Goal: Task Accomplishment & Management: Manage account settings

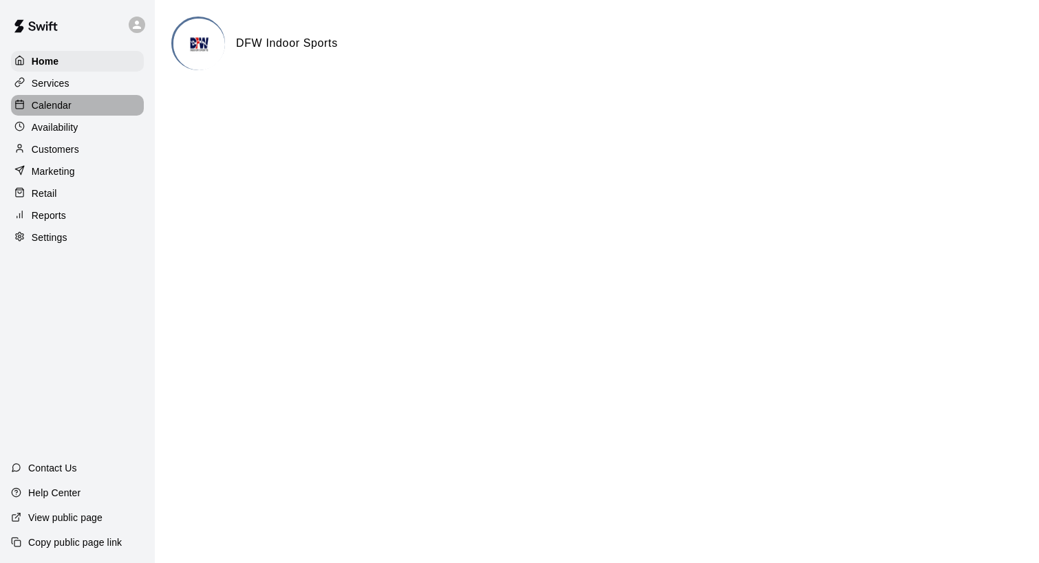
click at [67, 106] on p "Calendar" at bounding box center [52, 105] width 40 height 14
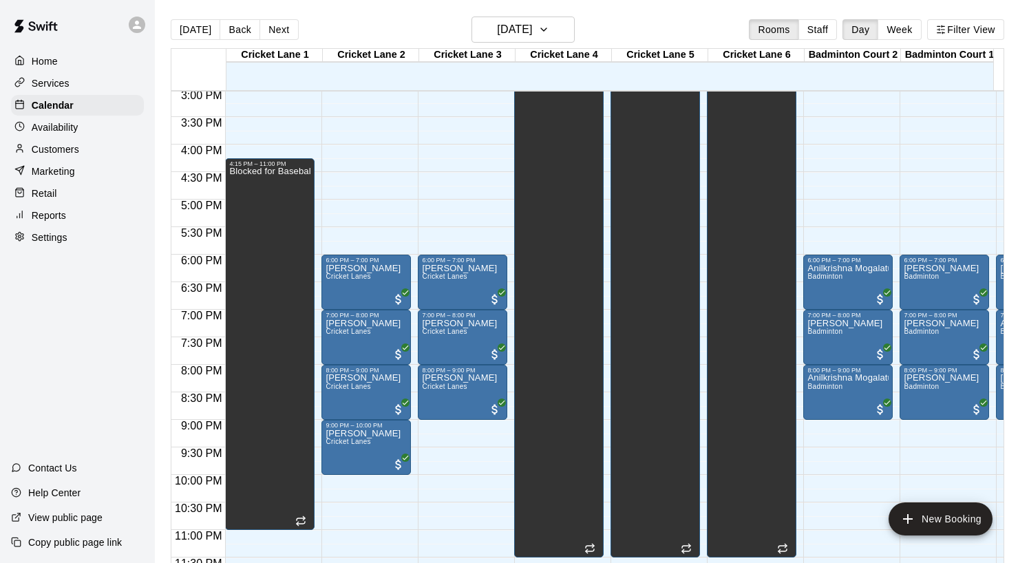
scroll to position [831, 0]
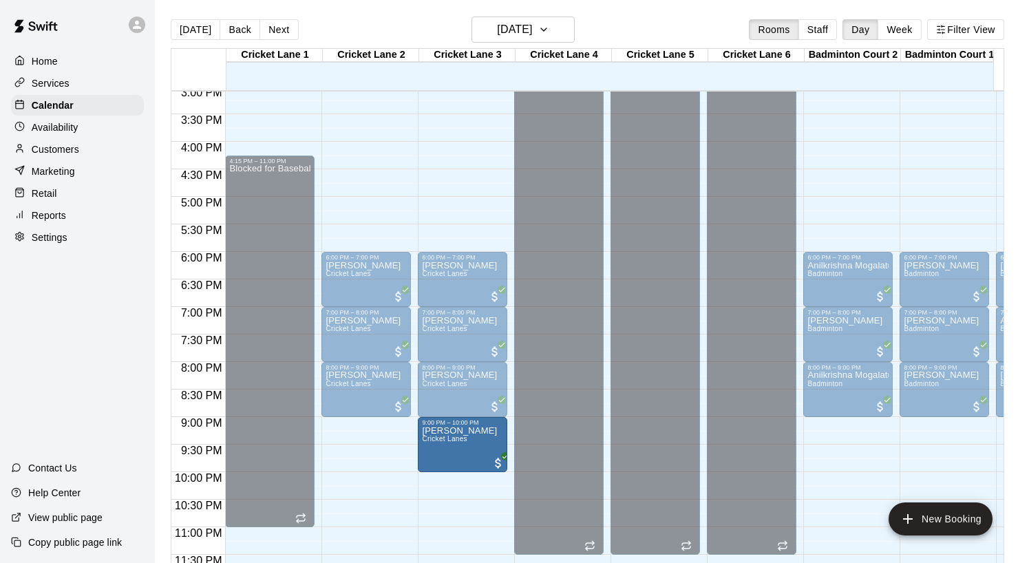
drag, startPoint x: 428, startPoint y: 442, endPoint x: 454, endPoint y: 442, distance: 26.2
drag, startPoint x: 362, startPoint y: 446, endPoint x: 462, endPoint y: 457, distance: 100.4
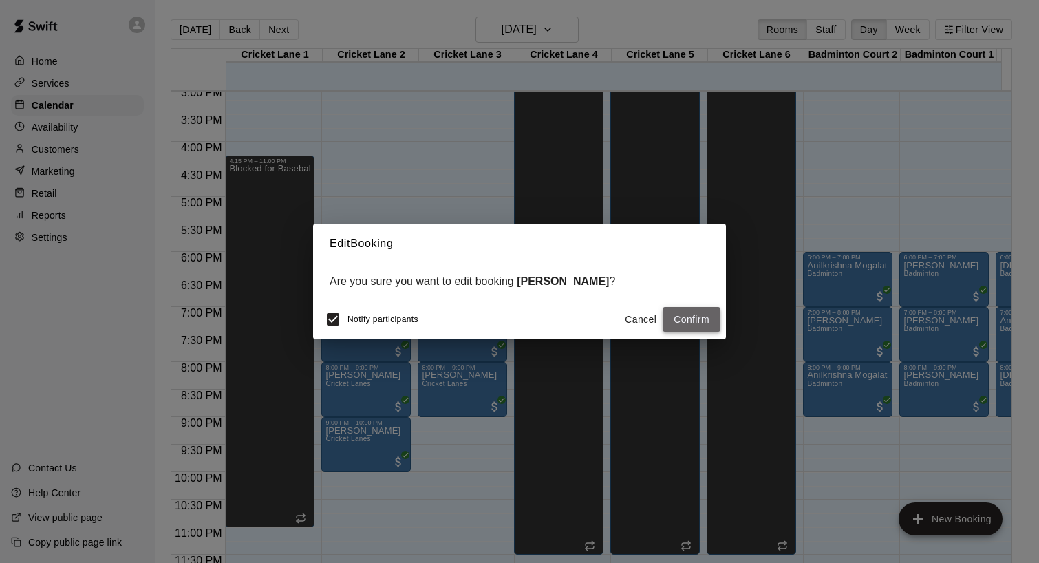
click at [681, 321] on button "Confirm" at bounding box center [692, 319] width 58 height 25
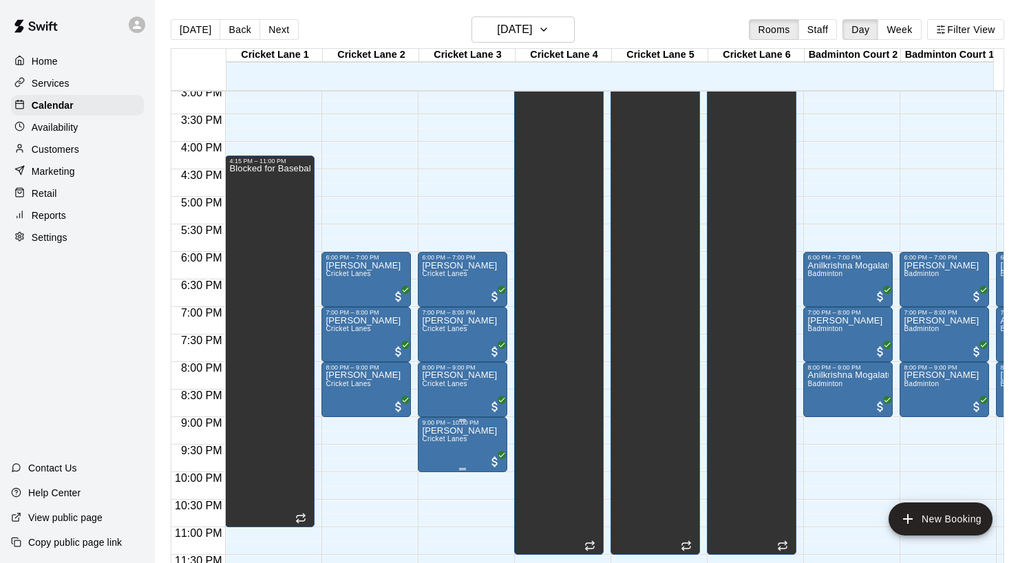
click at [469, 431] on p "[PERSON_NAME]" at bounding box center [459, 431] width 75 height 0
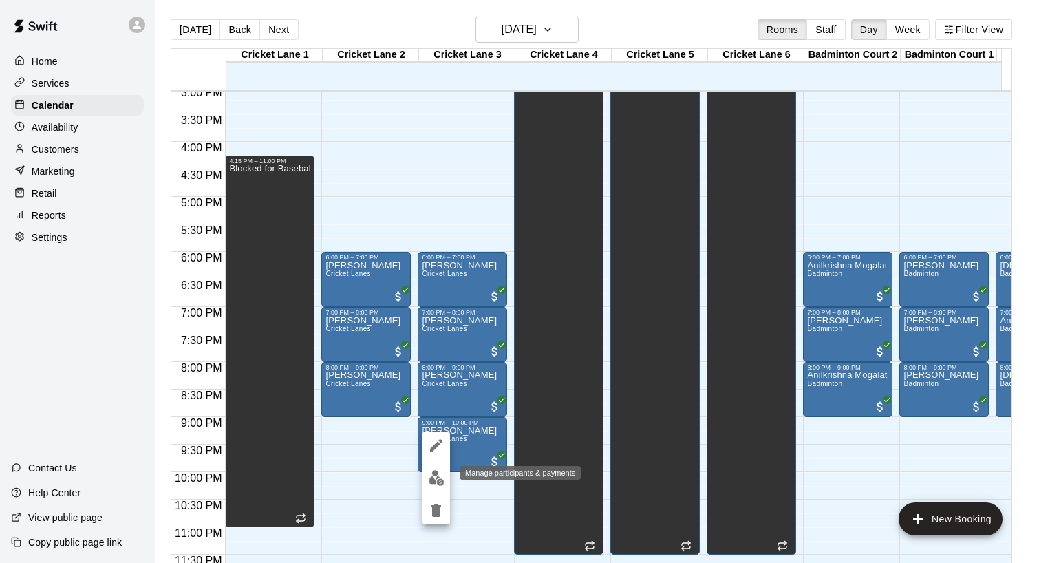
click at [436, 473] on img "edit" at bounding box center [437, 478] width 16 height 16
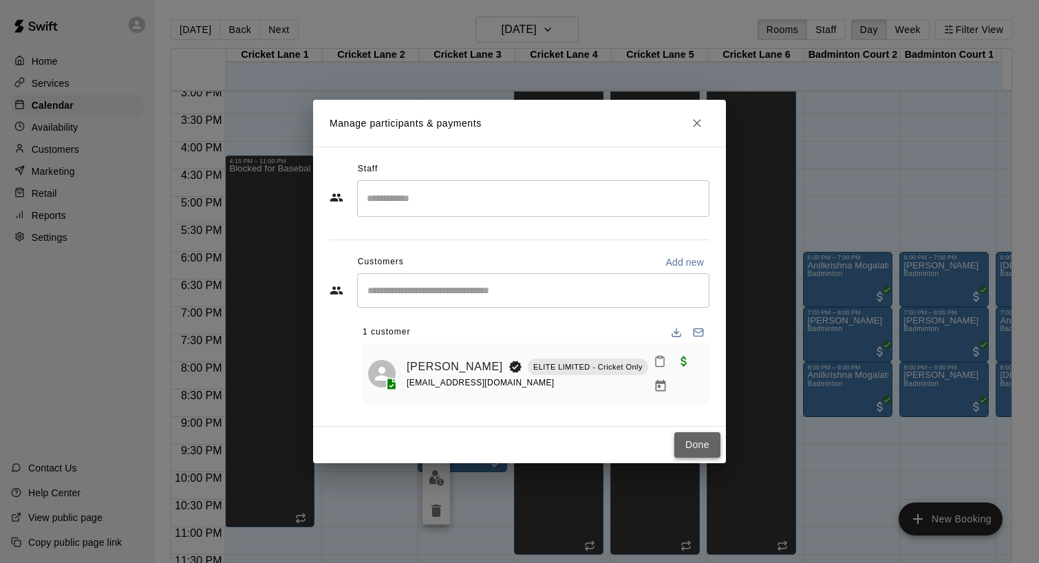
click at [697, 445] on button "Done" at bounding box center [697, 444] width 46 height 25
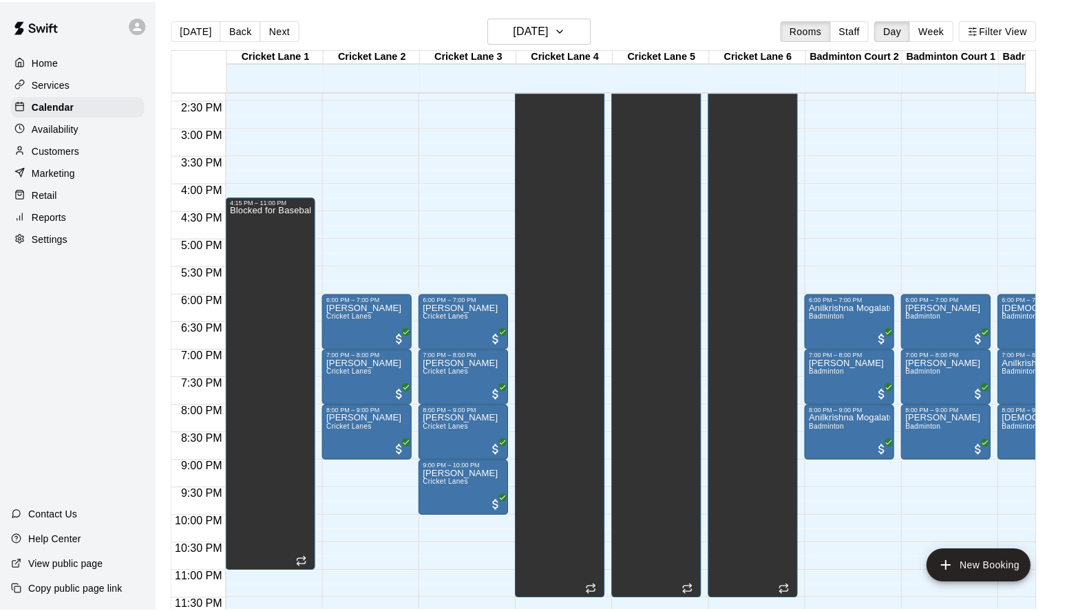
scroll to position [797, 0]
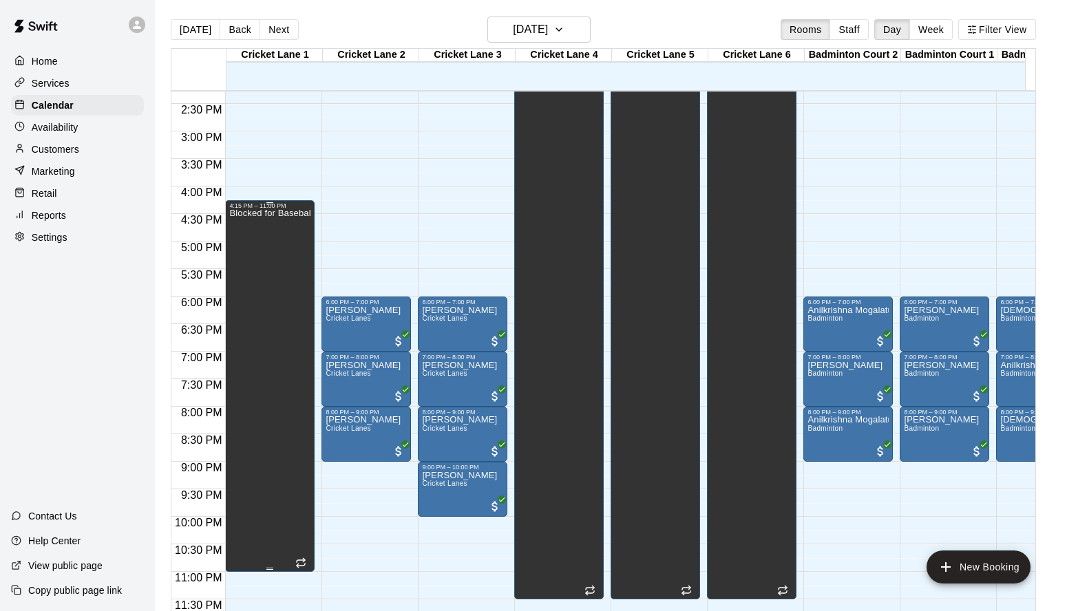
click at [283, 438] on div "Blocked for Baseball" at bounding box center [269, 514] width 81 height 611
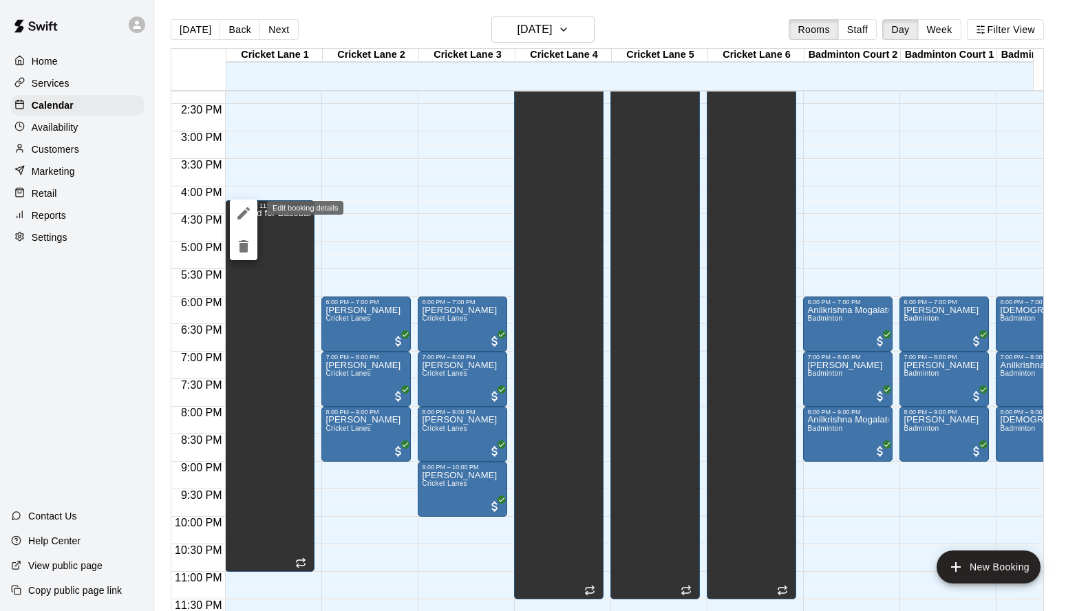
click at [242, 213] on icon "edit" at bounding box center [243, 213] width 17 height 17
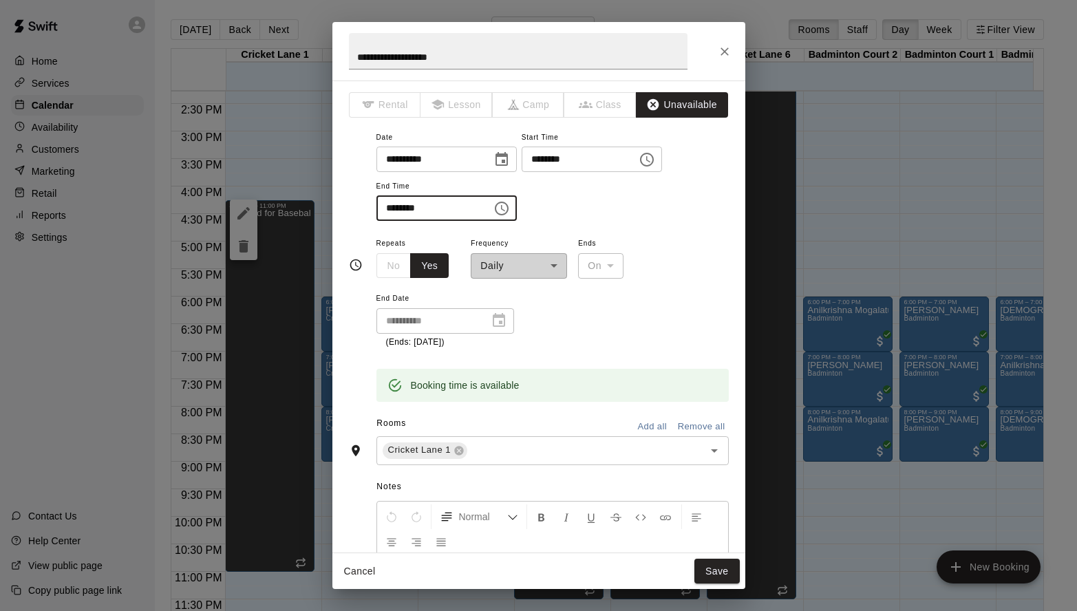
click at [456, 221] on input "********" at bounding box center [429, 207] width 106 height 25
type input "********"
click at [724, 562] on button "Save" at bounding box center [716, 571] width 45 height 25
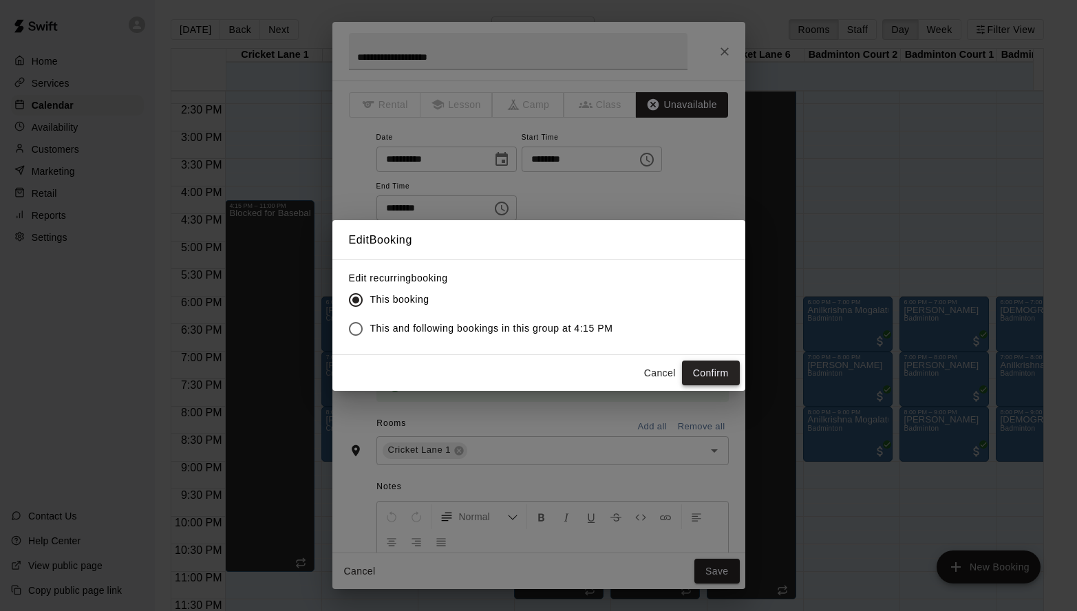
click at [722, 379] on button "Confirm" at bounding box center [711, 373] width 58 height 25
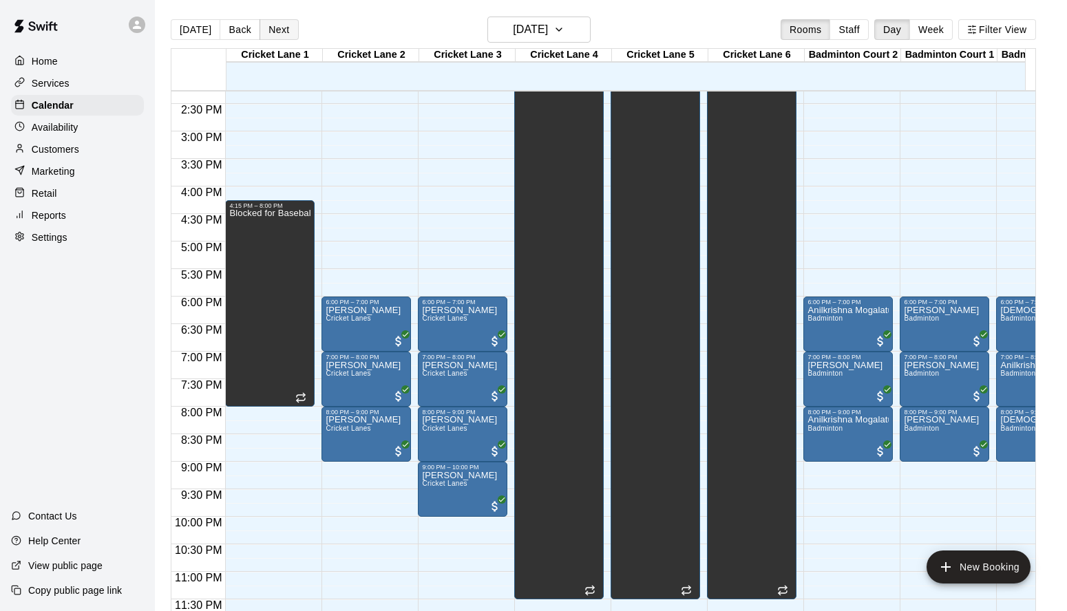
click at [271, 29] on button "Next" at bounding box center [278, 29] width 39 height 21
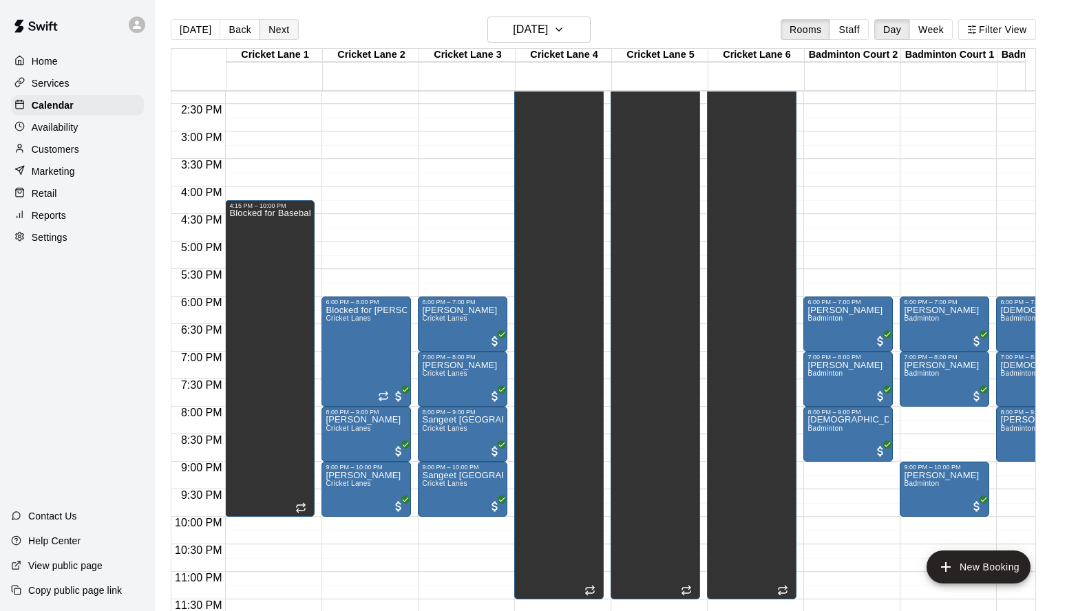
click at [279, 33] on button "Next" at bounding box center [278, 29] width 39 height 21
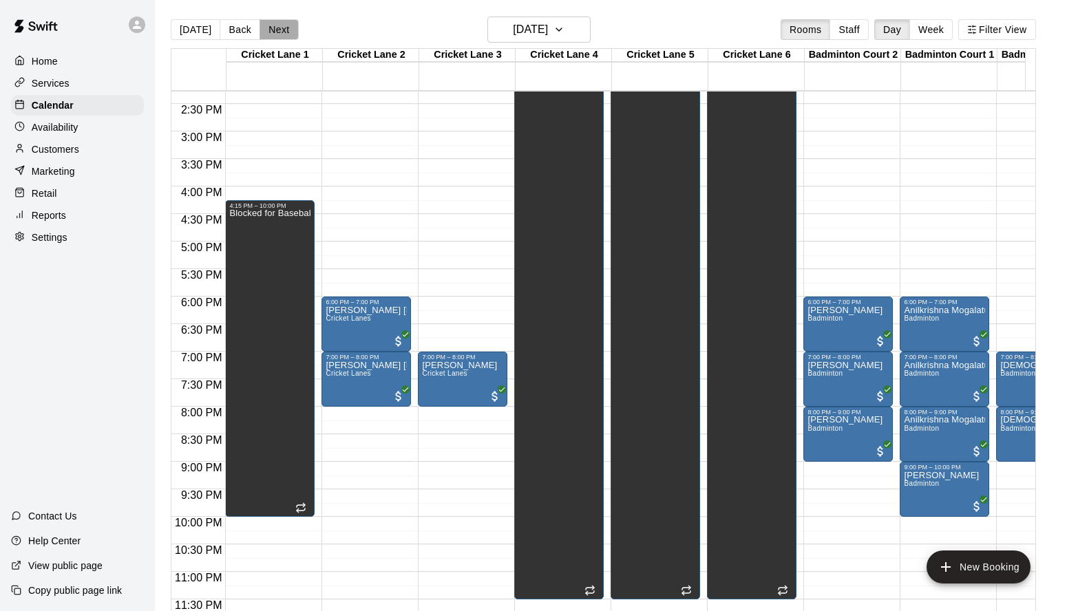
click at [270, 23] on button "Next" at bounding box center [278, 29] width 39 height 21
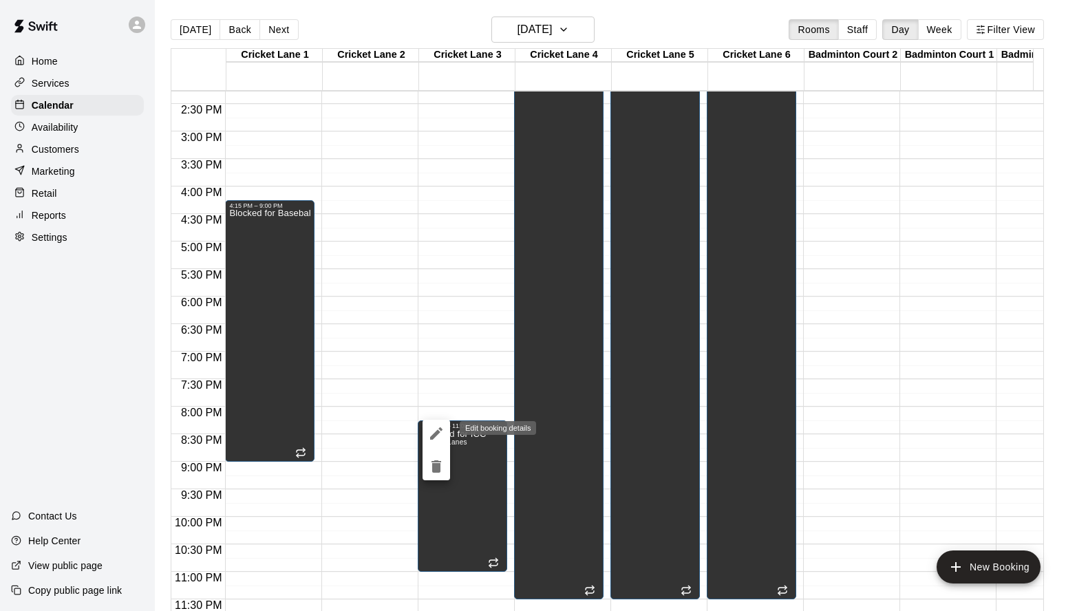
click at [442, 434] on icon "edit" at bounding box center [436, 433] width 17 height 17
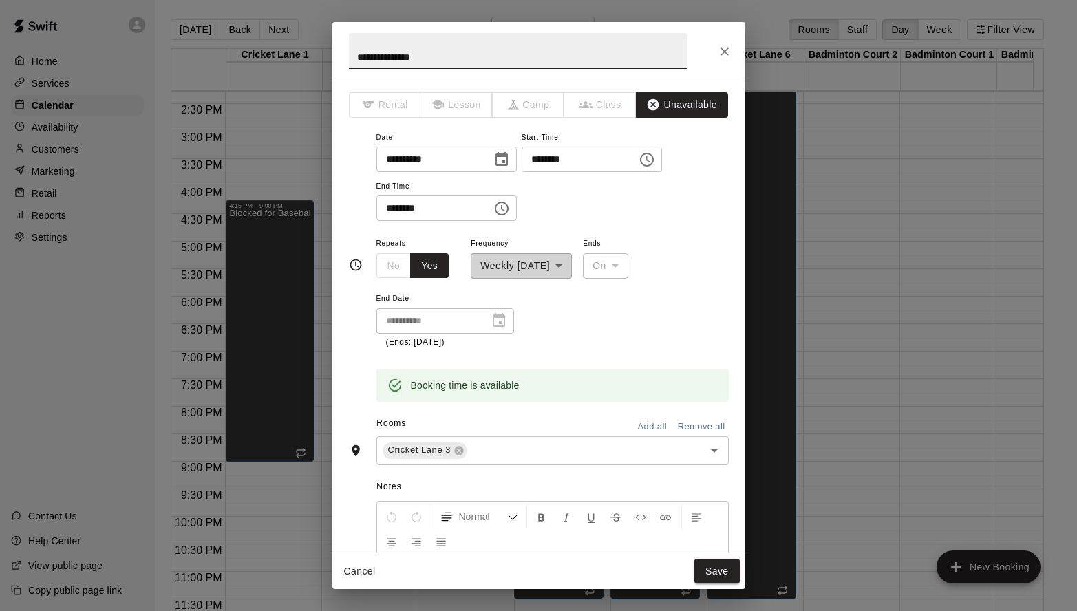
click at [522, 172] on input "********" at bounding box center [575, 159] width 106 height 25
type input "********"
click at [716, 562] on button "Save" at bounding box center [716, 571] width 45 height 25
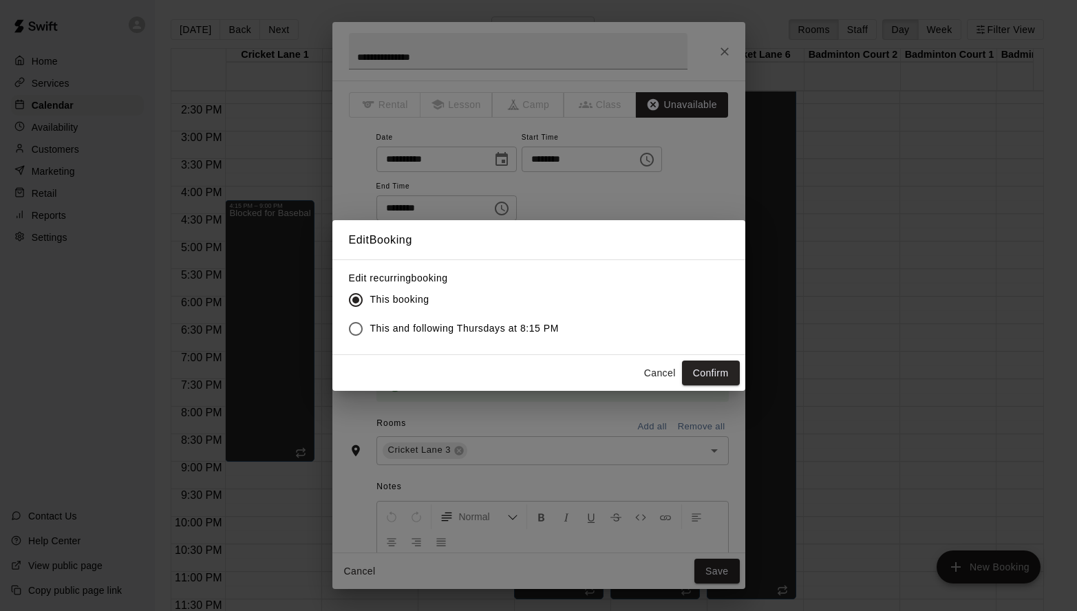
click at [497, 317] on label "This and following Thursdays at 8:15 PM" at bounding box center [450, 328] width 218 height 29
click at [492, 324] on span "This and following Thursdays at 8:15 PM" at bounding box center [464, 328] width 189 height 14
click at [711, 377] on button "Confirm" at bounding box center [711, 373] width 58 height 25
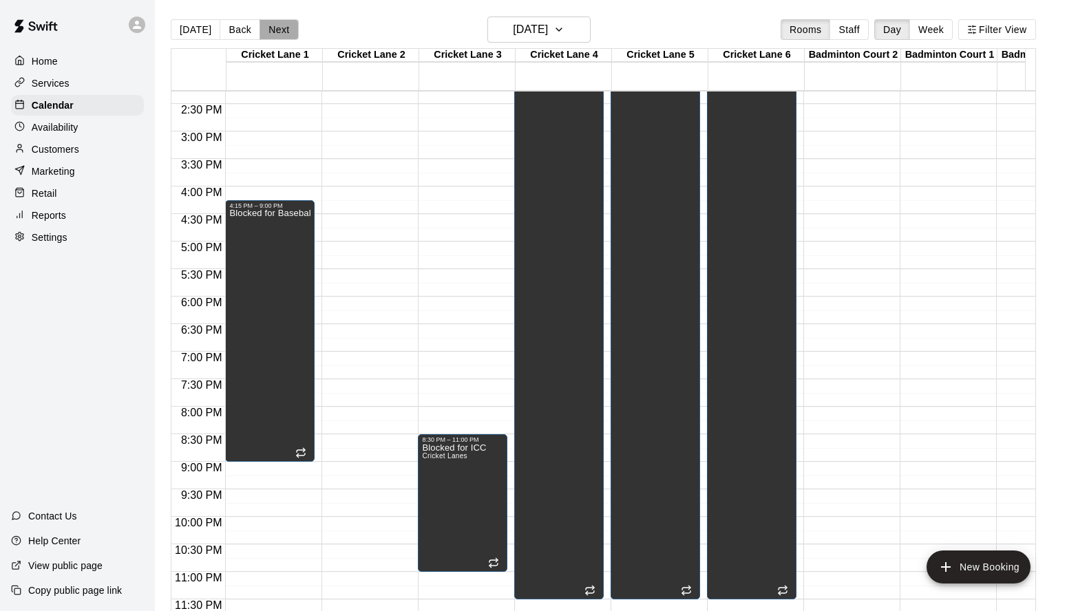
click at [279, 34] on button "Next" at bounding box center [278, 29] width 39 height 21
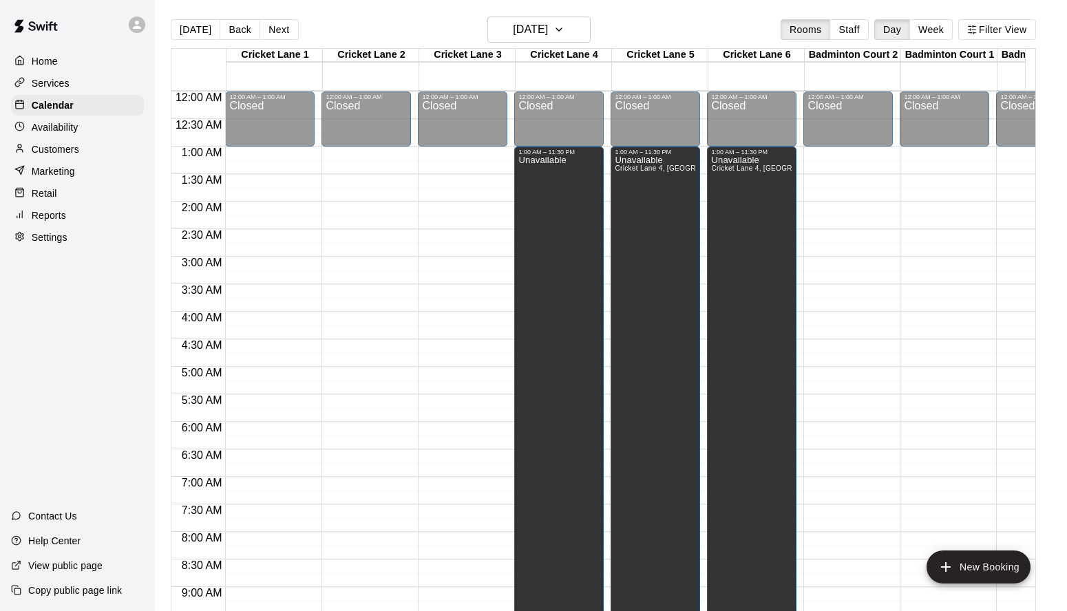
scroll to position [0, 0]
click at [233, 32] on button "Back" at bounding box center [240, 29] width 41 height 21
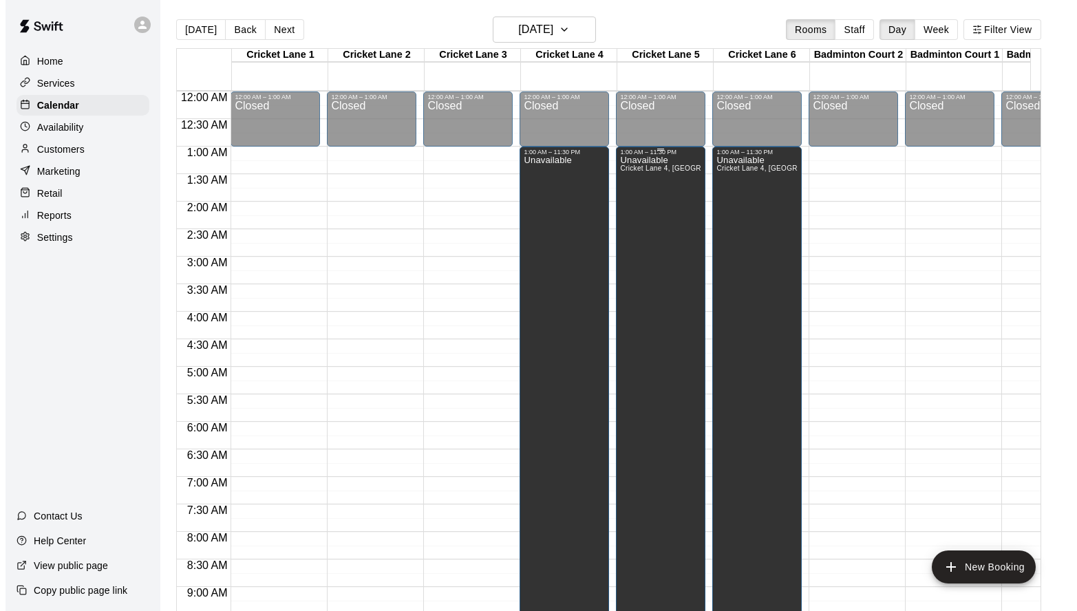
scroll to position [26, 0]
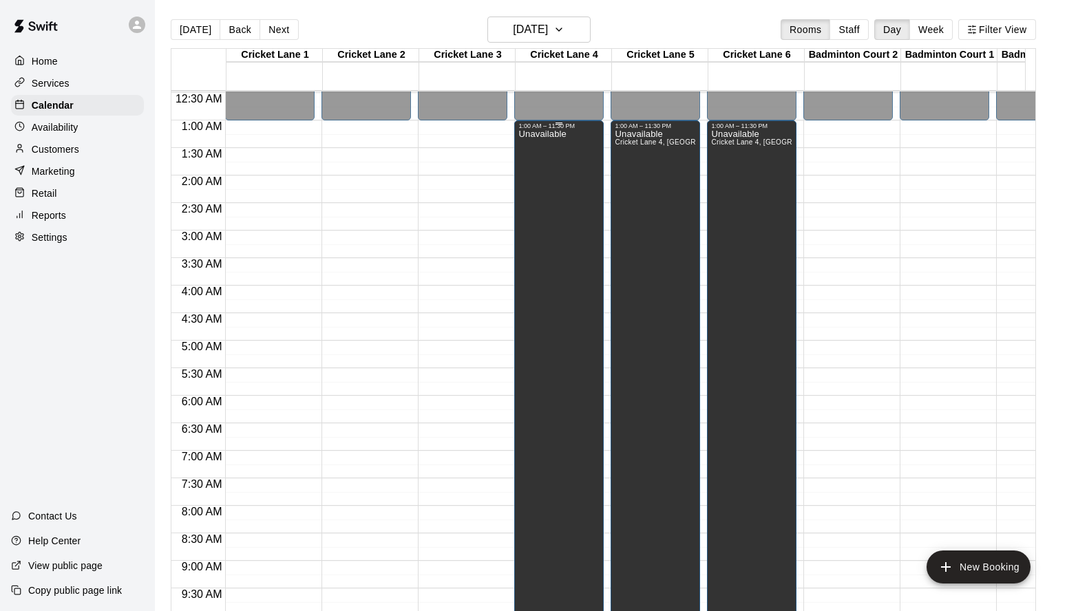
click at [565, 206] on div "Unavailable" at bounding box center [541, 434] width 47 height 611
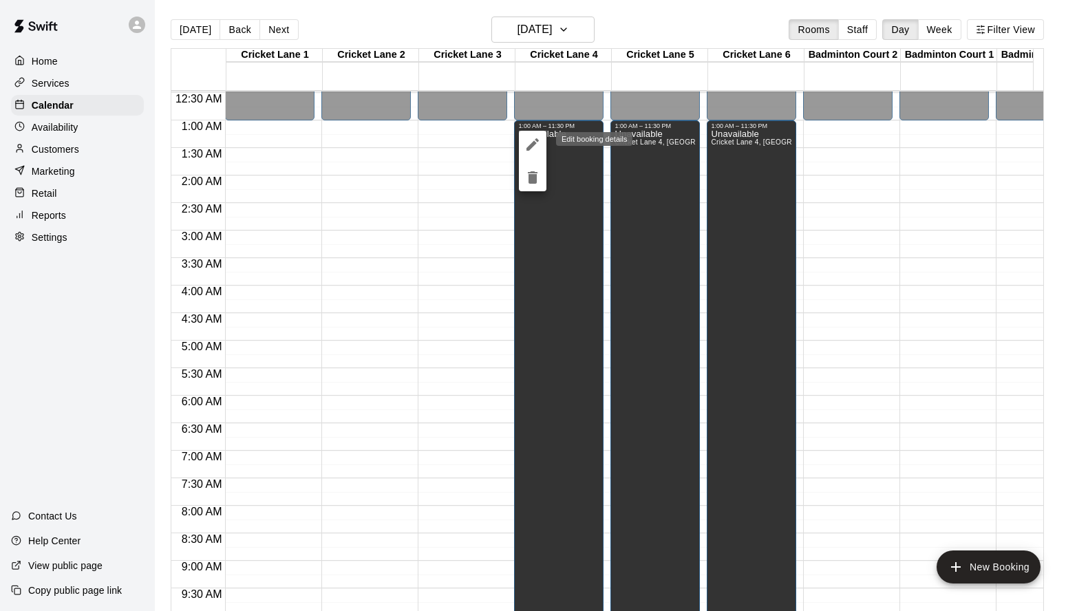
click at [533, 145] on icon "edit" at bounding box center [532, 144] width 12 height 12
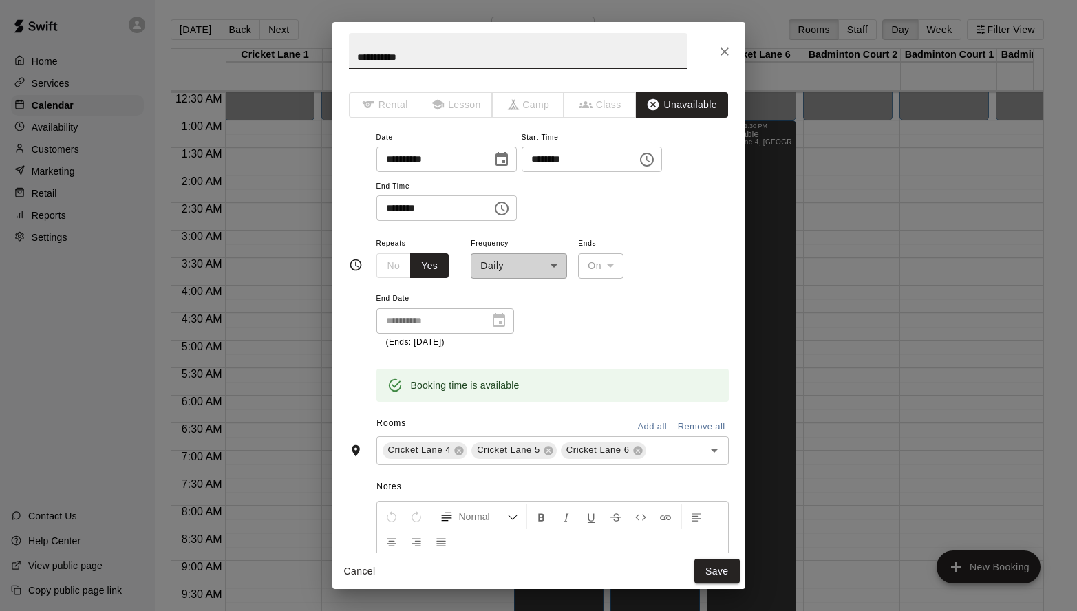
click at [392, 221] on input "********" at bounding box center [429, 207] width 106 height 25
type input "********"
click at [553, 279] on div "**********" at bounding box center [519, 257] width 96 height 44
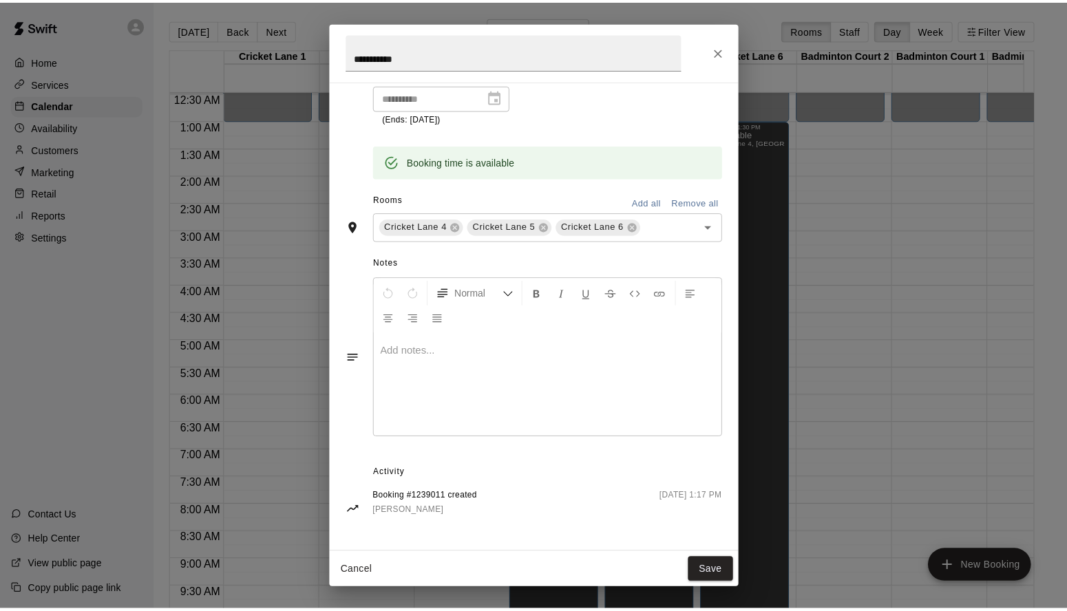
scroll to position [290, 0]
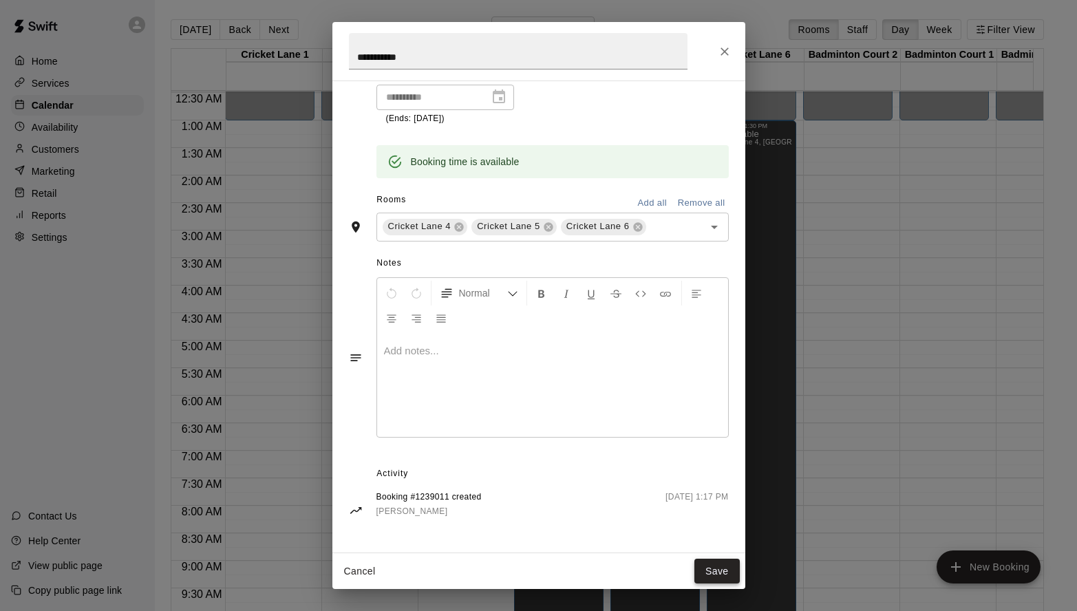
click at [711, 562] on button "Save" at bounding box center [716, 571] width 45 height 25
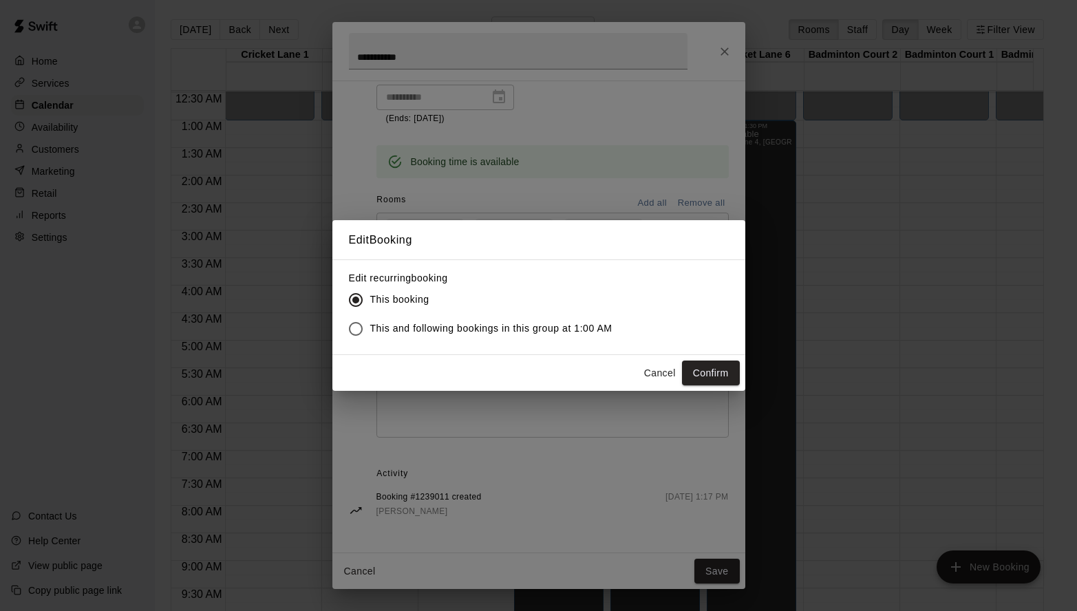
click at [584, 324] on span "This and following bookings in this group at 1:00 AM" at bounding box center [491, 328] width 242 height 14
click at [694, 374] on button "Confirm" at bounding box center [711, 373] width 58 height 25
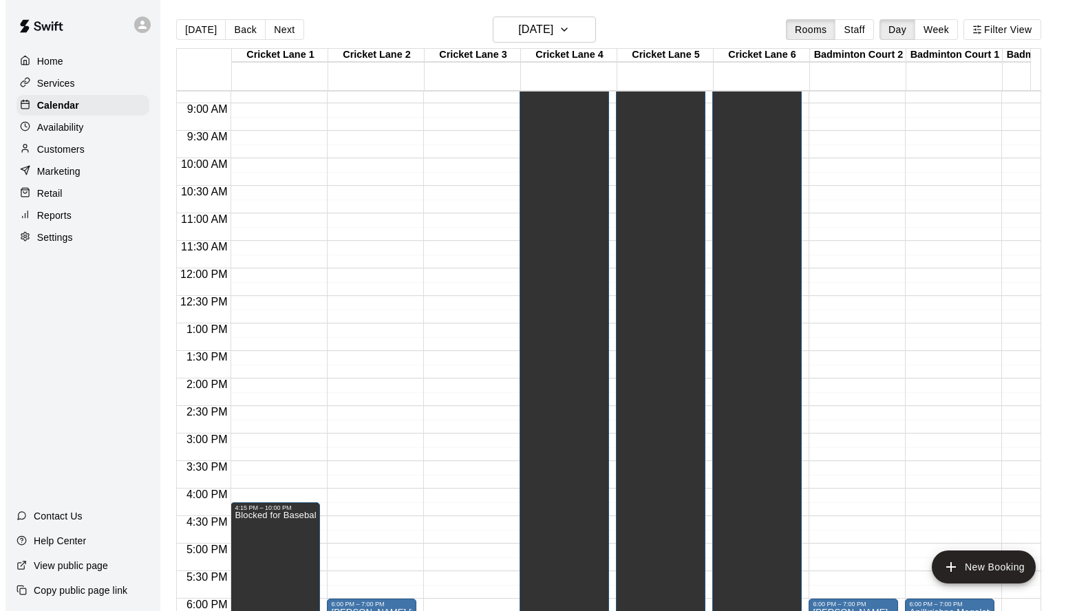
scroll to position [797, 0]
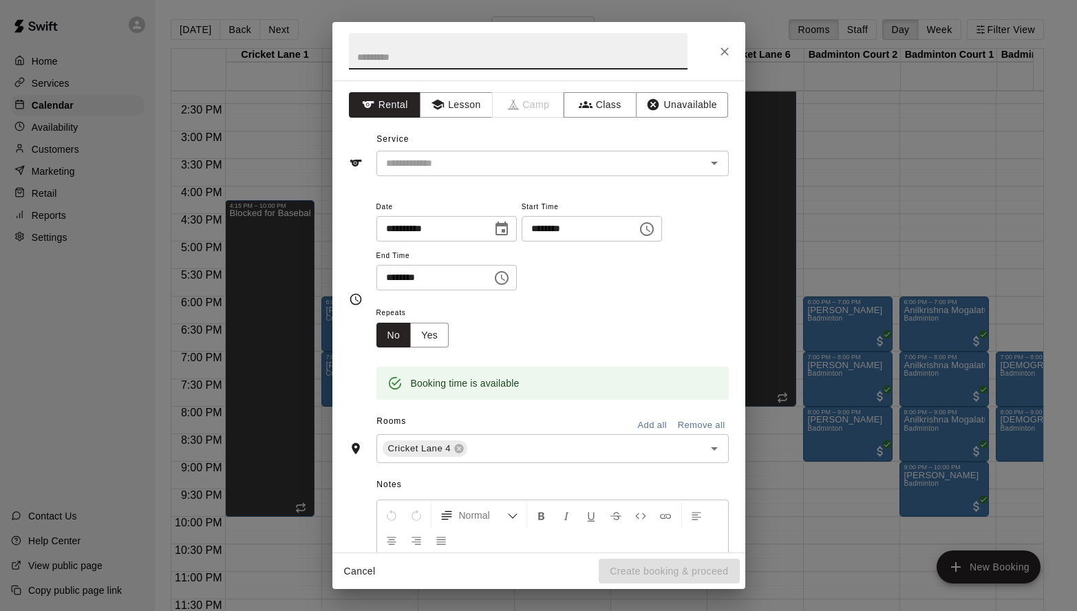
click at [517, 291] on div "End Time ******** ​" at bounding box center [446, 269] width 140 height 44
click at [510, 286] on icon "Choose time, selected time is 8:30 PM" at bounding box center [501, 278] width 17 height 17
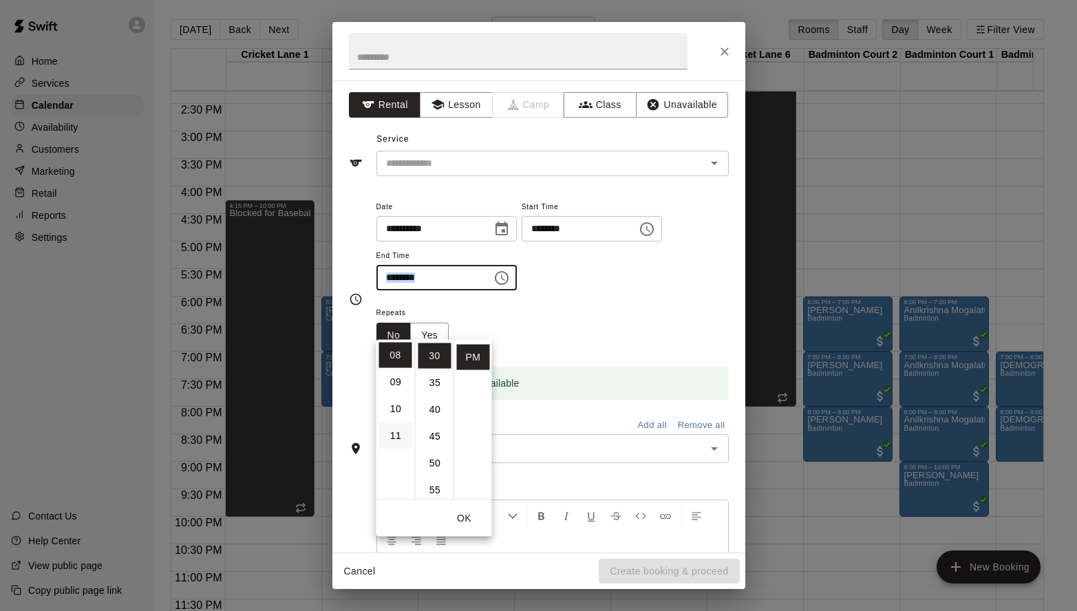
scroll to position [160, 0]
click at [391, 437] on li "11" at bounding box center [395, 435] width 33 height 25
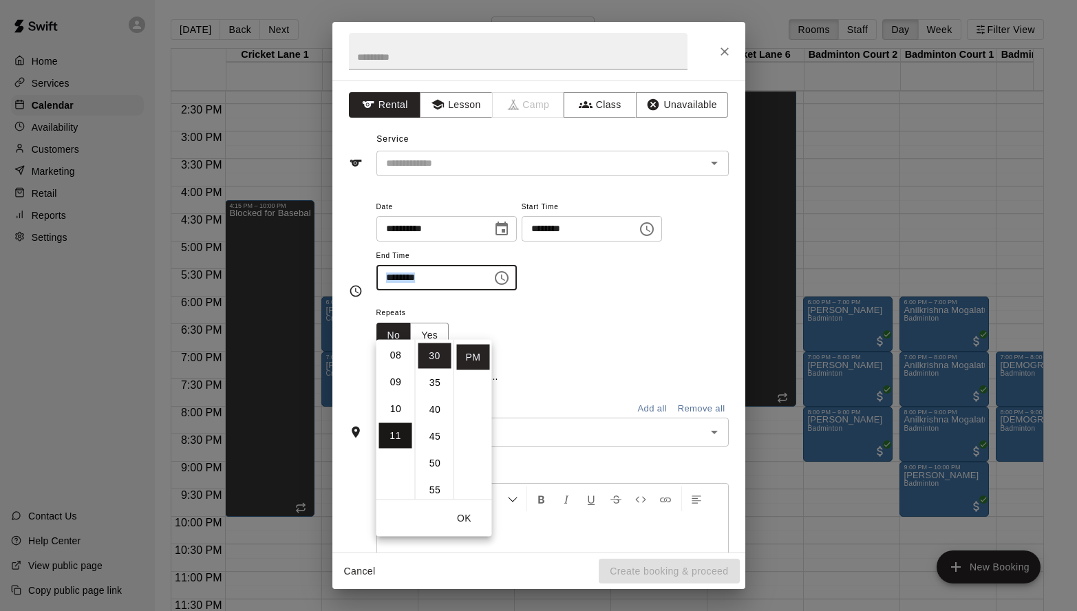
type input "********"
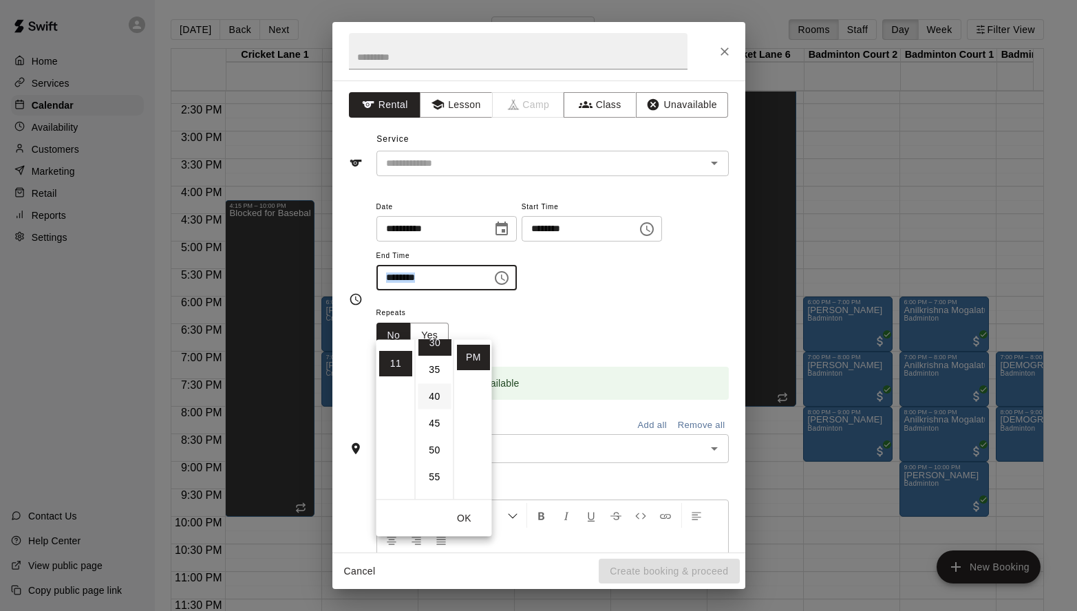
scroll to position [147, 0]
click at [433, 369] on li "30" at bounding box center [434, 368] width 33 height 25
click at [469, 516] on button "OK" at bounding box center [464, 518] width 44 height 25
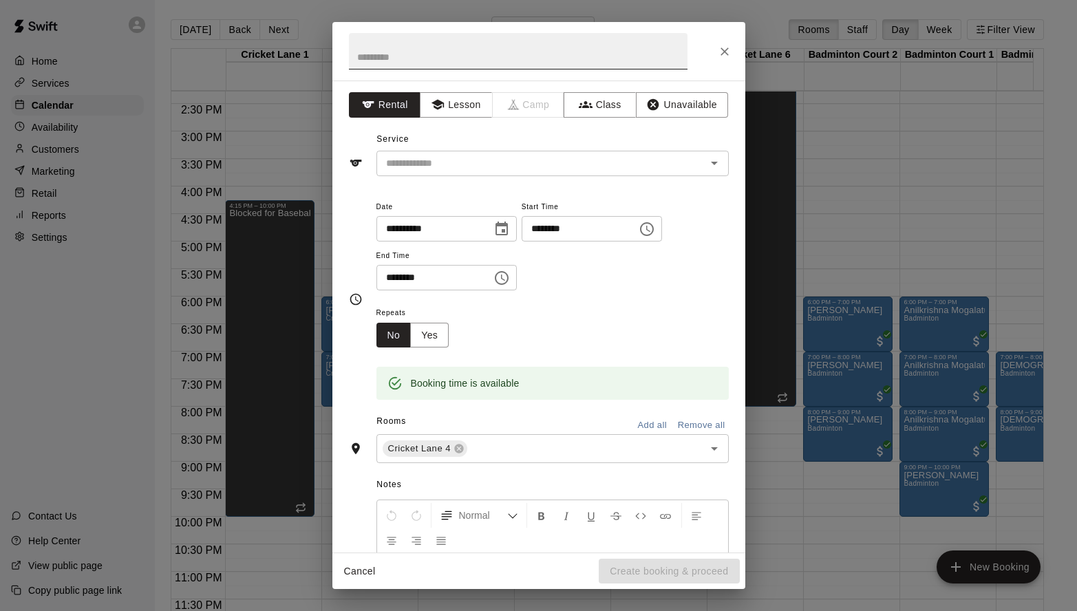
click at [454, 60] on input "text" at bounding box center [518, 51] width 339 height 36
type input "**********"
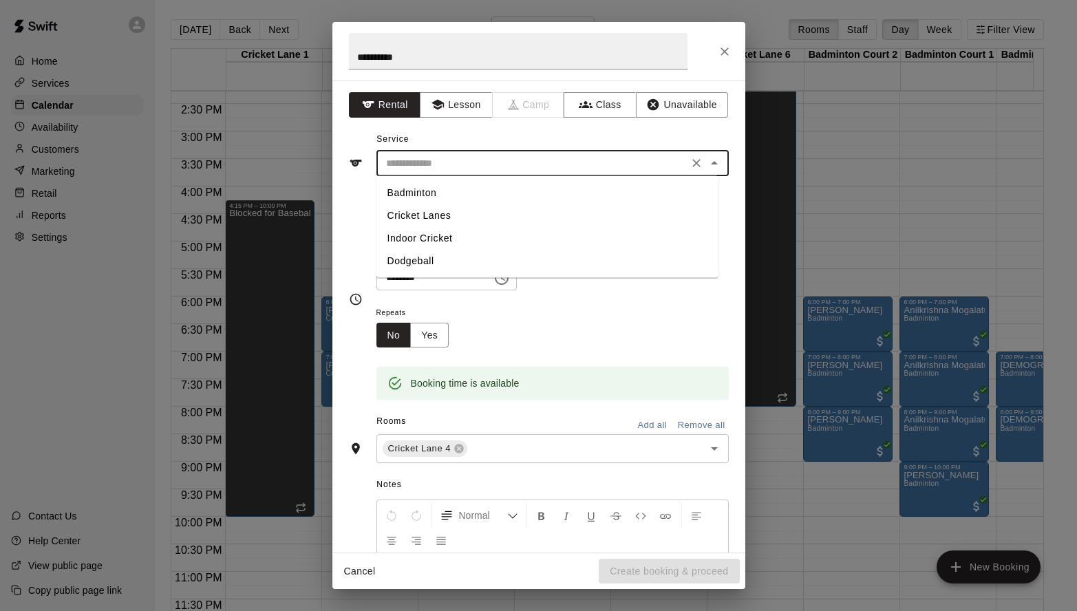
click at [542, 167] on input "text" at bounding box center [532, 163] width 303 height 17
click at [445, 235] on li "Indoor Cricket" at bounding box center [547, 238] width 342 height 23
type input "**********"
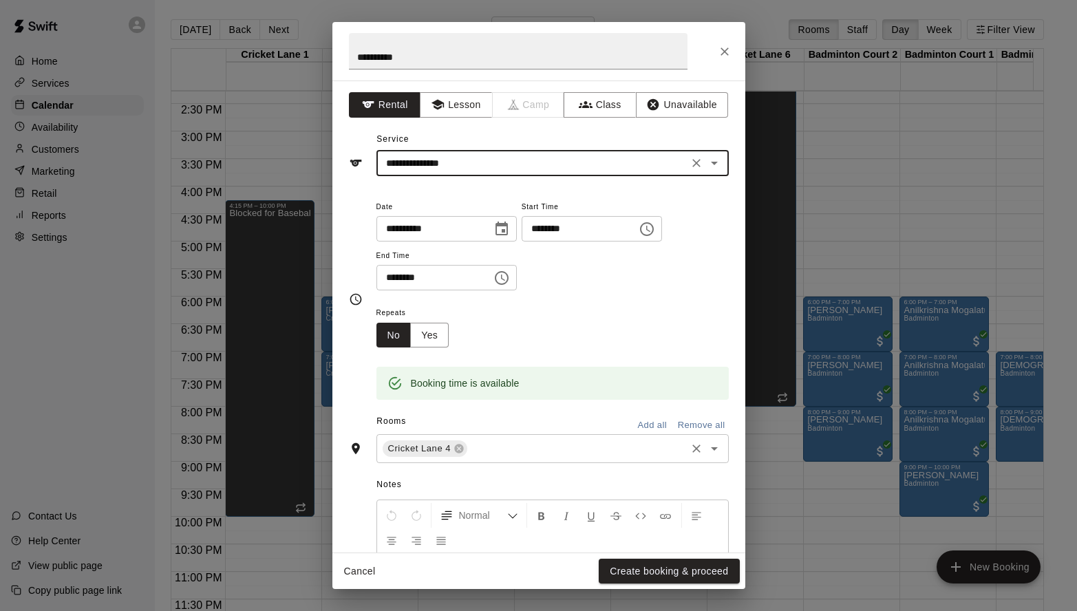
click at [556, 458] on input "text" at bounding box center [576, 448] width 214 height 17
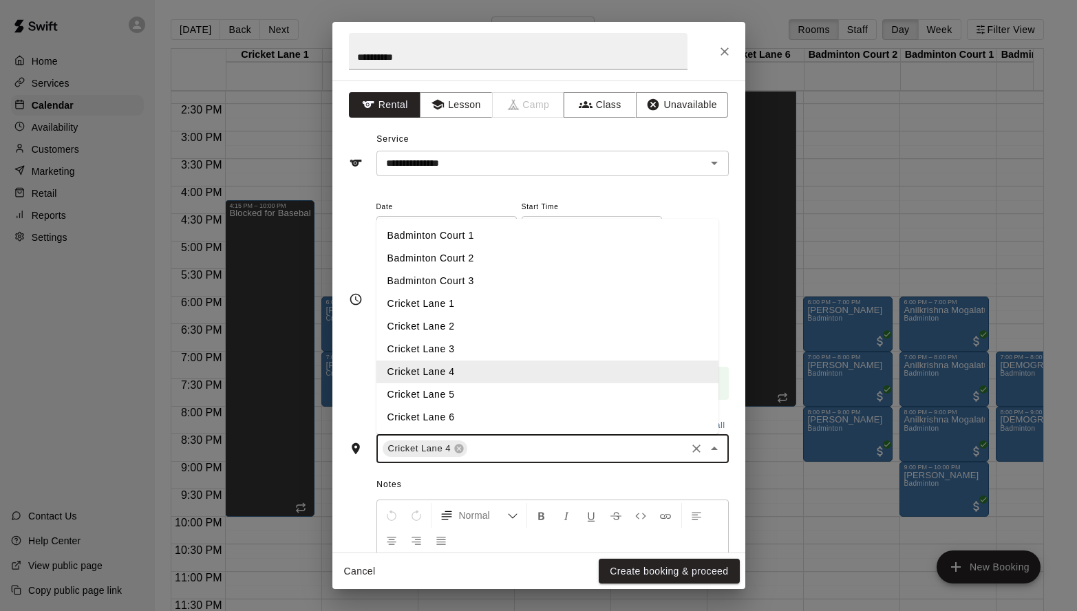
click at [462, 406] on li "Cricket Lane 5" at bounding box center [547, 394] width 342 height 23
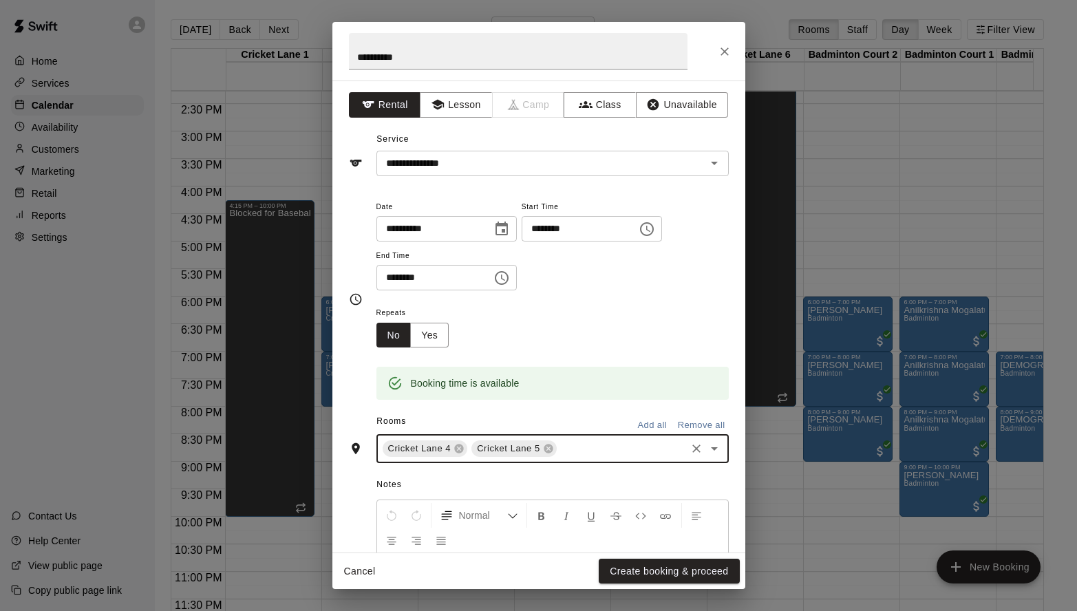
click at [585, 458] on input "text" at bounding box center [621, 448] width 125 height 17
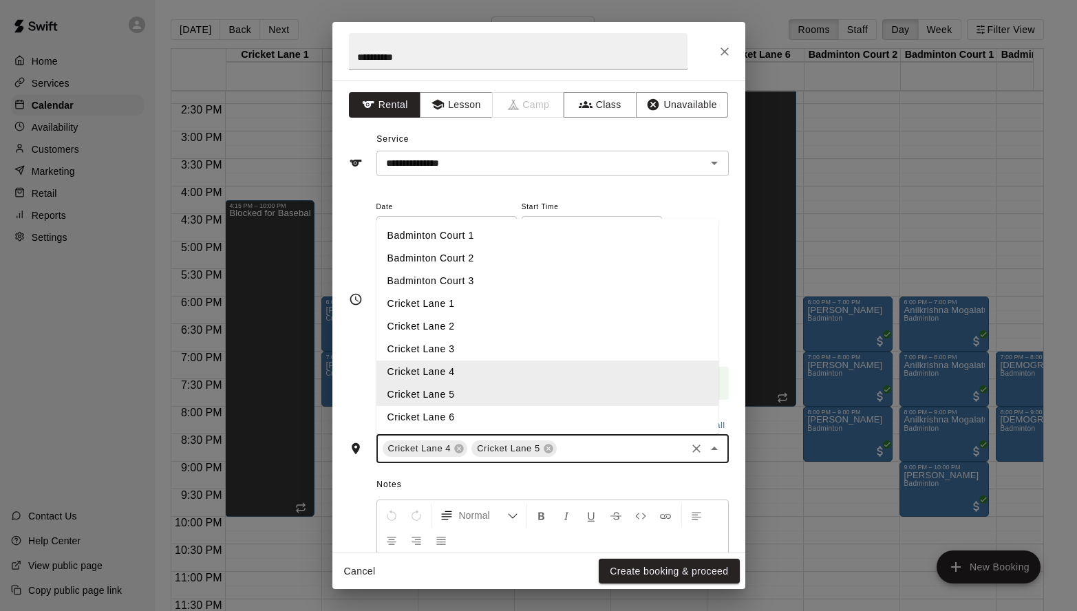
click at [480, 429] on li "Cricket Lane 6" at bounding box center [547, 417] width 342 height 23
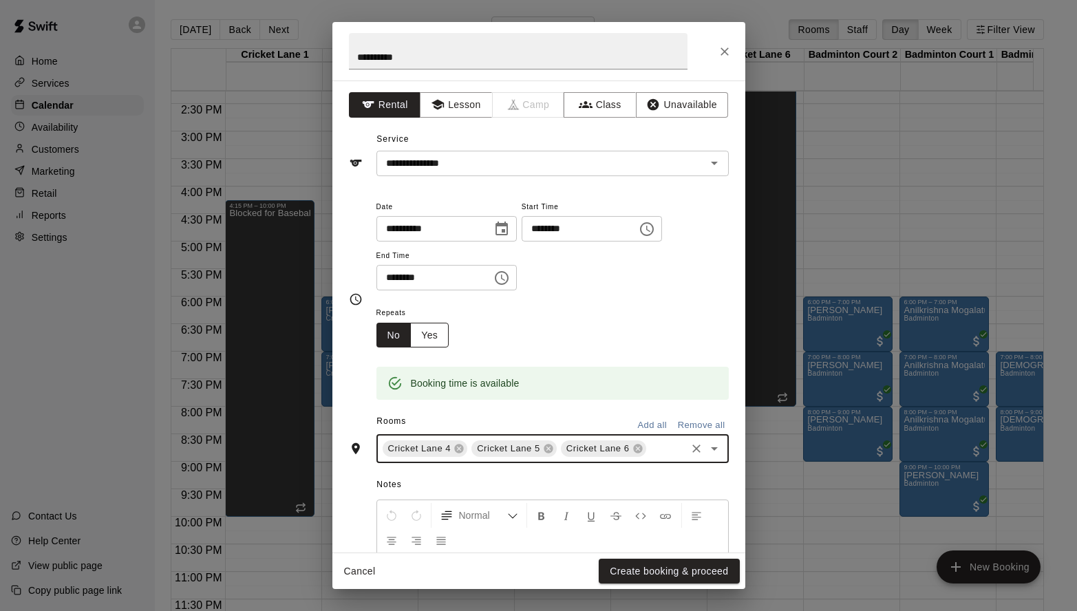
click at [429, 348] on button "Yes" at bounding box center [429, 335] width 39 height 25
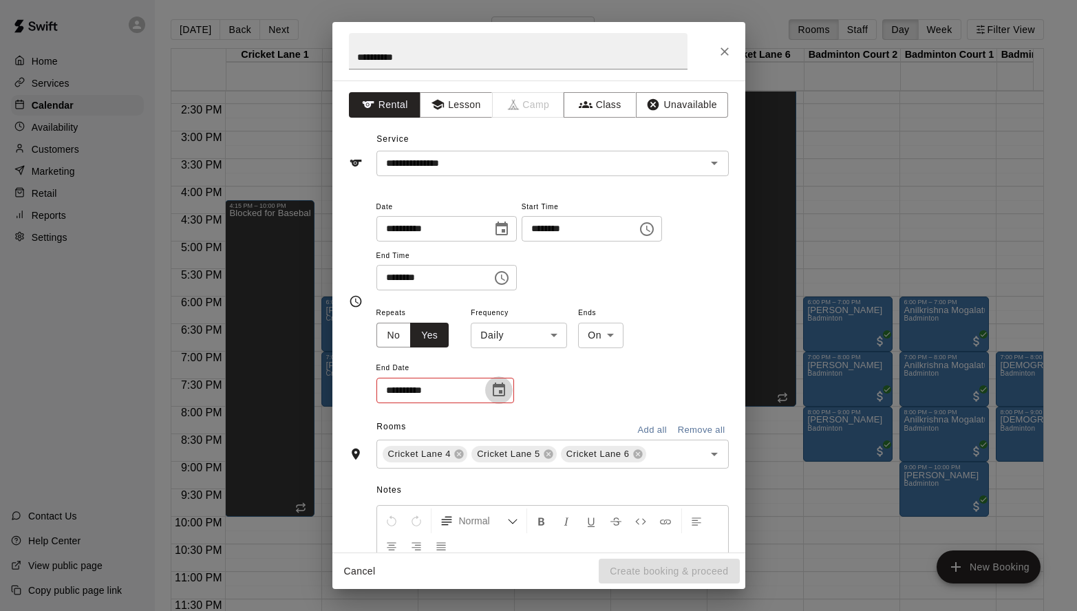
click at [501, 396] on icon "Choose date" at bounding box center [499, 390] width 12 height 14
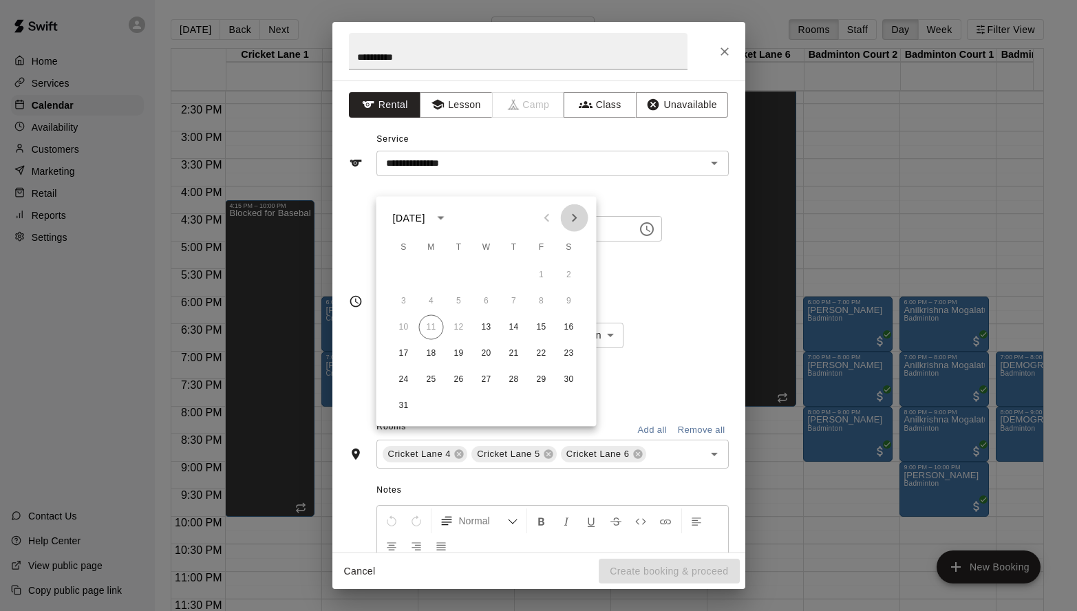
click at [572, 217] on icon "Next month" at bounding box center [574, 218] width 17 height 17
click at [401, 398] on button "30" at bounding box center [404, 406] width 25 height 25
type input "**********"
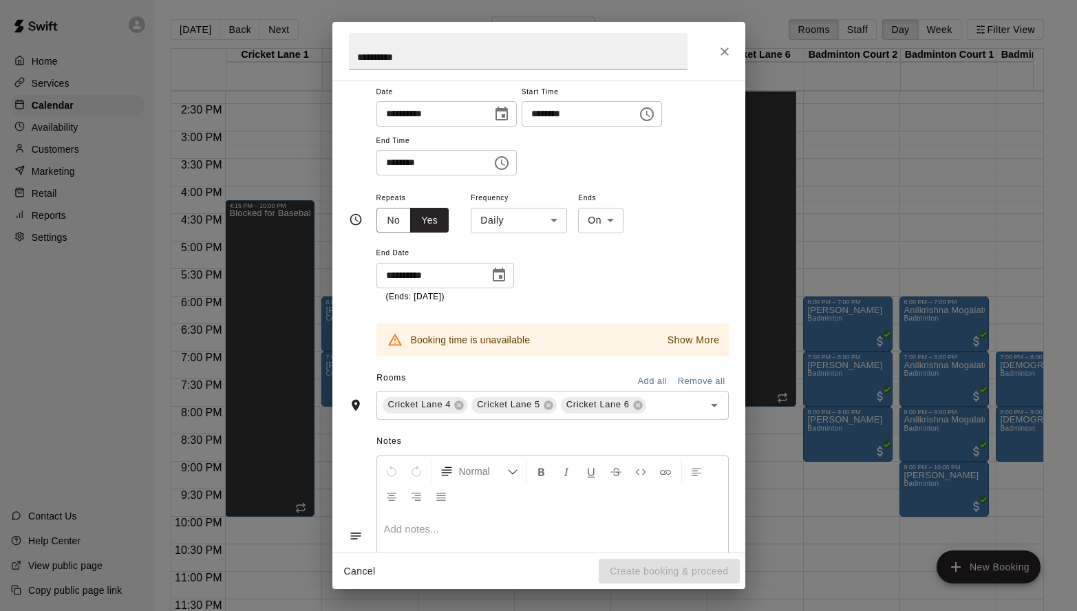
scroll to position [157, 0]
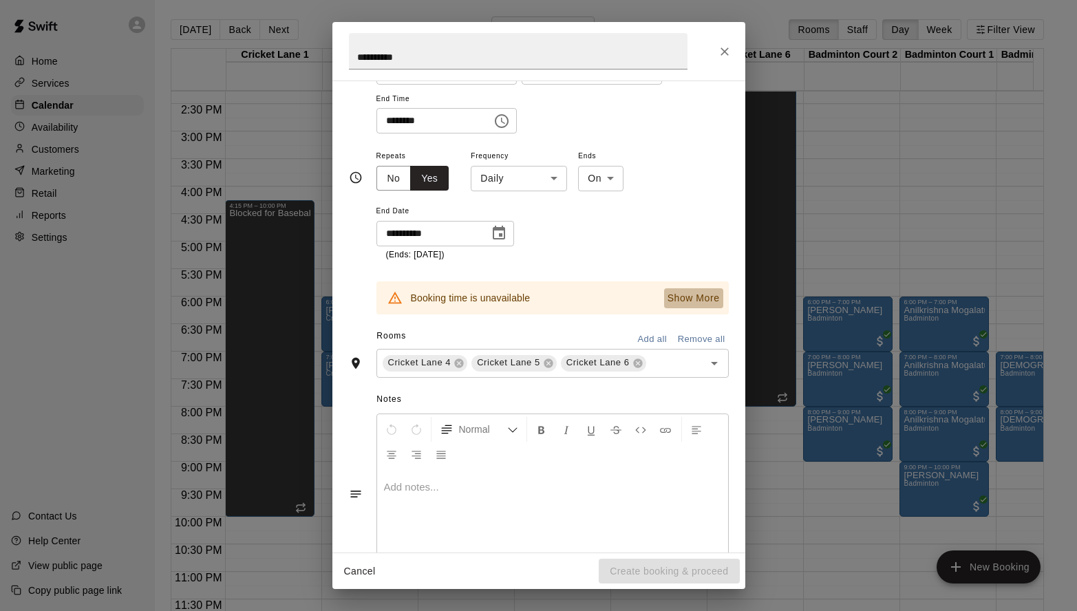
click at [670, 306] on p "Show More" at bounding box center [693, 298] width 52 height 14
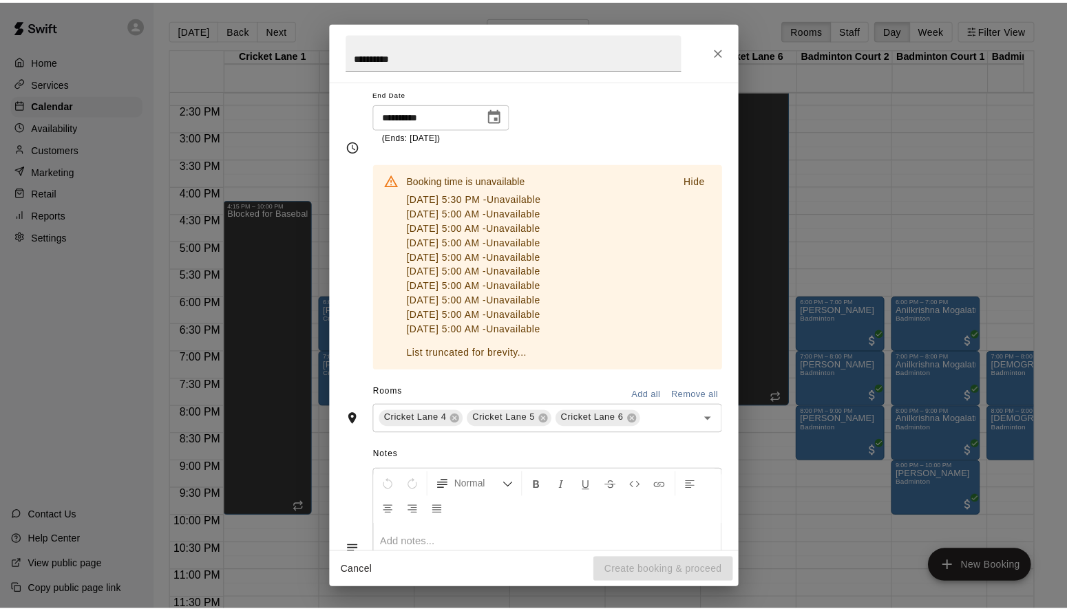
scroll to position [118, 0]
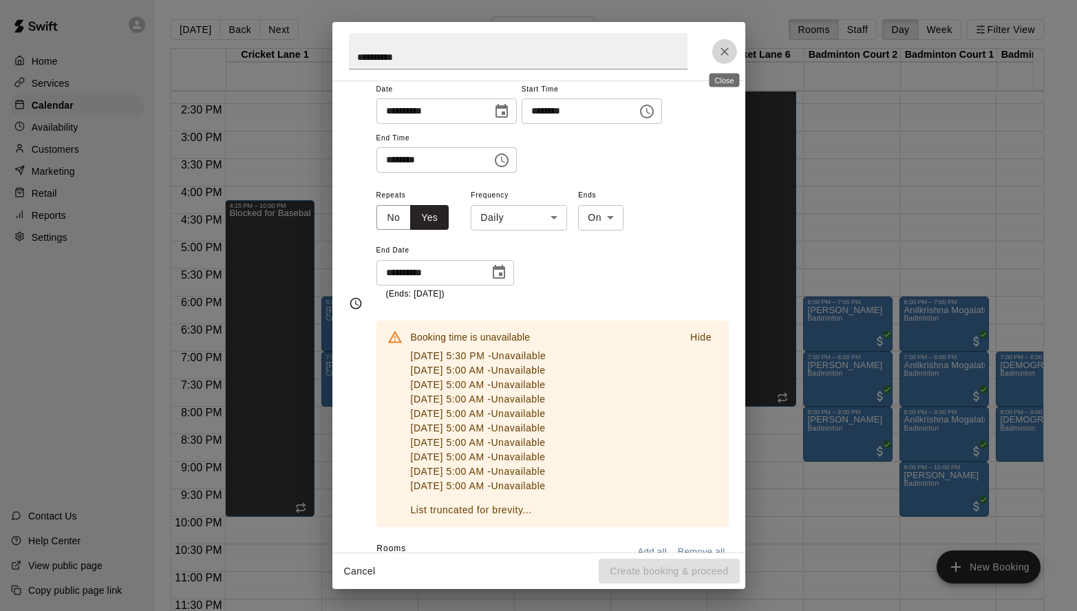
click at [725, 51] on icon "Close" at bounding box center [724, 51] width 8 height 8
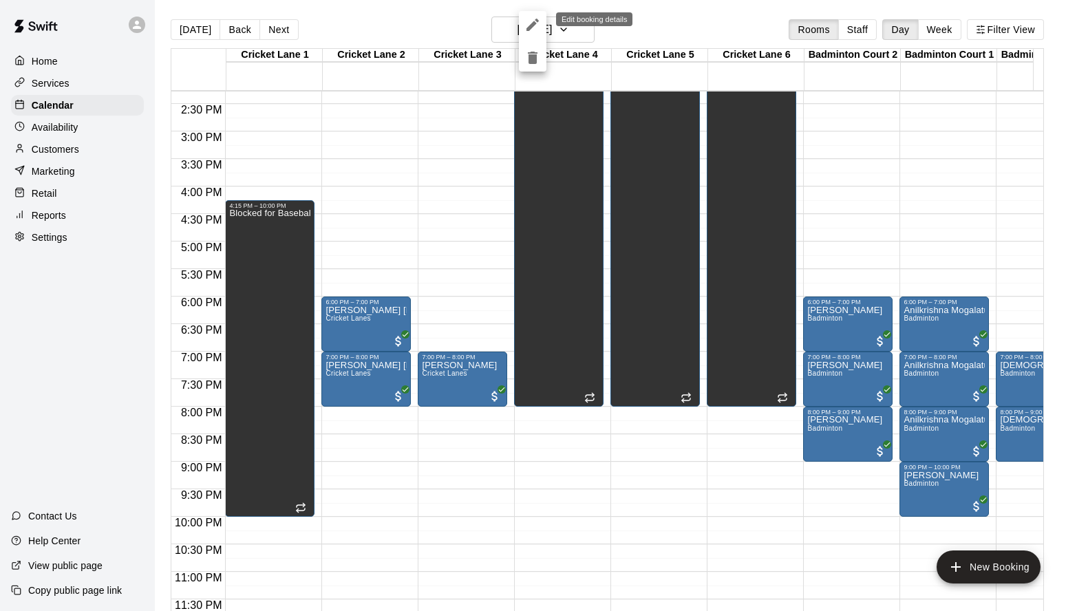
click at [529, 25] on icon "edit" at bounding box center [532, 25] width 17 height 17
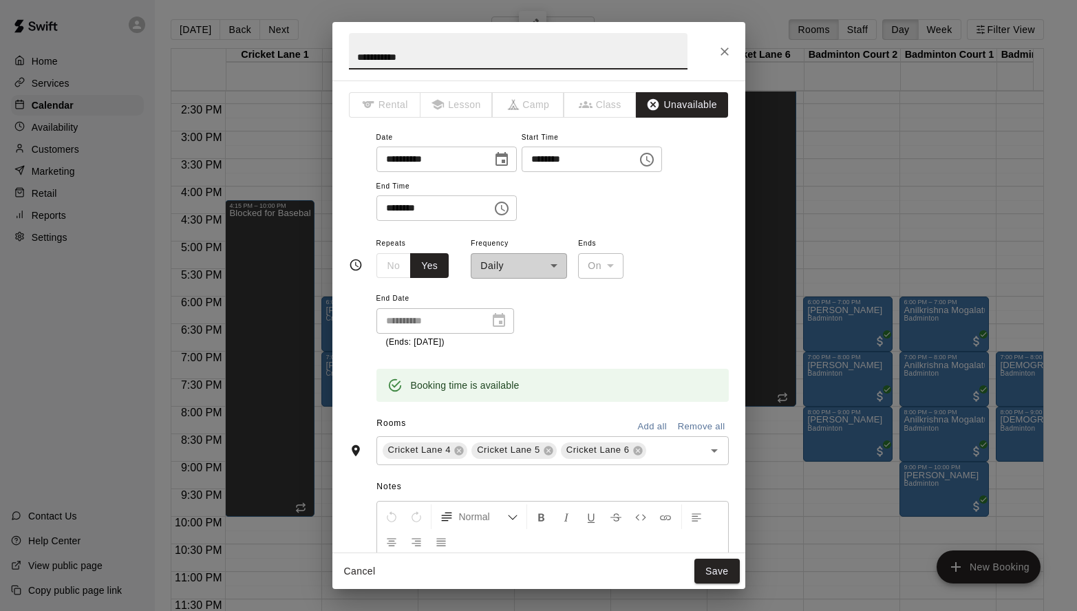
click at [394, 221] on input "********" at bounding box center [429, 207] width 106 height 25
type input "********"
click at [721, 562] on button "Save" at bounding box center [716, 571] width 45 height 25
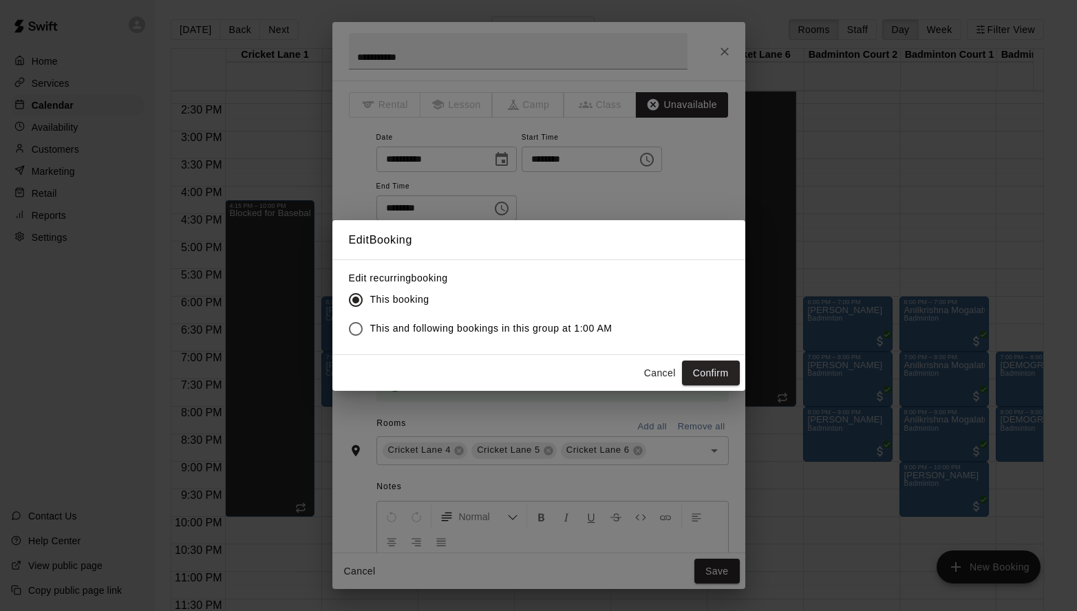
click at [573, 328] on span "This and following bookings in this group at 1:00 AM" at bounding box center [491, 328] width 242 height 14
click at [718, 373] on button "Confirm" at bounding box center [711, 373] width 58 height 25
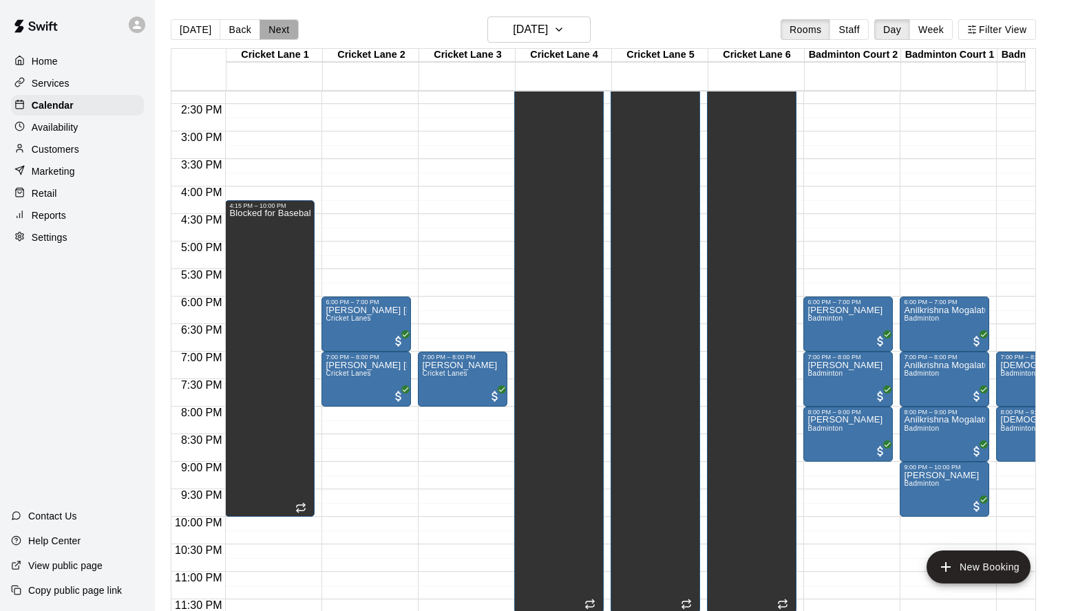
click at [271, 28] on button "Next" at bounding box center [278, 29] width 39 height 21
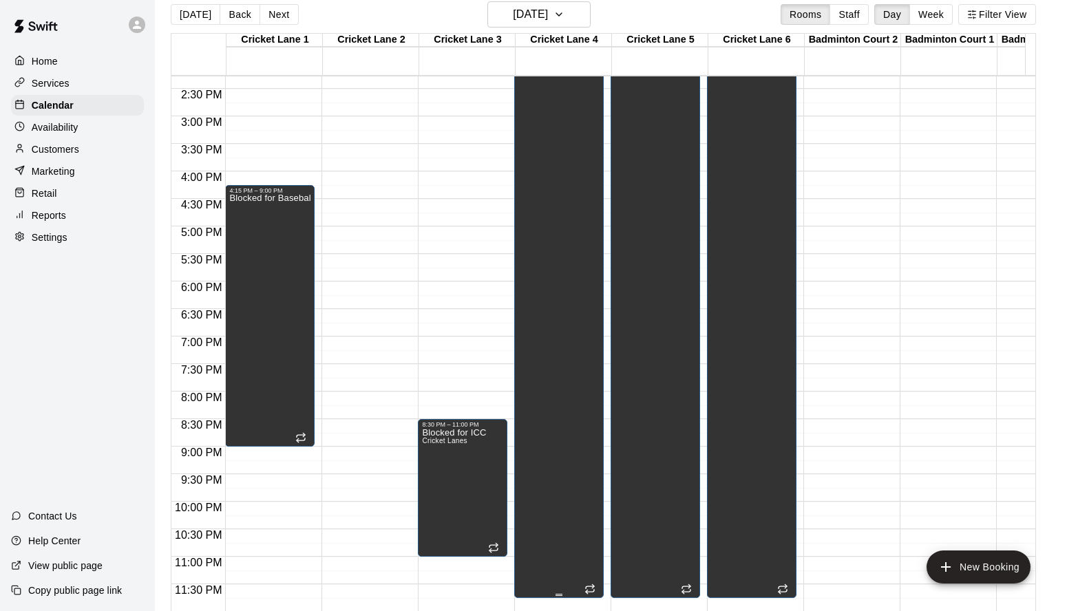
scroll to position [11, 0]
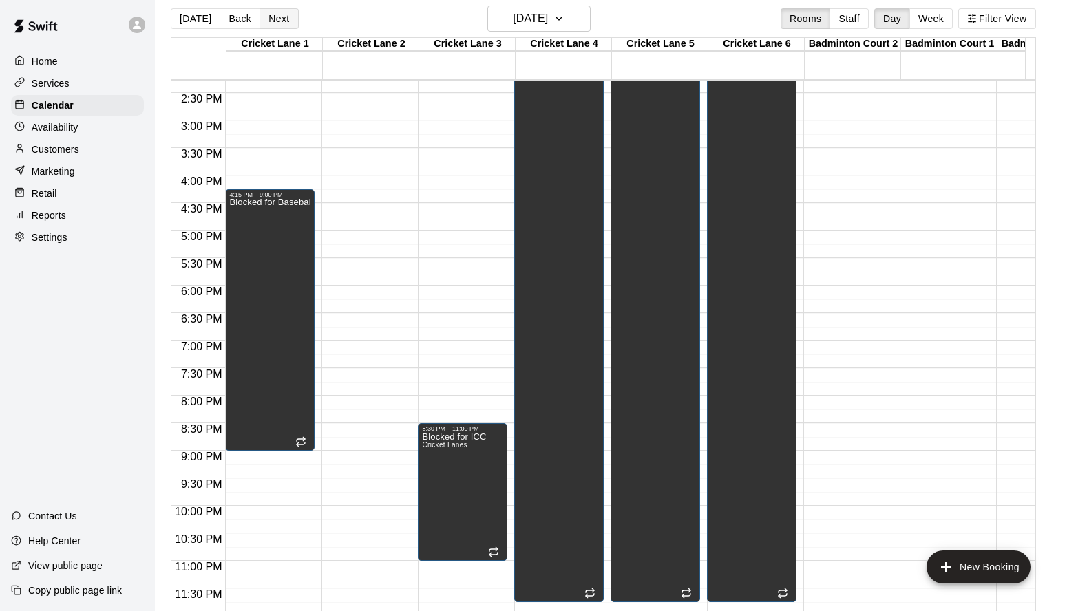
click at [279, 16] on button "Next" at bounding box center [278, 18] width 39 height 21
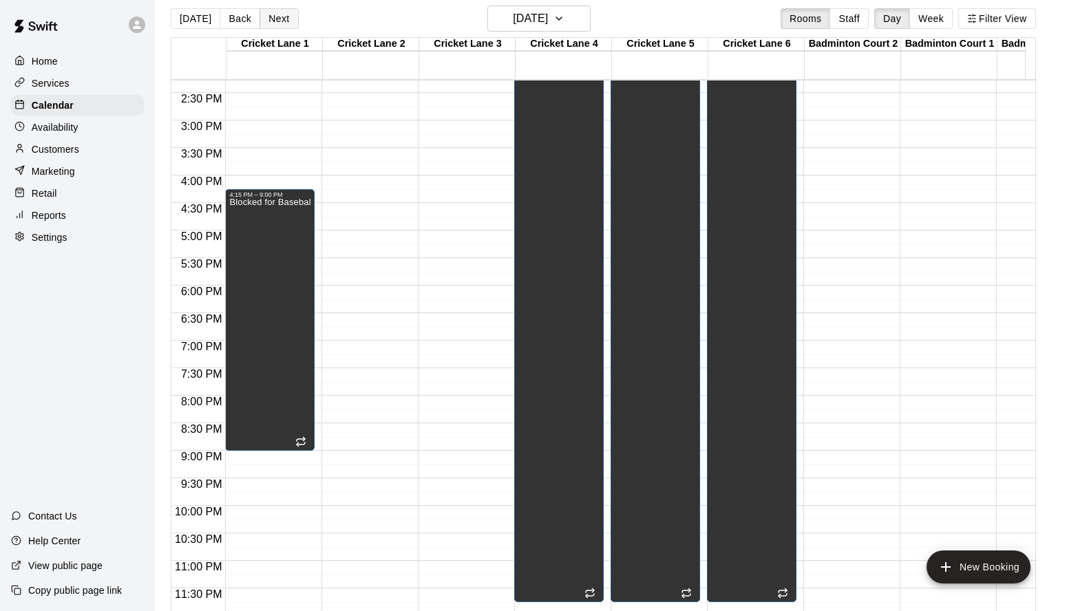
click at [279, 16] on button "Next" at bounding box center [278, 18] width 39 height 21
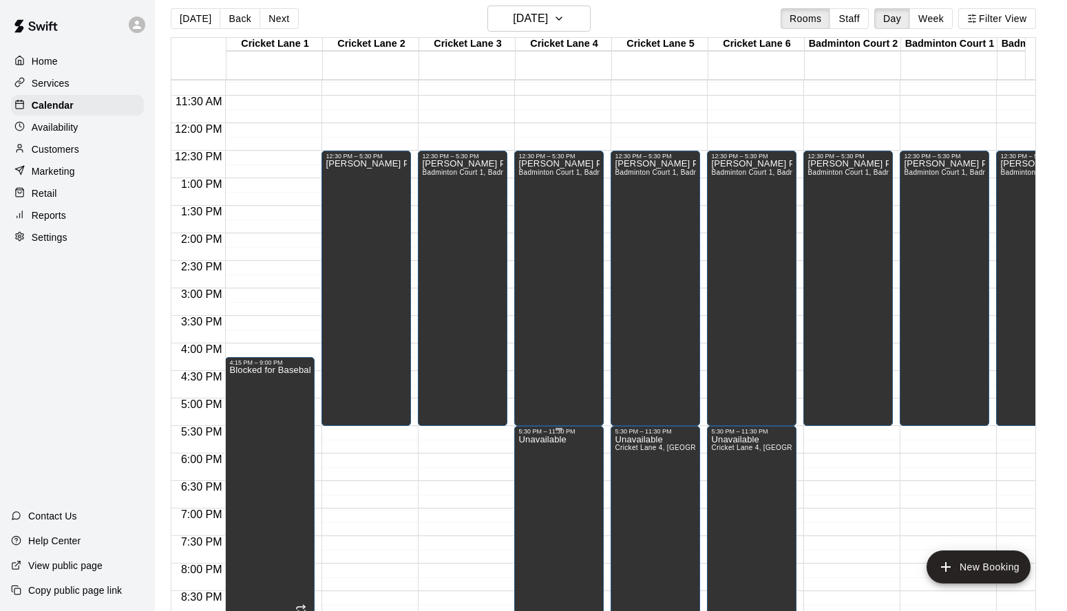
scroll to position [614, 0]
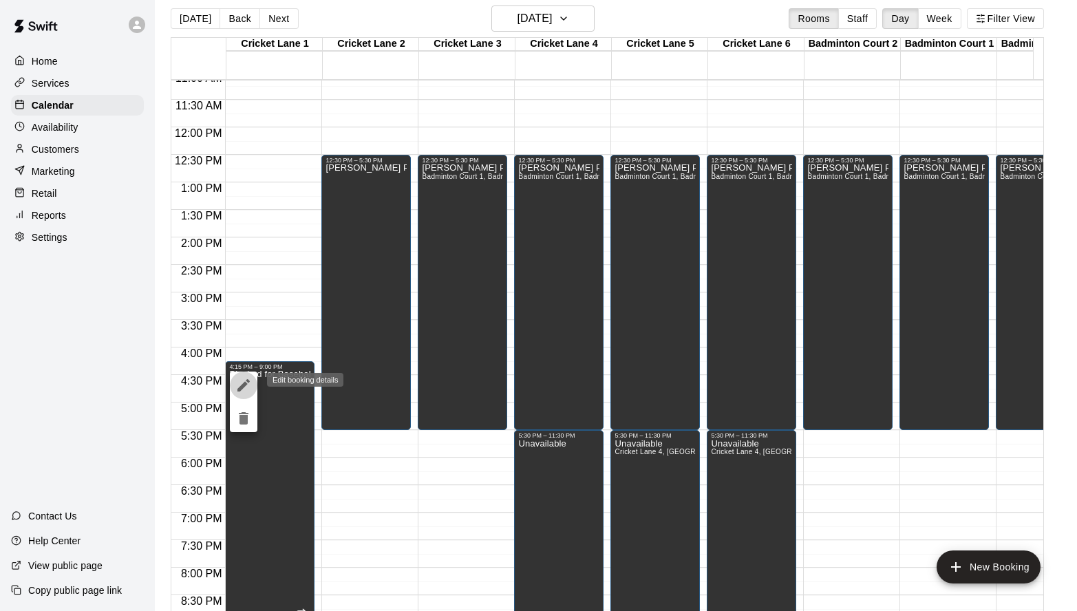
click at [245, 386] on icon "edit" at bounding box center [243, 385] width 12 height 12
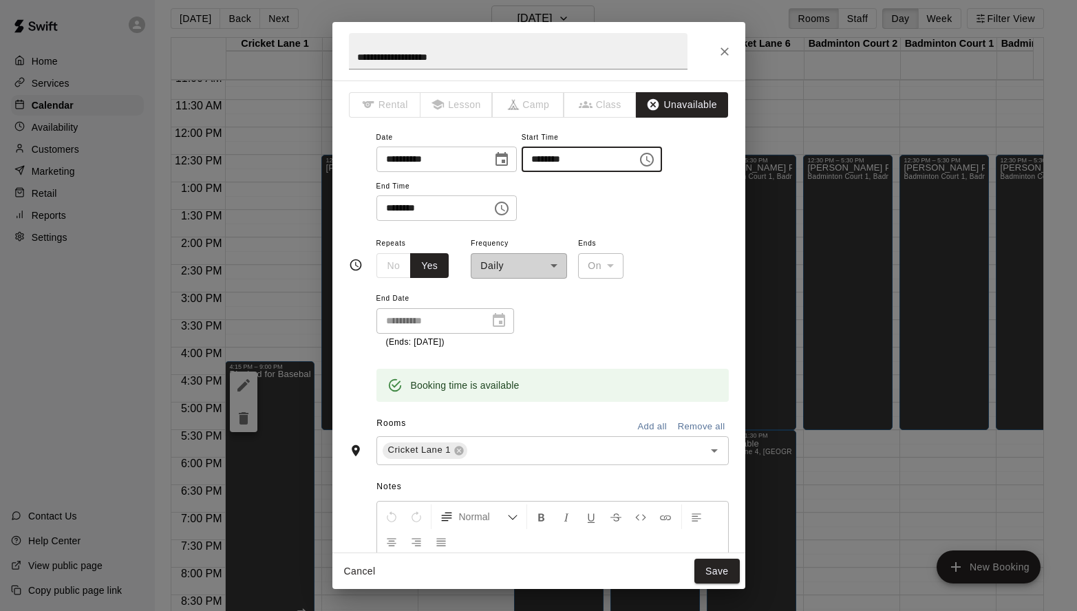
click at [522, 172] on input "********" at bounding box center [575, 159] width 106 height 25
type input "********"
click at [706, 562] on button "Save" at bounding box center [716, 571] width 45 height 25
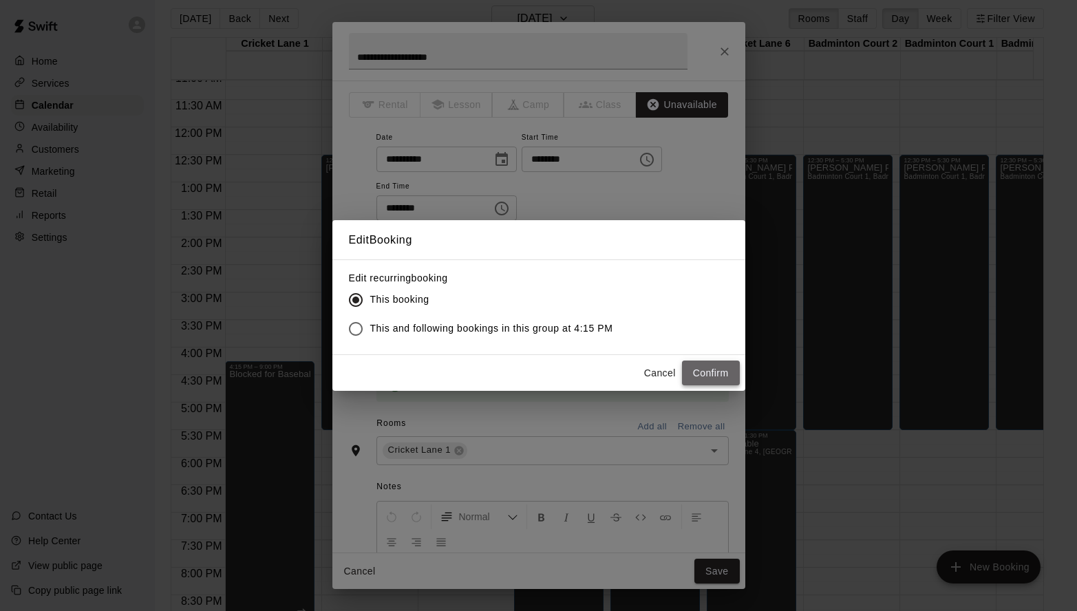
click at [734, 362] on button "Confirm" at bounding box center [711, 373] width 58 height 25
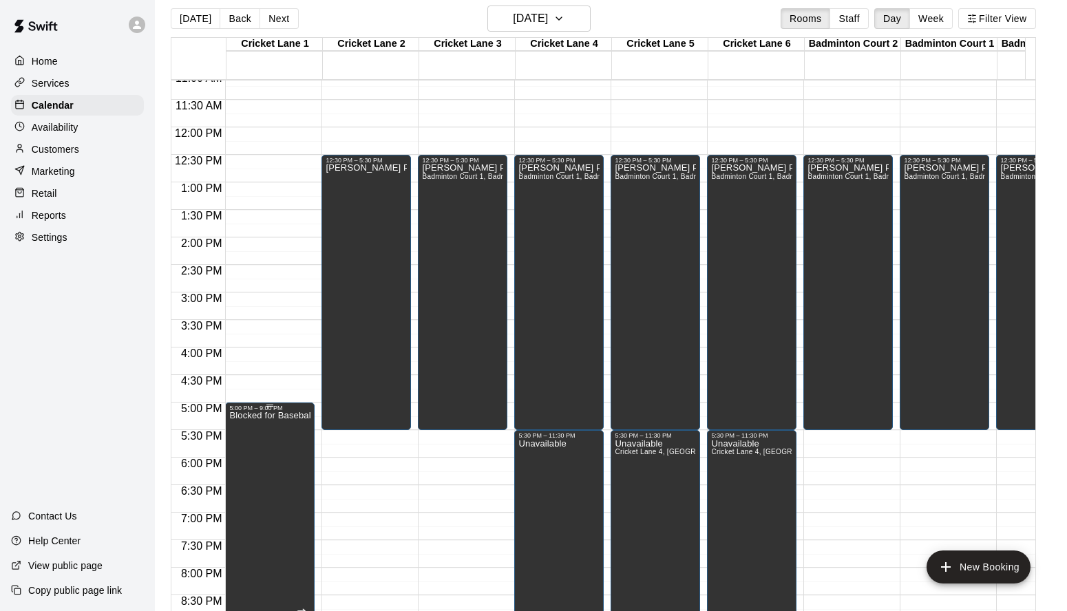
click at [286, 411] on div "5:00 PM – 9:00 PM" at bounding box center [269, 408] width 81 height 7
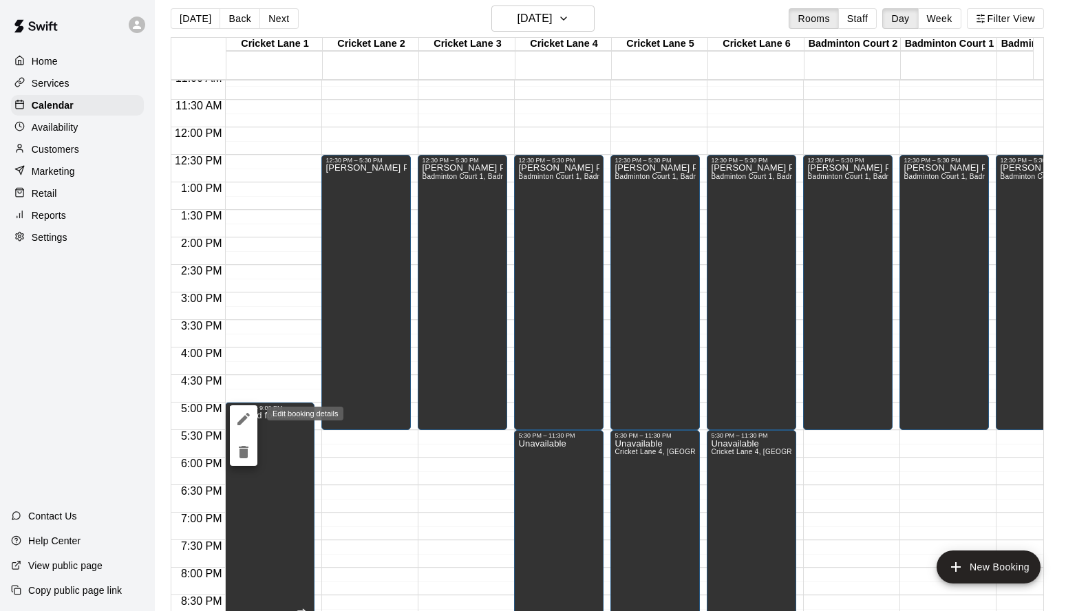
click at [244, 418] on icon "edit" at bounding box center [243, 419] width 12 height 12
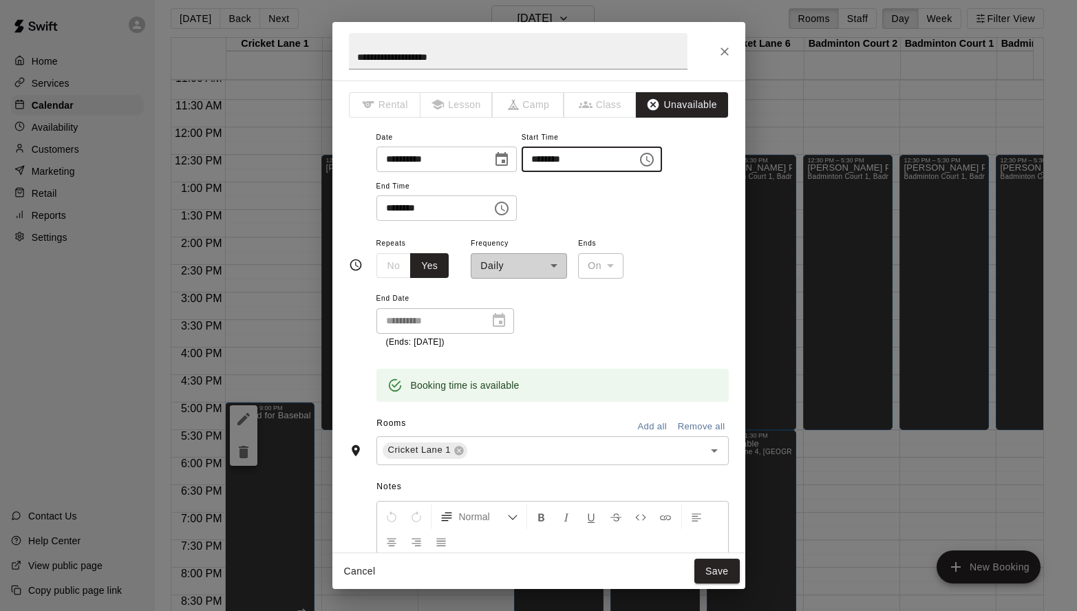
click at [522, 172] on input "********" at bounding box center [575, 159] width 106 height 25
type input "********"
click at [713, 562] on button "Save" at bounding box center [716, 571] width 45 height 25
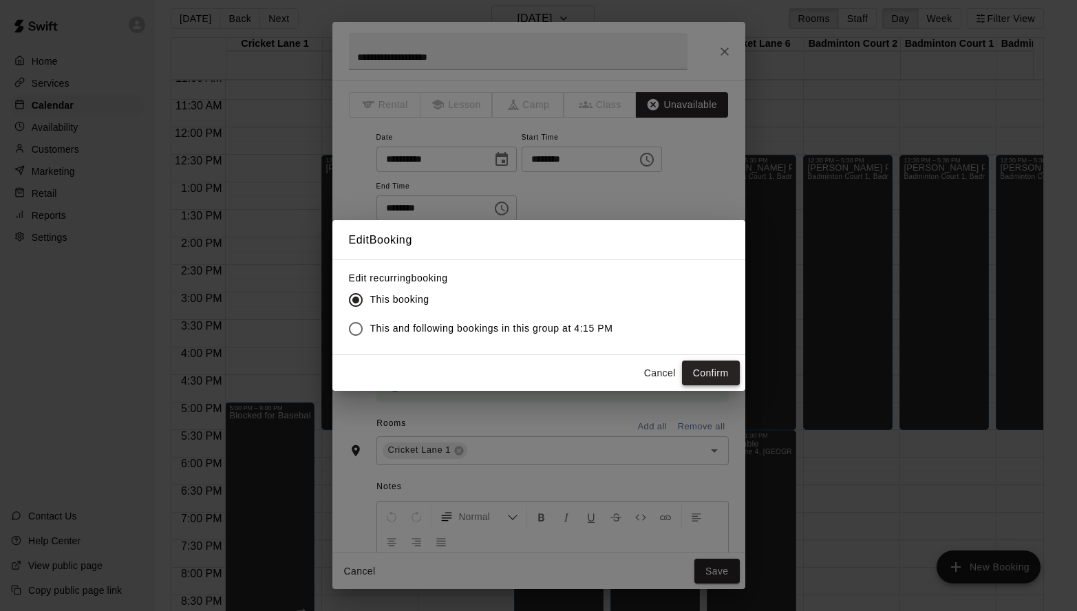
click at [721, 376] on button "Confirm" at bounding box center [711, 373] width 58 height 25
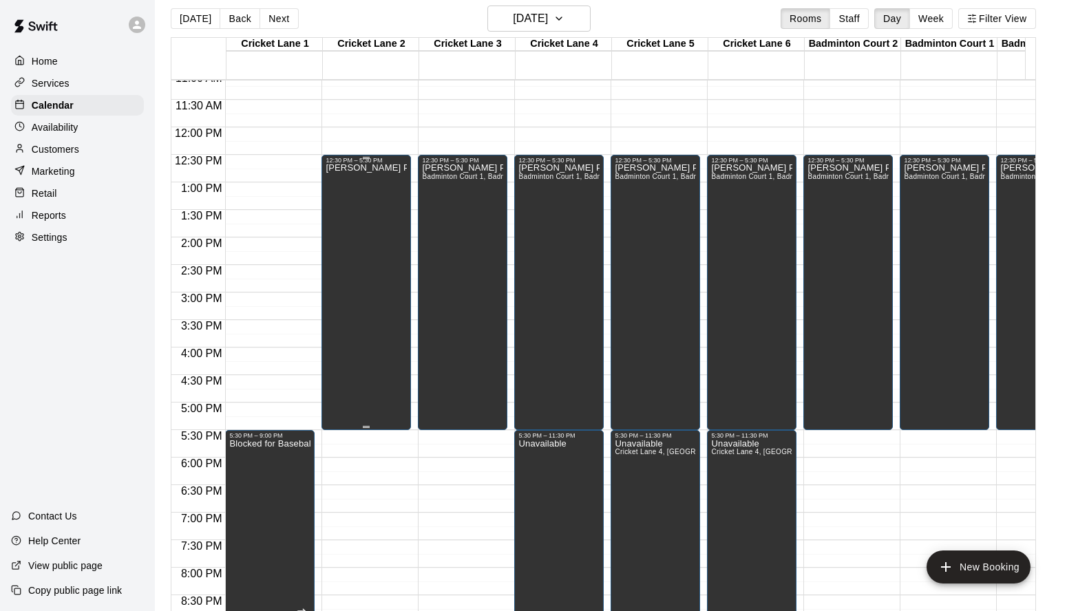
click at [372, 193] on div "[PERSON_NAME] Party" at bounding box center [365, 469] width 81 height 611
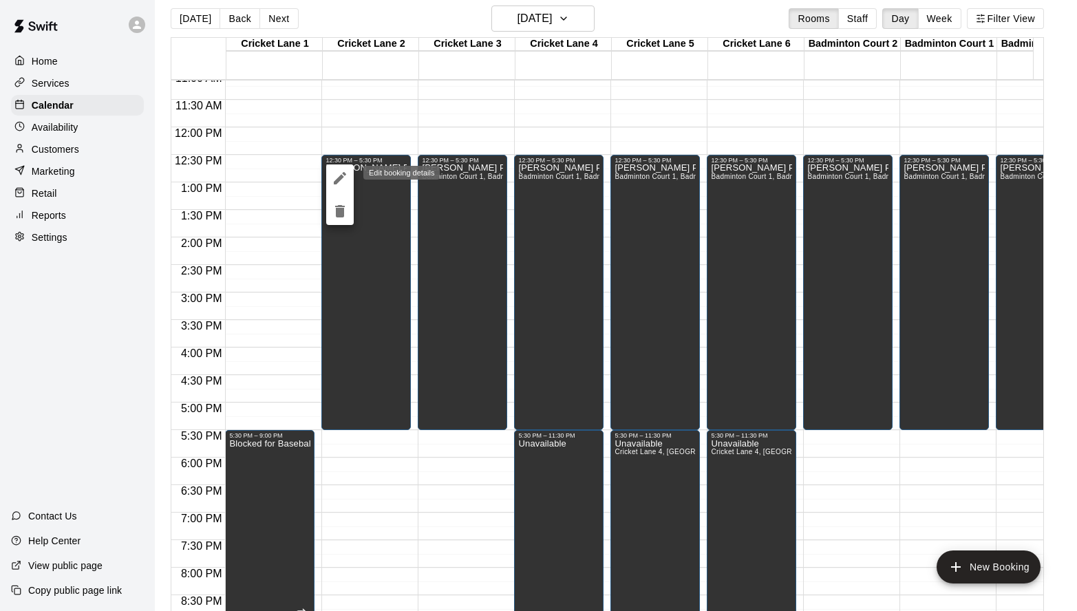
click at [345, 179] on icon "edit" at bounding box center [340, 178] width 17 height 17
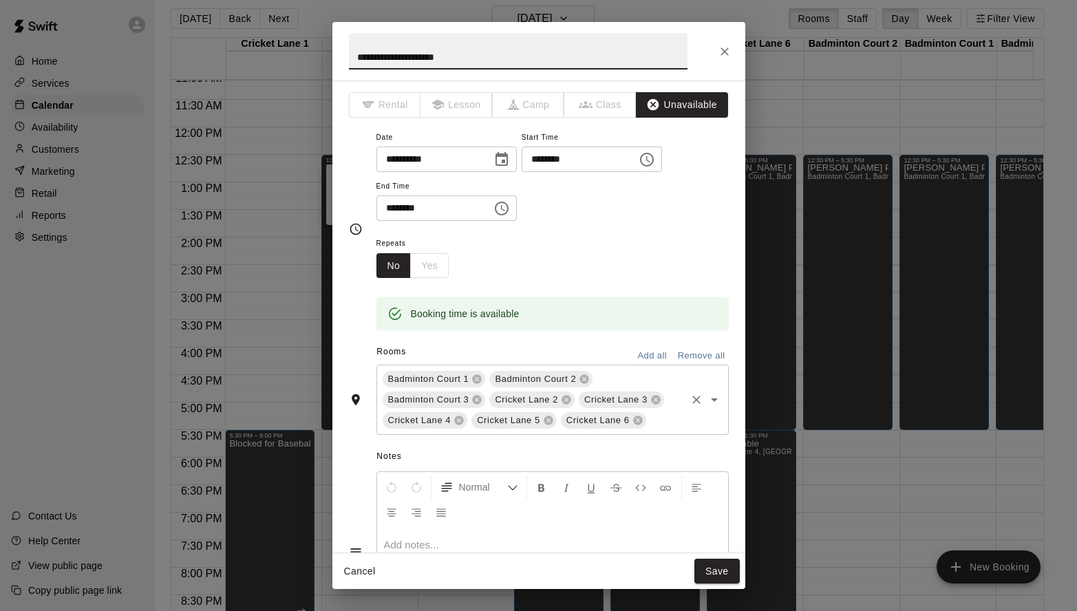
click at [648, 429] on input "text" at bounding box center [666, 420] width 36 height 17
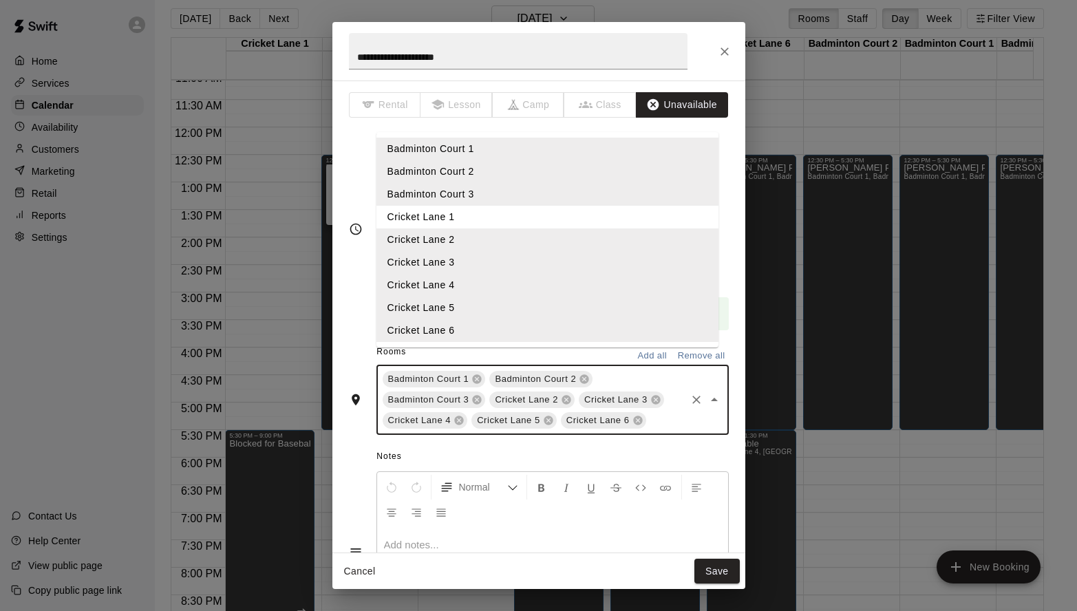
click at [437, 228] on li "Cricket Lane 1" at bounding box center [547, 217] width 342 height 23
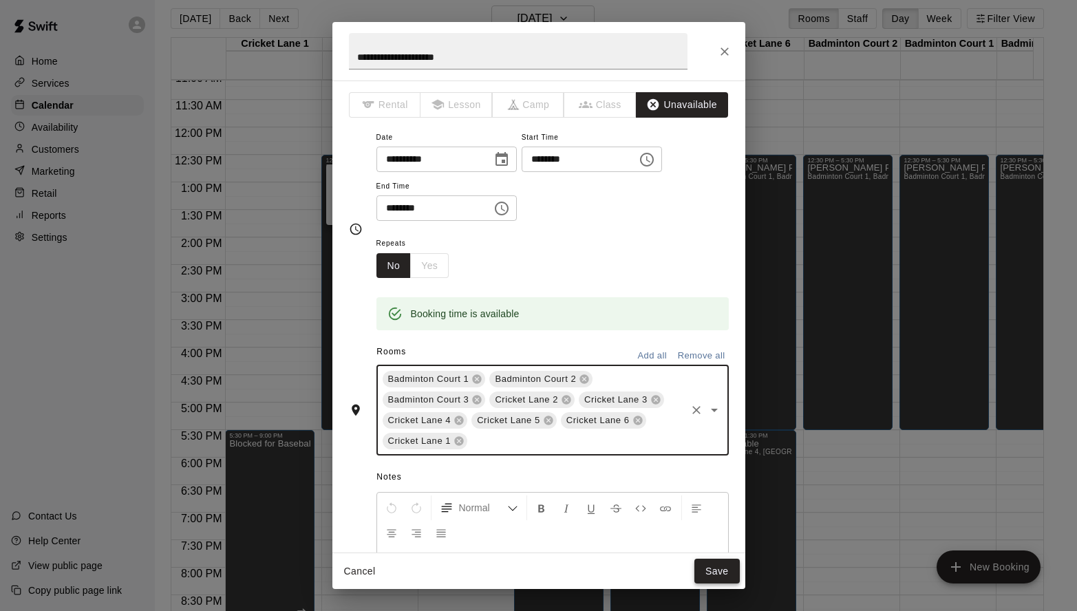
click at [717, 562] on button "Save" at bounding box center [716, 571] width 45 height 25
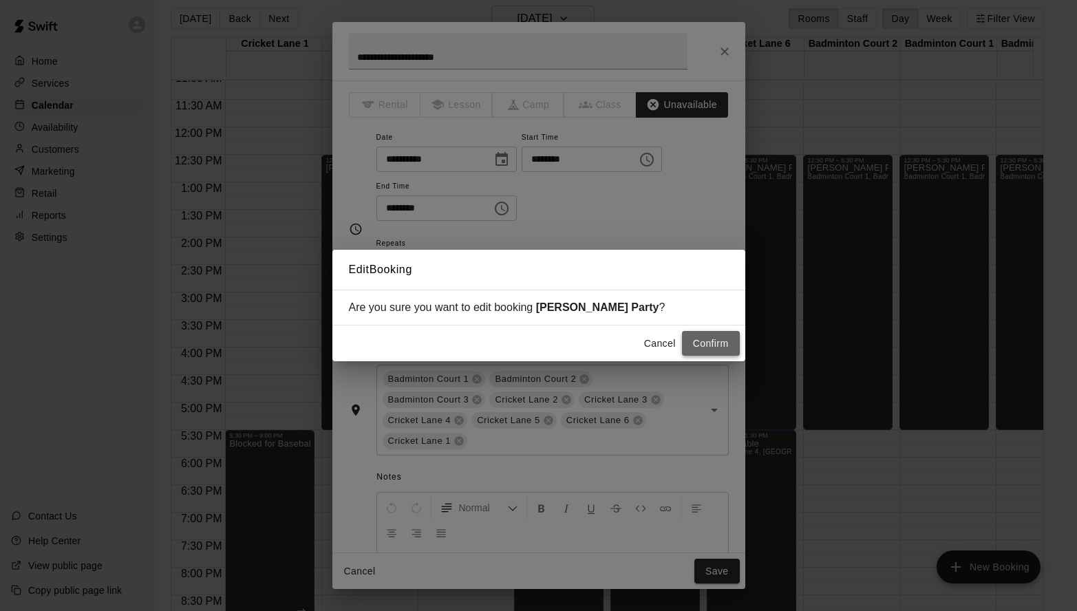
click at [700, 339] on button "Confirm" at bounding box center [711, 343] width 58 height 25
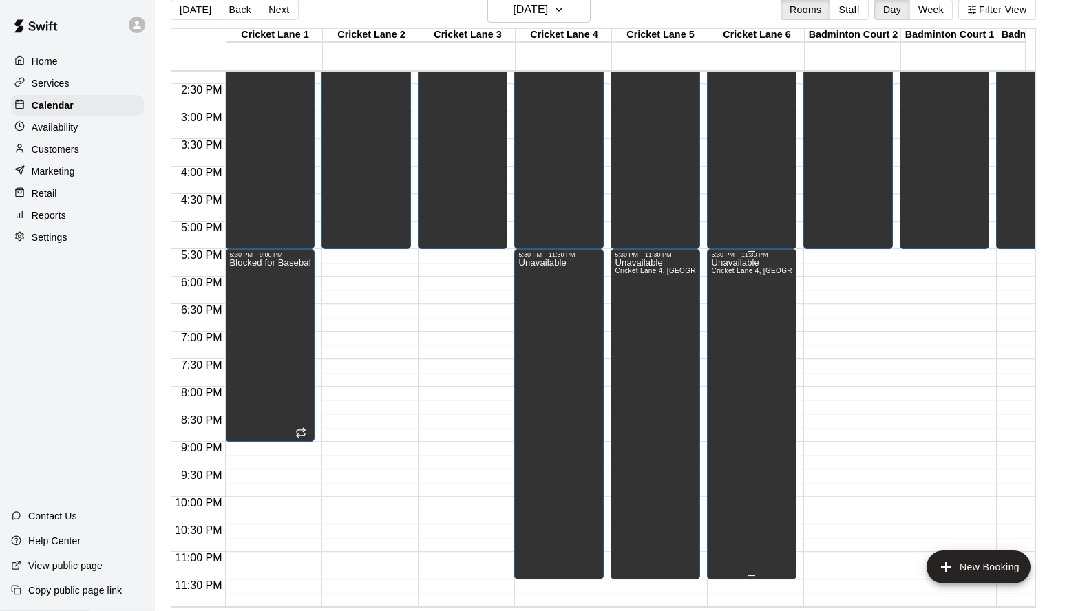
scroll to position [22, 0]
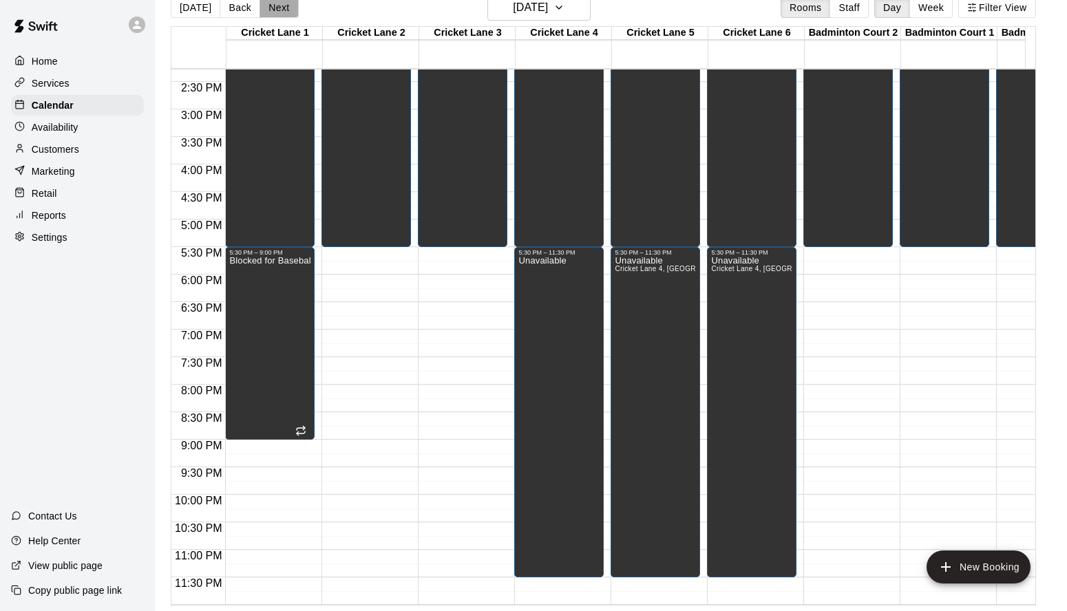
click at [277, 6] on button "Next" at bounding box center [278, 7] width 39 height 21
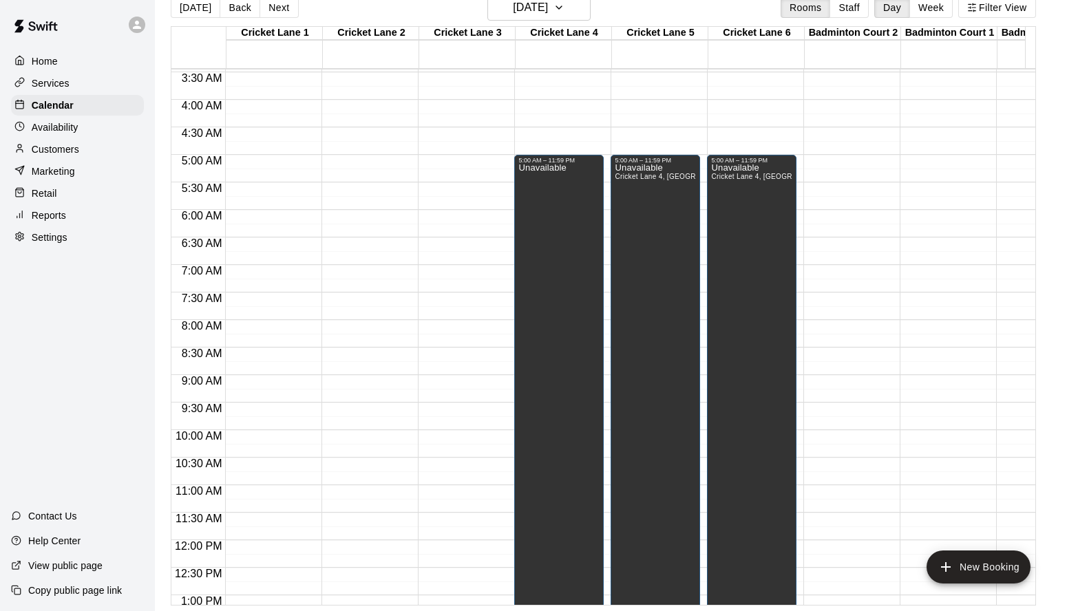
scroll to position [169, 0]
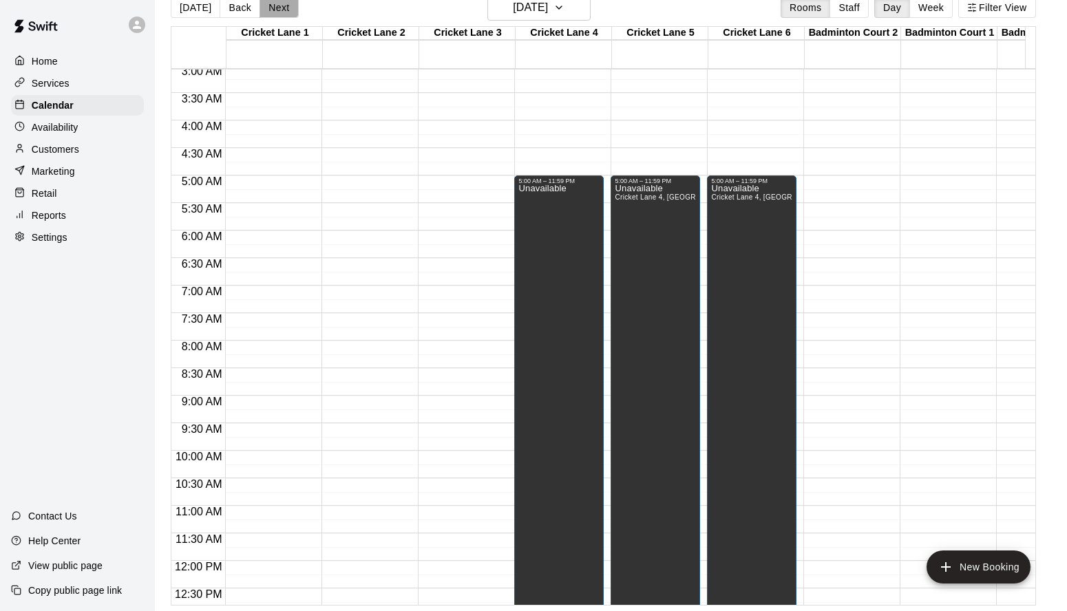
click at [289, 10] on button "Next" at bounding box center [278, 7] width 39 height 21
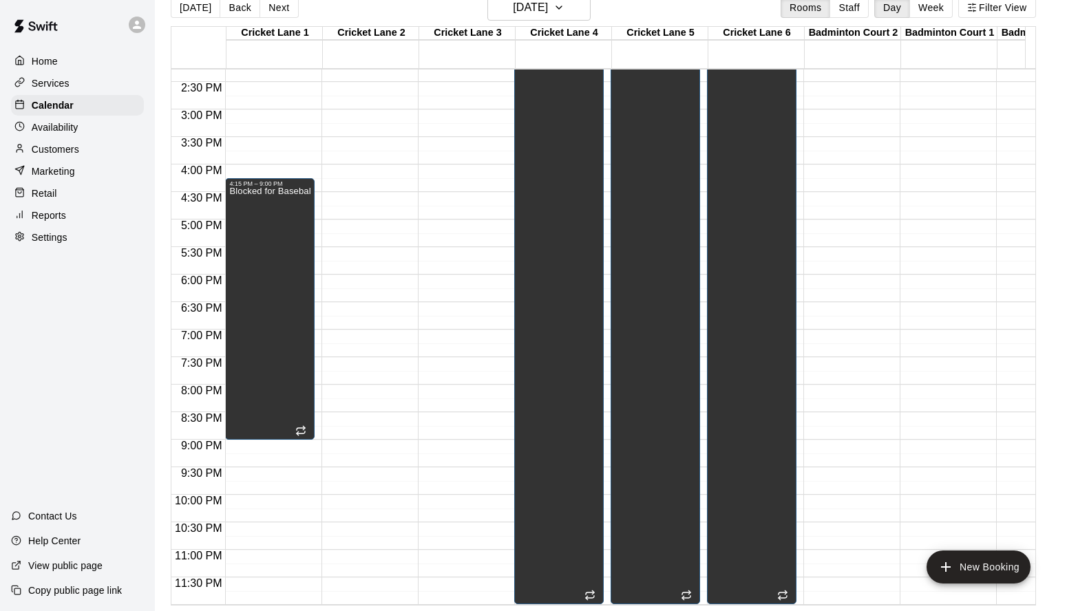
scroll to position [784, 0]
click at [276, 14] on button "Next" at bounding box center [278, 7] width 39 height 21
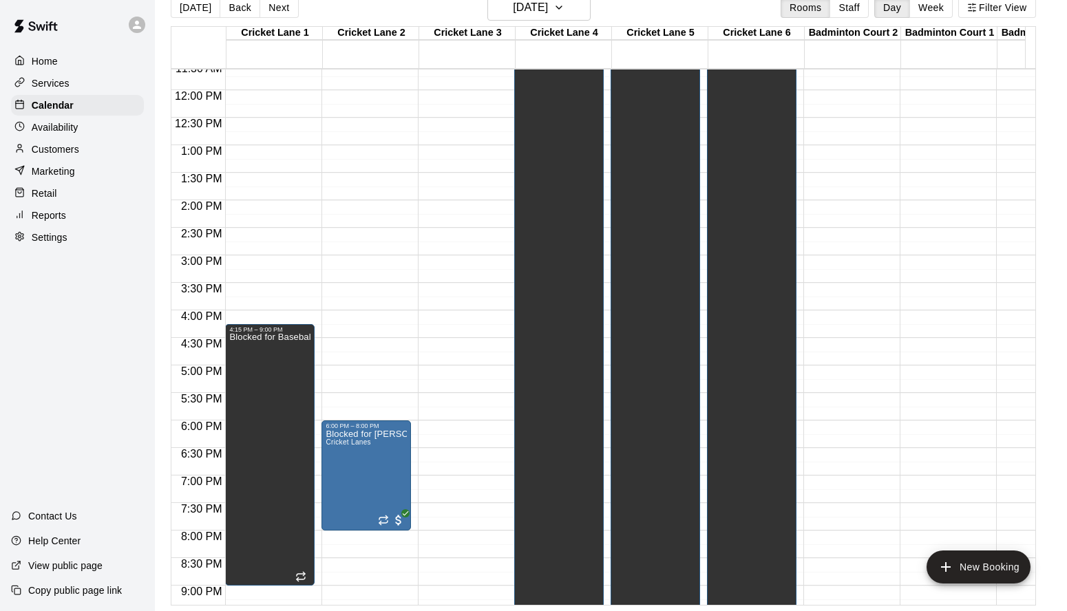
scroll to position [261, 0]
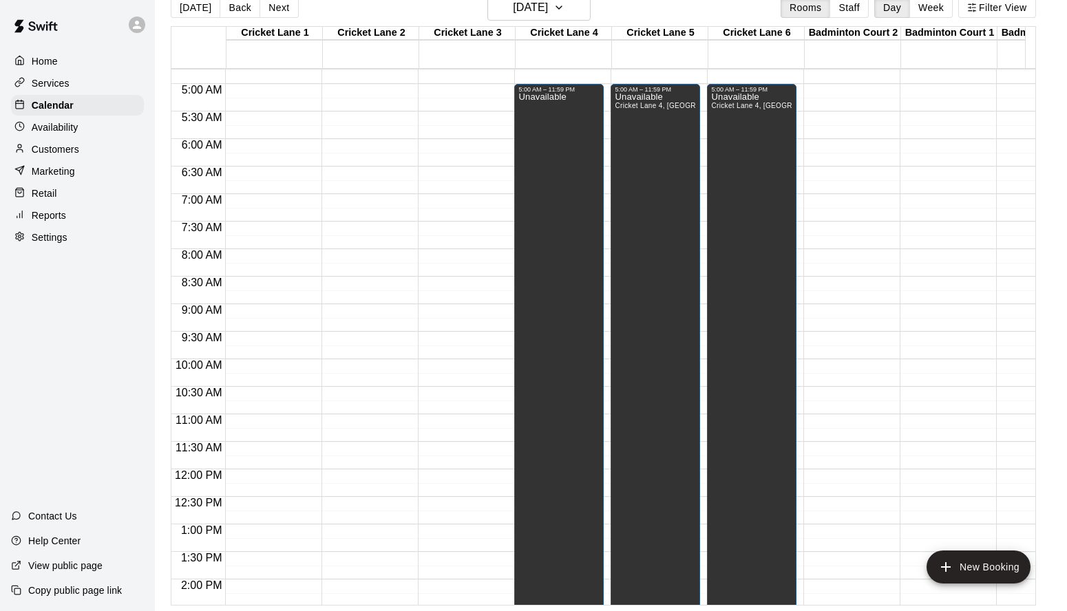
click at [52, 60] on p "Home" at bounding box center [45, 61] width 26 height 14
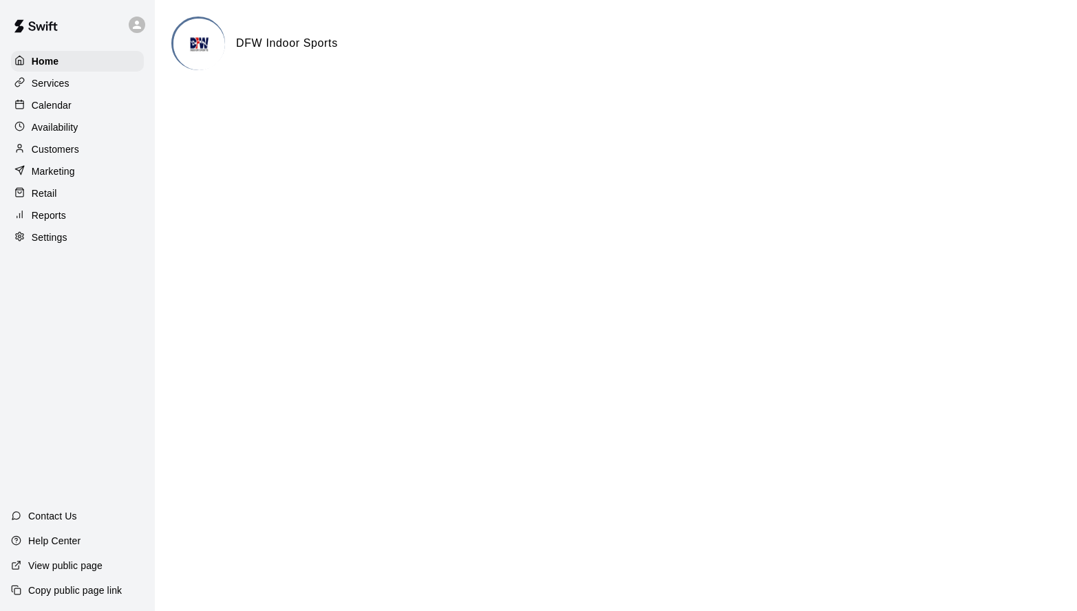
click at [61, 239] on p "Settings" at bounding box center [50, 238] width 36 height 14
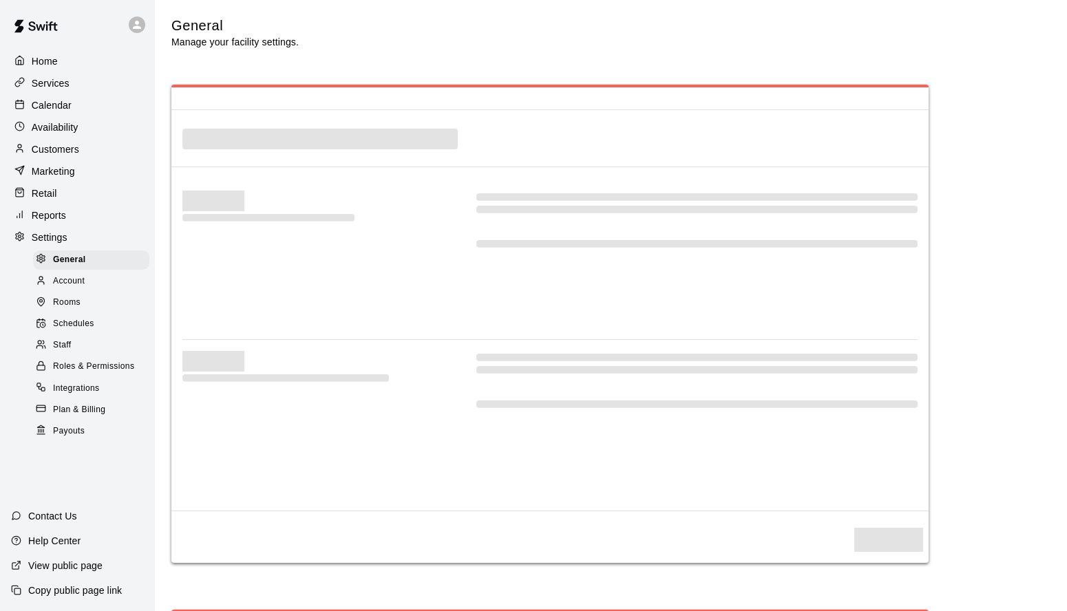
scroll to position [2441, 0]
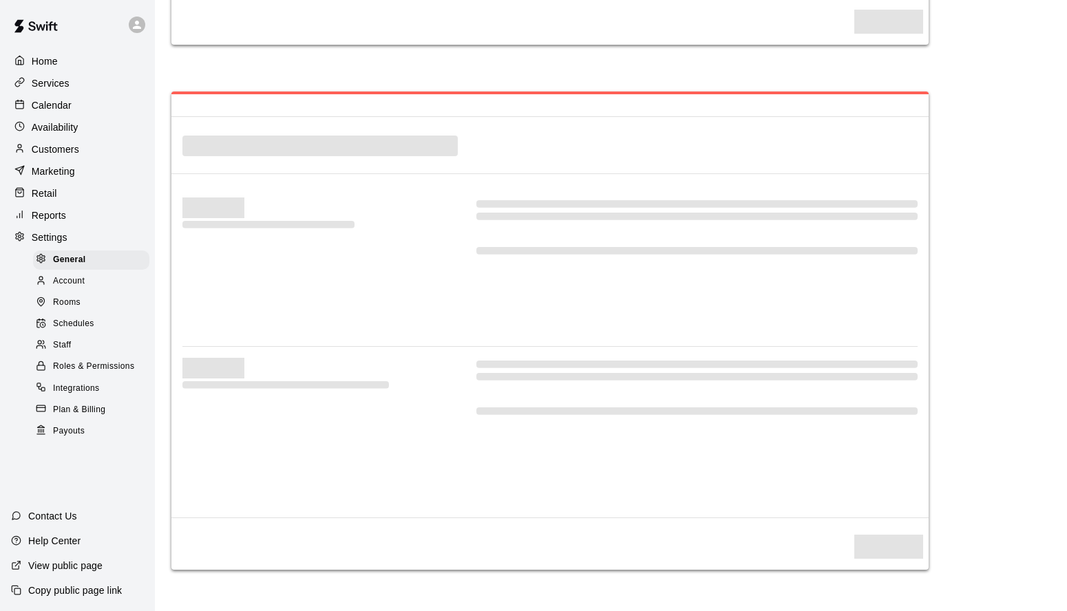
select select "**"
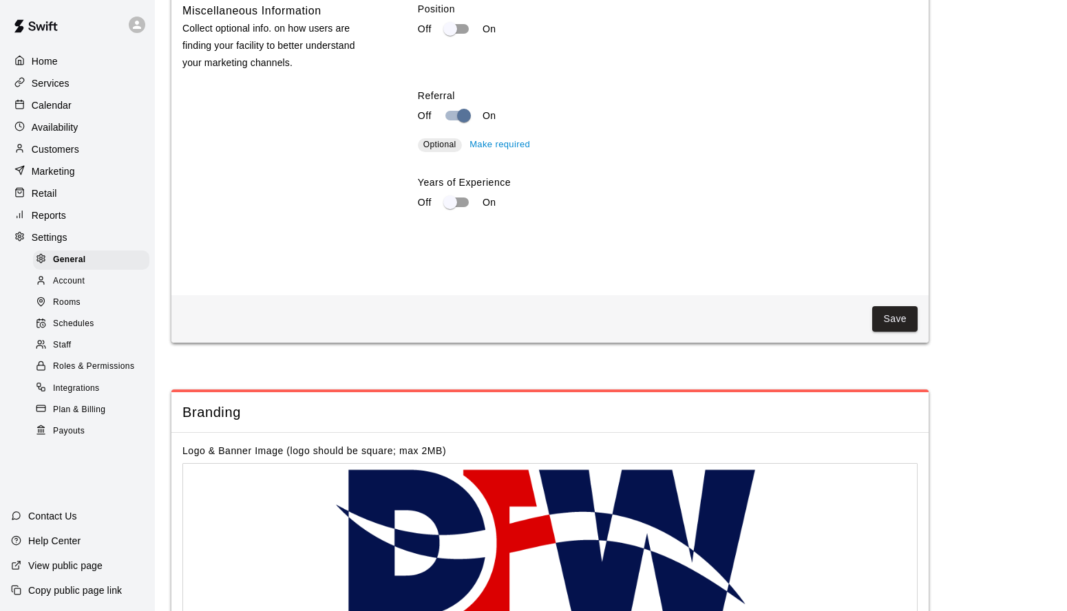
click at [53, 211] on p "Reports" at bounding box center [49, 215] width 34 height 14
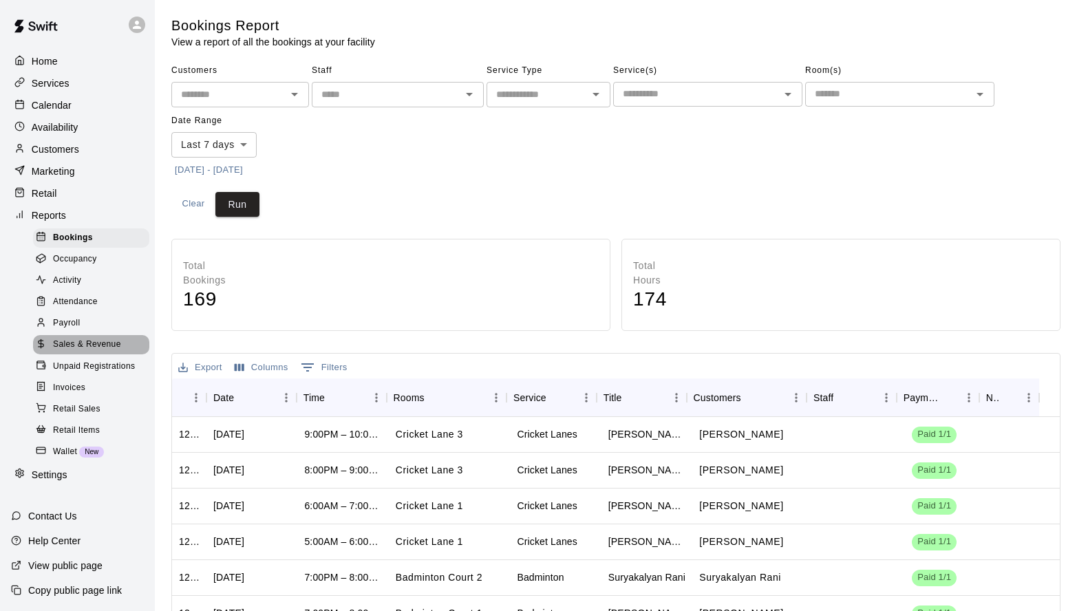
click at [90, 343] on span "Sales & Revenue" at bounding box center [87, 345] width 68 height 14
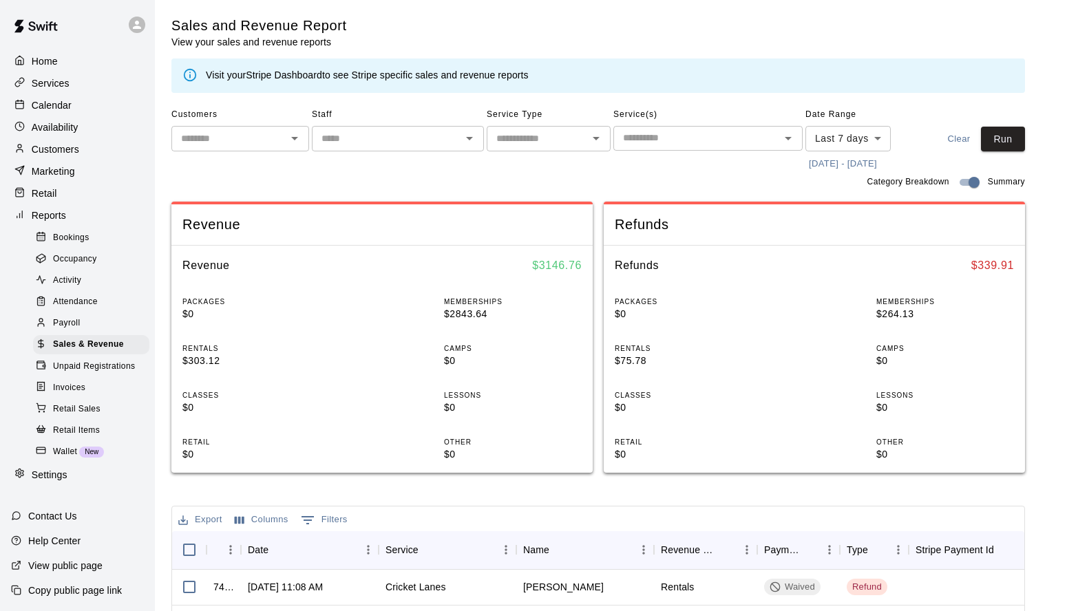
click at [877, 164] on button "[DATE] - [DATE]" at bounding box center [842, 163] width 75 height 21
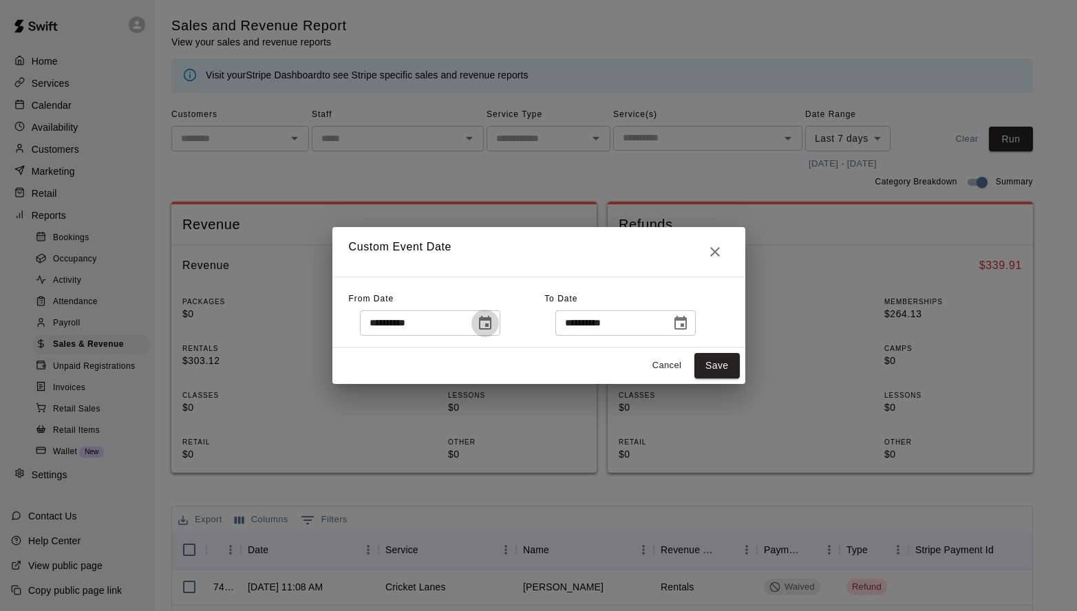
click at [493, 322] on icon "Choose date, selected date is Aug 4, 2025" at bounding box center [485, 323] width 17 height 17
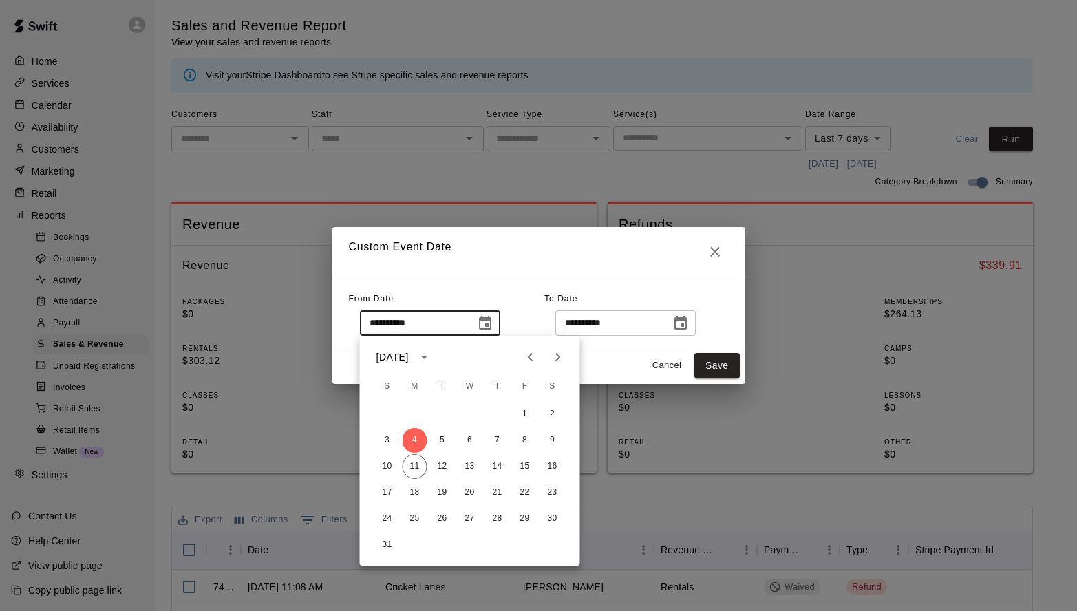
click at [531, 355] on icon "Previous month" at bounding box center [530, 357] width 5 height 8
click at [445, 413] on button "1" at bounding box center [442, 414] width 25 height 25
type input "**********"
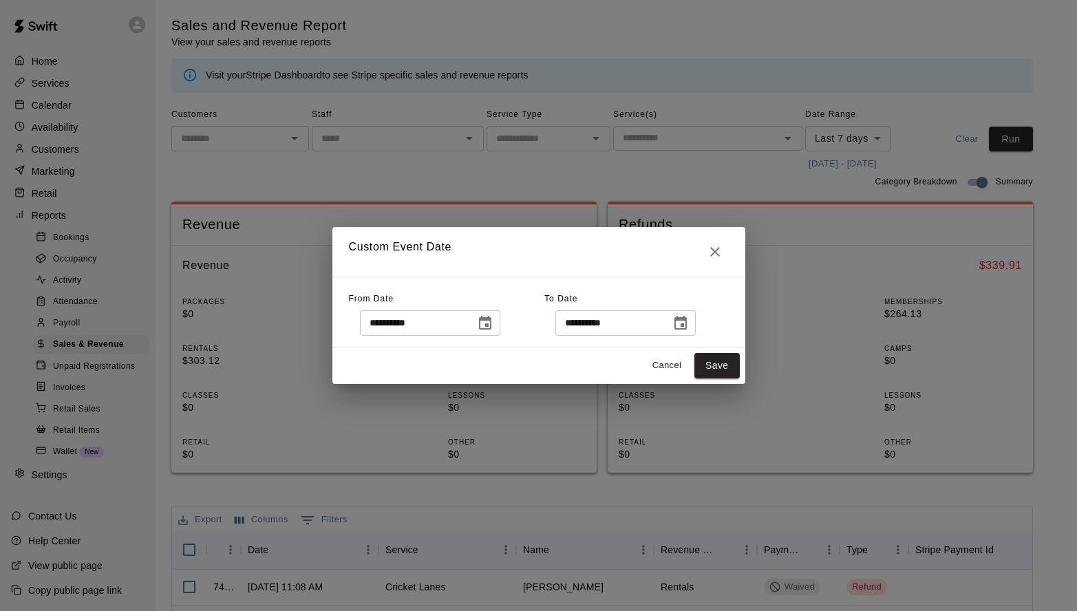
click at [661, 324] on input "**********" at bounding box center [608, 322] width 106 height 25
click at [687, 326] on icon "Choose date, selected date is Aug 11, 2025" at bounding box center [680, 323] width 12 height 14
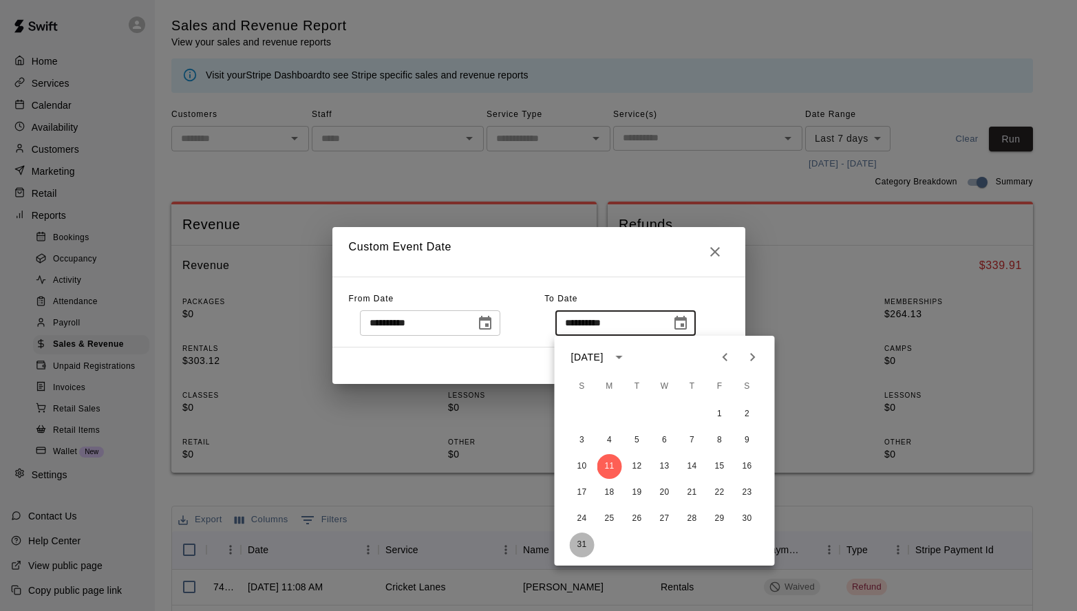
click at [581, 540] on button "31" at bounding box center [582, 545] width 25 height 25
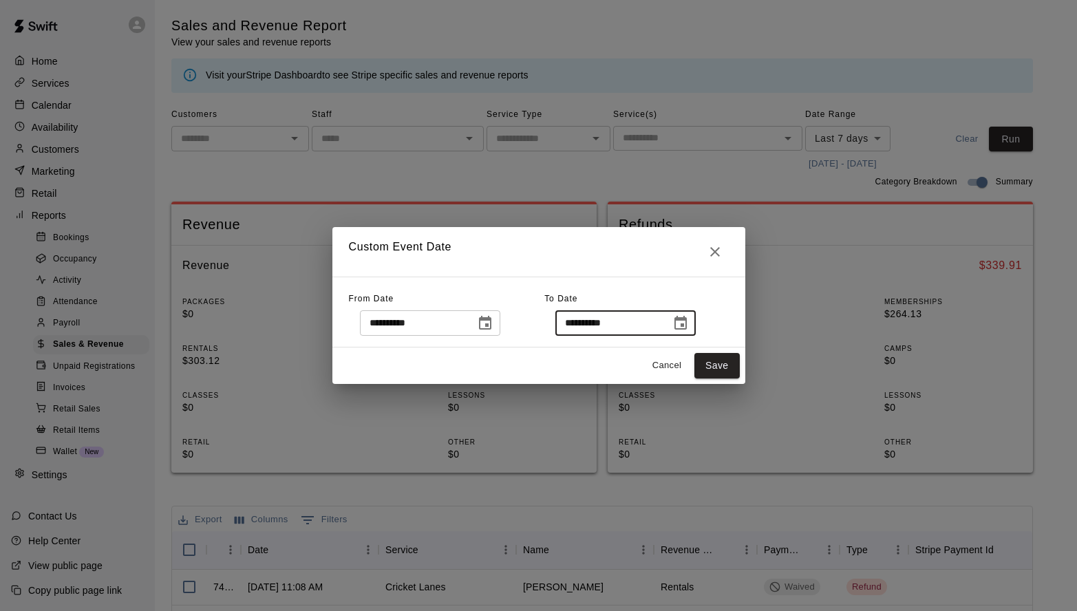
click at [661, 328] on input "**********" at bounding box center [608, 322] width 106 height 25
click at [687, 320] on icon "Choose date, selected date is Aug 31, 2025" at bounding box center [680, 323] width 12 height 14
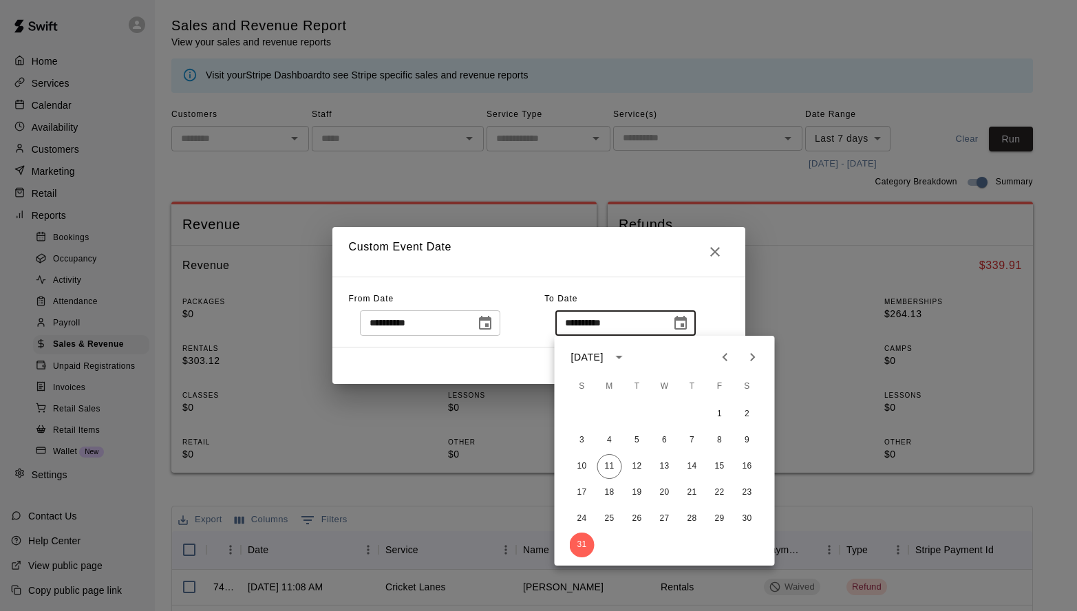
click at [725, 356] on icon "Previous month" at bounding box center [724, 357] width 5 height 8
click at [686, 520] on button "31" at bounding box center [692, 518] width 25 height 25
type input "**********"
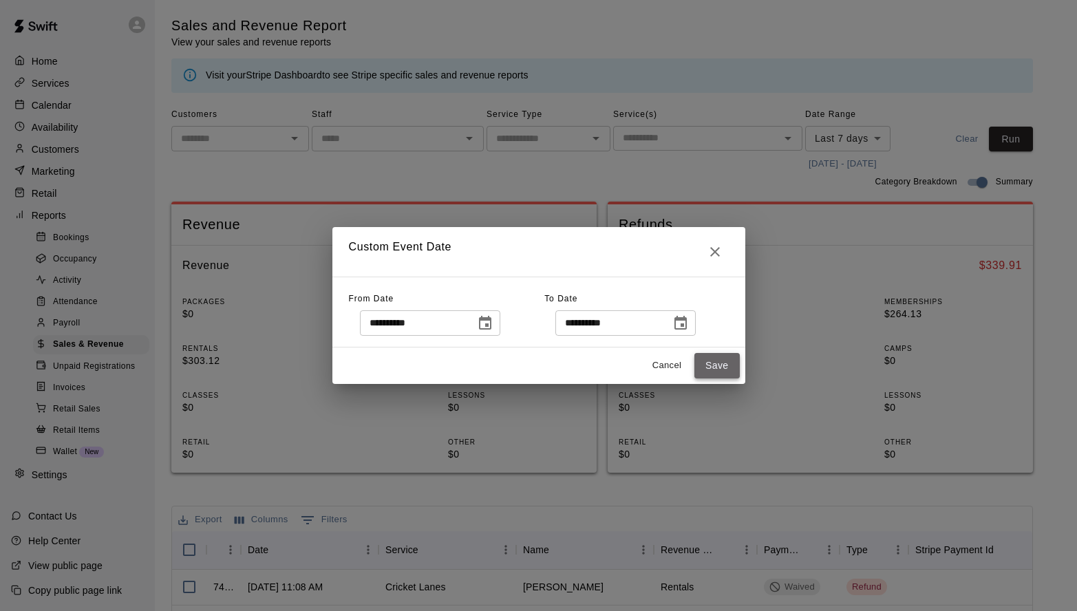
click at [715, 372] on button "Save" at bounding box center [716, 365] width 45 height 25
type input "******"
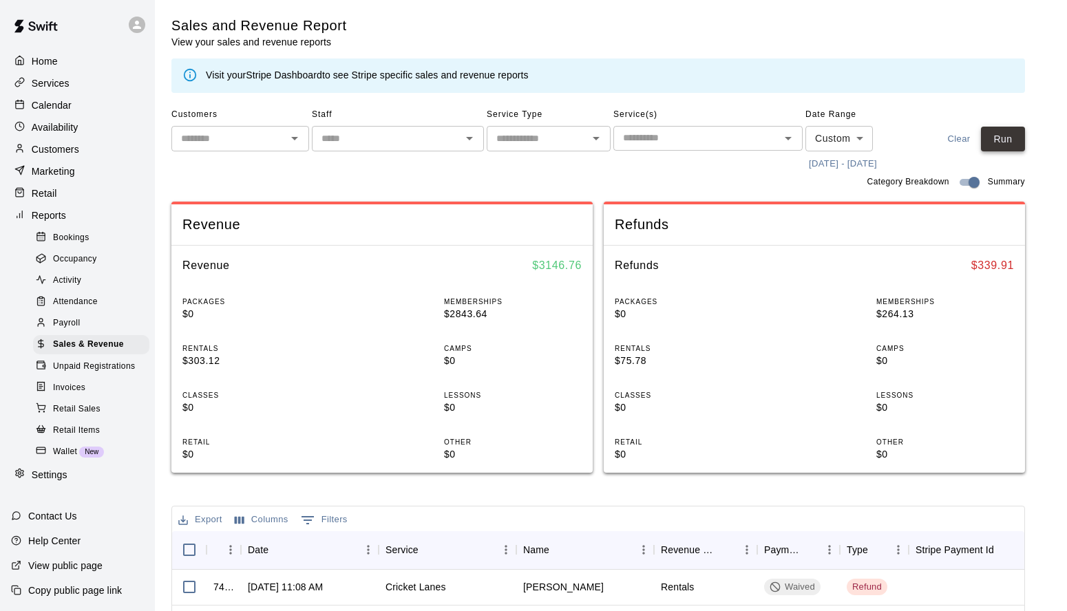
click at [1009, 142] on button "Run" at bounding box center [1003, 139] width 44 height 25
click at [914, 312] on p "$596.76" at bounding box center [945, 314] width 138 height 14
click at [850, 160] on button "[DATE] - [DATE]" at bounding box center [842, 163] width 75 height 21
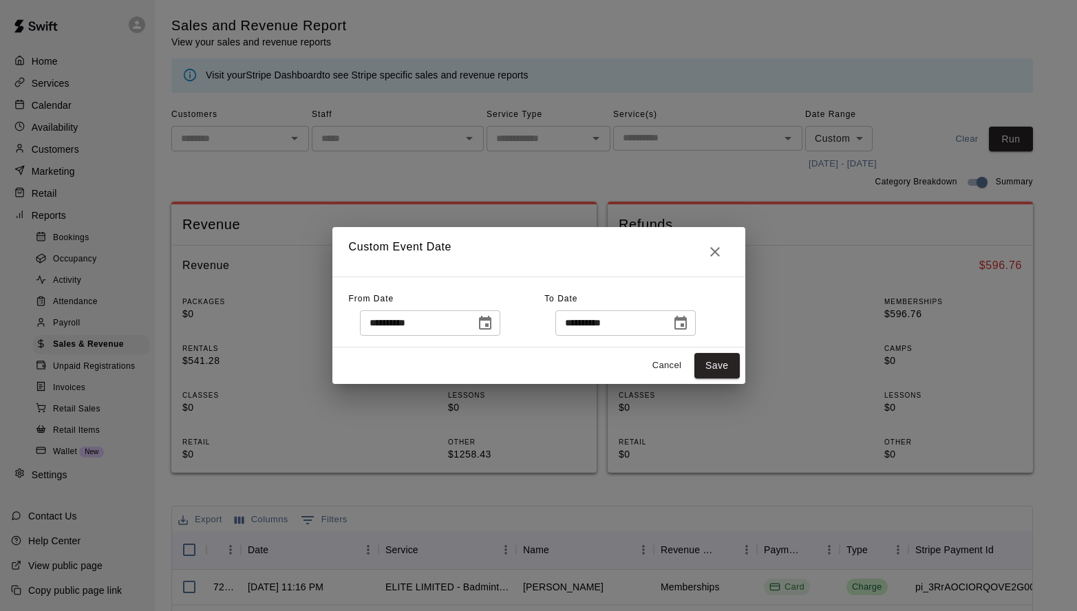
click at [493, 325] on icon "Choose date, selected date is Jul 1, 2025" at bounding box center [485, 323] width 17 height 17
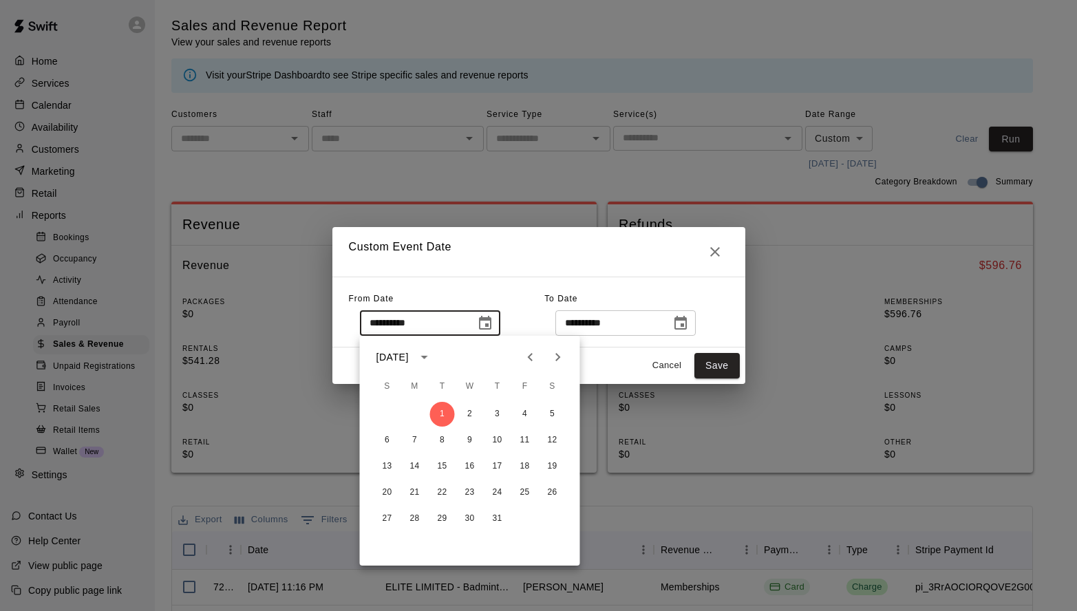
click at [557, 352] on icon "Next month" at bounding box center [558, 357] width 17 height 17
click at [524, 414] on button "1" at bounding box center [525, 414] width 25 height 25
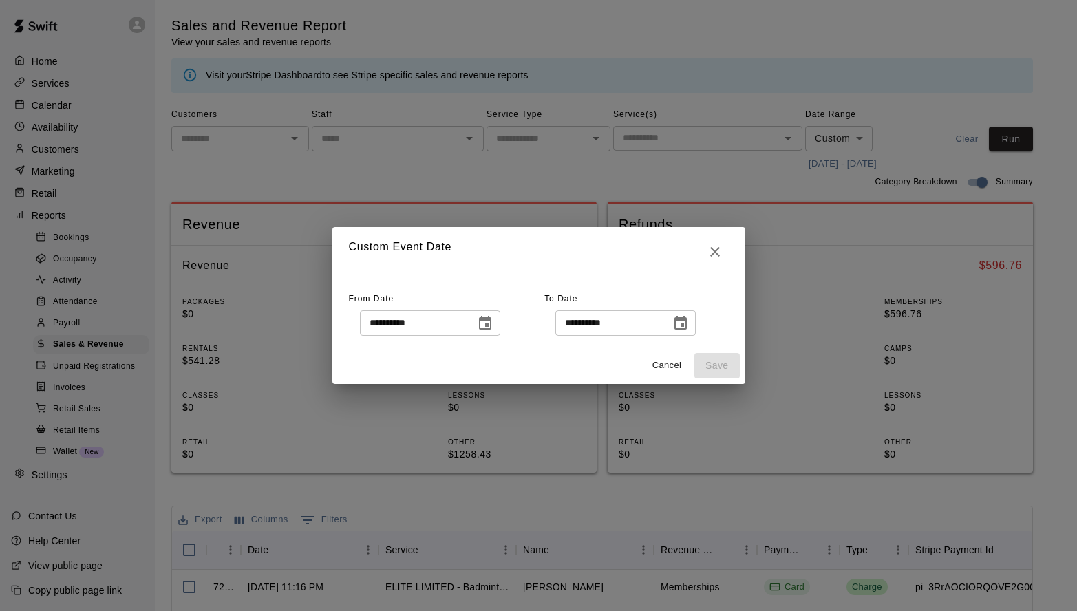
type input "**********"
click at [687, 326] on icon "Choose date, selected date is Jul 31, 2025" at bounding box center [680, 323] width 12 height 14
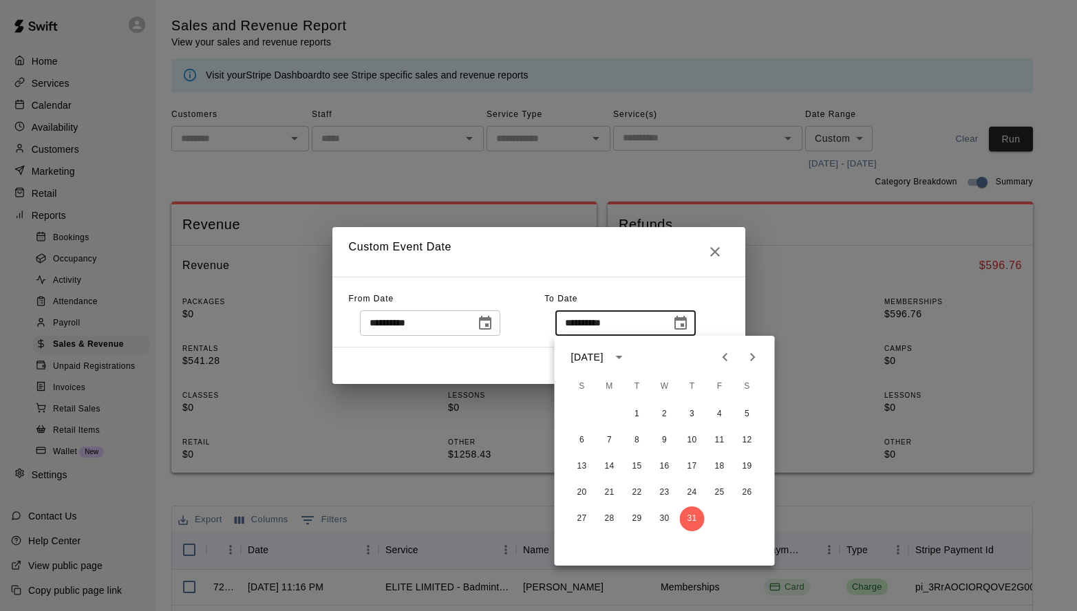
click at [750, 358] on icon "Next month" at bounding box center [753, 357] width 17 height 17
click at [579, 544] on button "31" at bounding box center [582, 545] width 25 height 25
type input "**********"
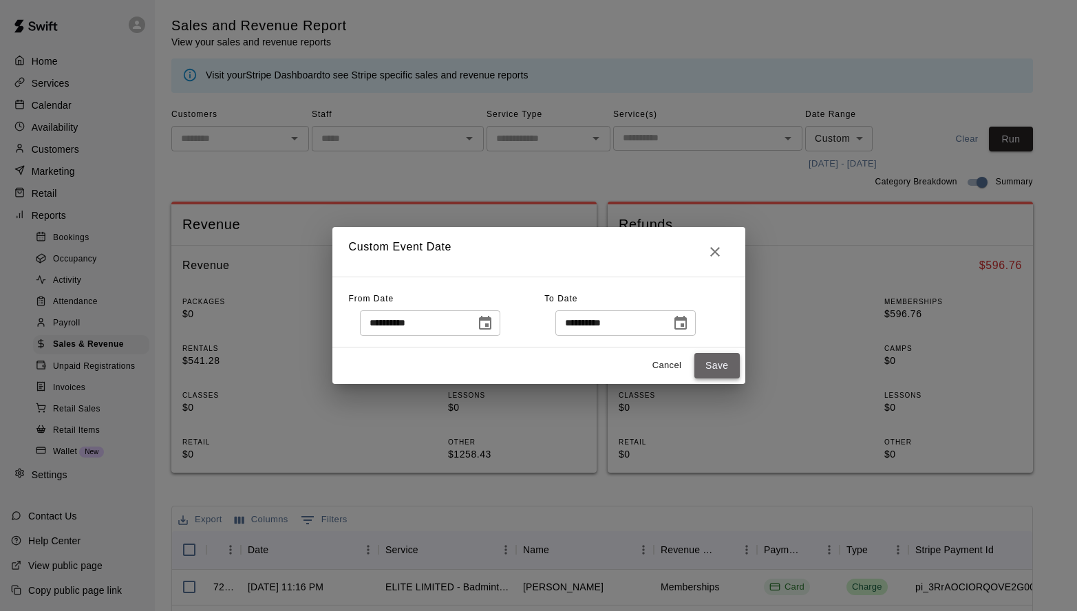
click at [725, 358] on button "Save" at bounding box center [716, 365] width 45 height 25
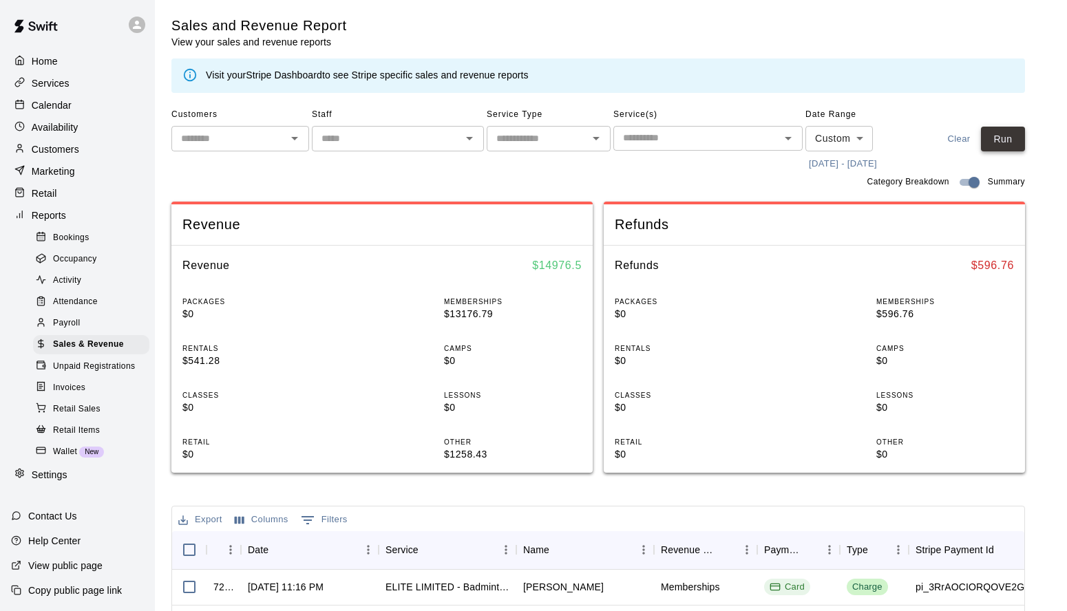
click at [1012, 135] on button "Run" at bounding box center [1003, 139] width 44 height 25
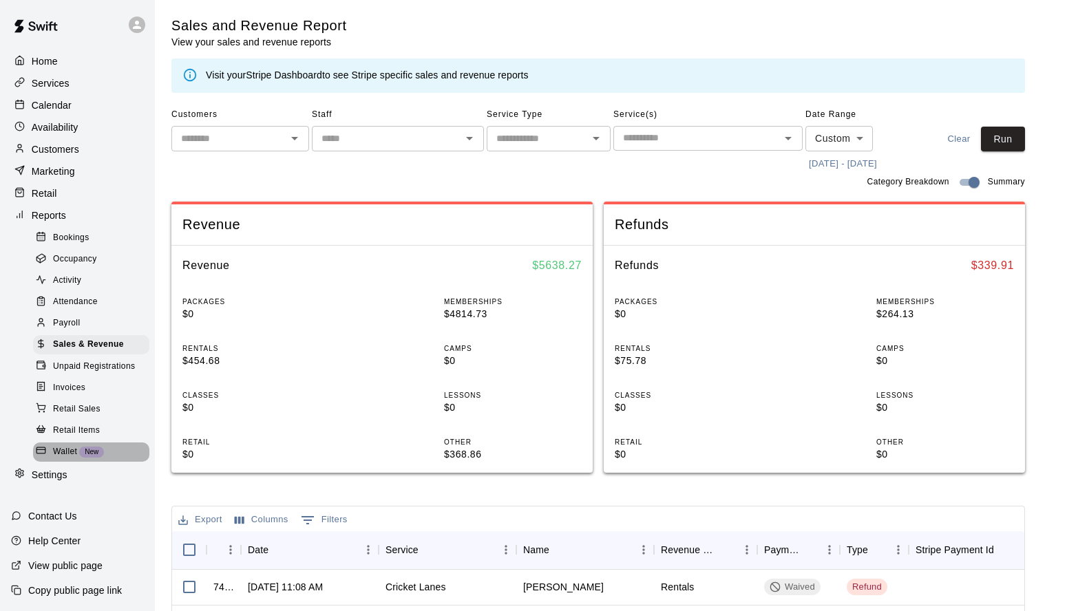
click at [61, 454] on span "Wallet" at bounding box center [65, 452] width 24 height 14
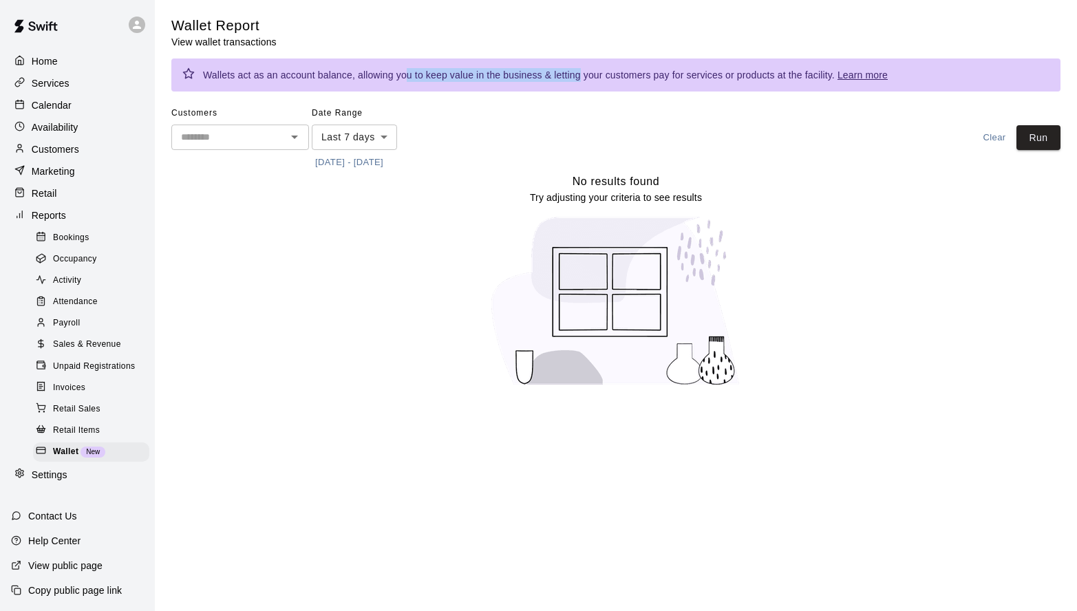
drag, startPoint x: 406, startPoint y: 74, endPoint x: 576, endPoint y: 74, distance: 170.0
click at [576, 74] on div "Wallets act as an account balance, allowing you to keep value in the business &…" at bounding box center [545, 75] width 685 height 25
click at [623, 74] on div "Wallets act as an account balance, allowing you to keep value in the business &…" at bounding box center [545, 75] width 685 height 25
click at [295, 135] on icon "Open" at bounding box center [294, 137] width 17 height 17
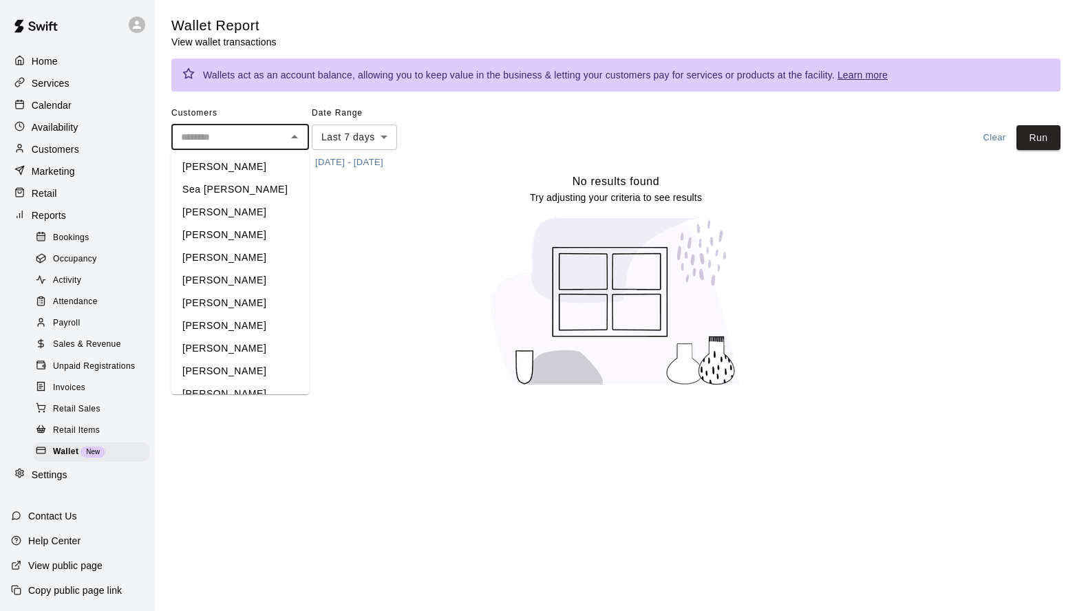
click at [414, 258] on div "No results found Try adjusting your criteria to see results" at bounding box center [615, 285] width 889 height 225
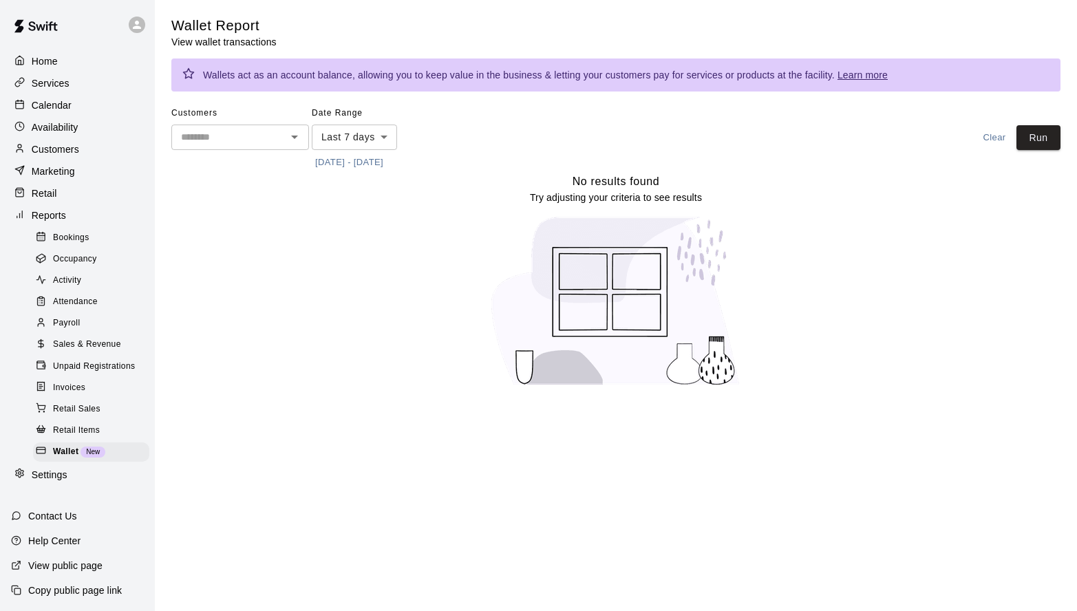
click at [100, 414] on div "Retail Sales" at bounding box center [91, 409] width 116 height 19
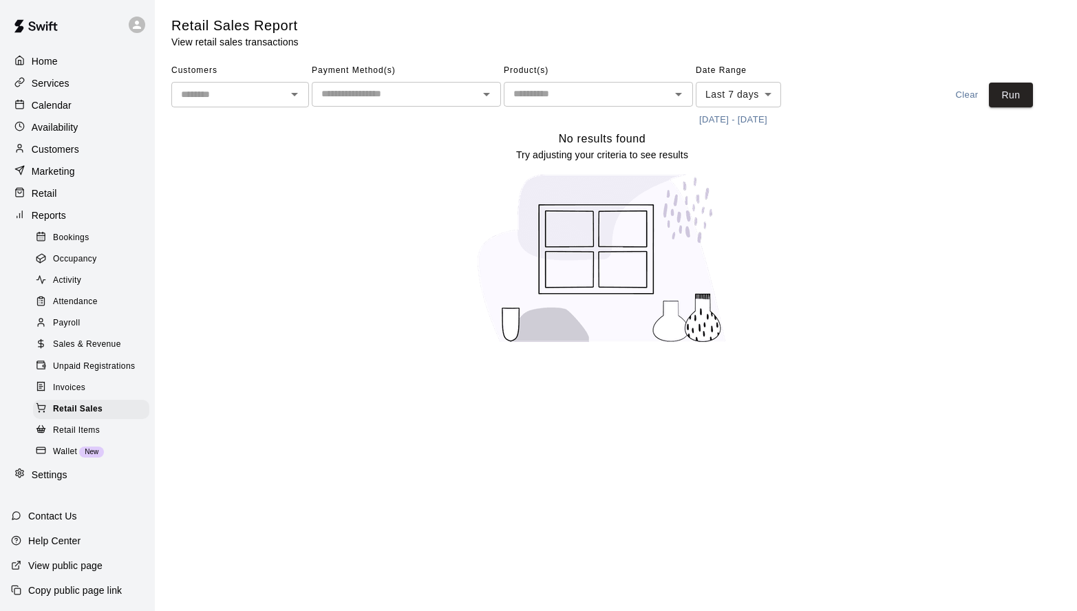
click at [83, 429] on span "Retail Items" at bounding box center [76, 431] width 47 height 14
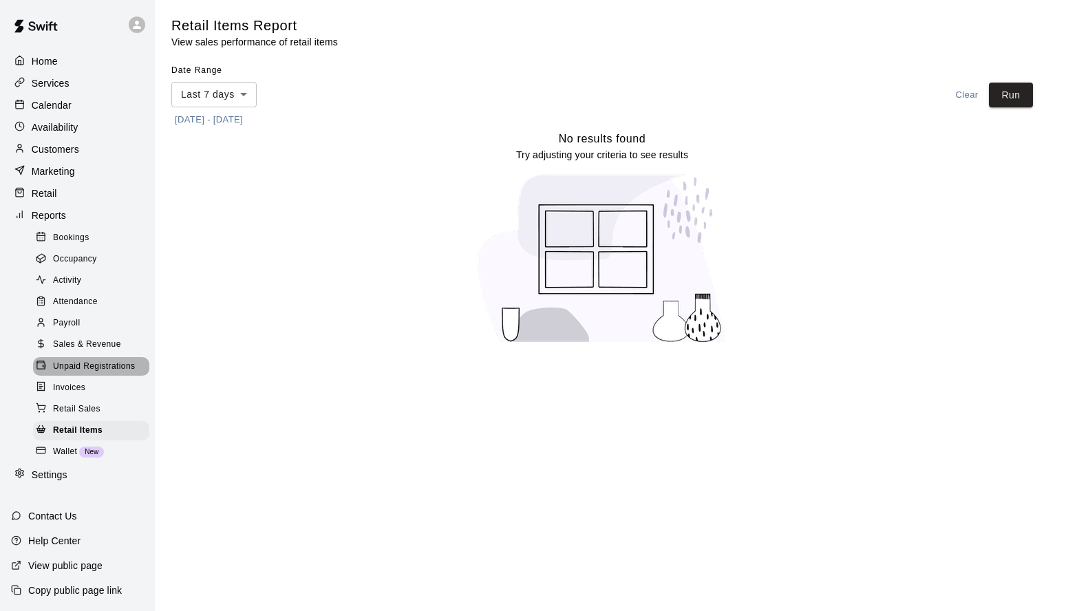
click at [99, 364] on span "Unpaid Registrations" at bounding box center [94, 367] width 82 height 14
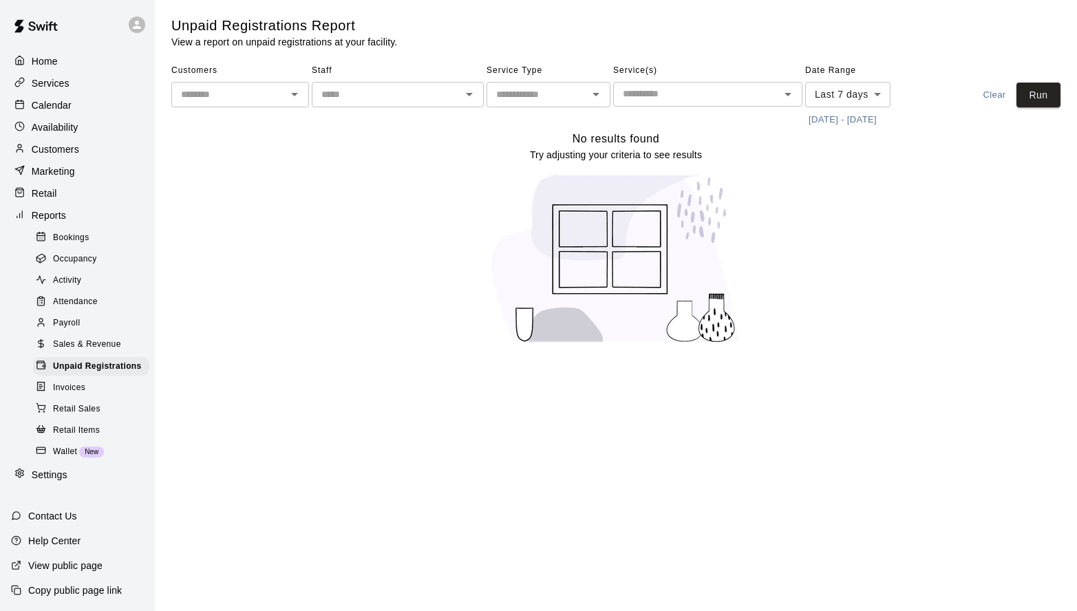
click at [58, 84] on p "Services" at bounding box center [51, 83] width 38 height 14
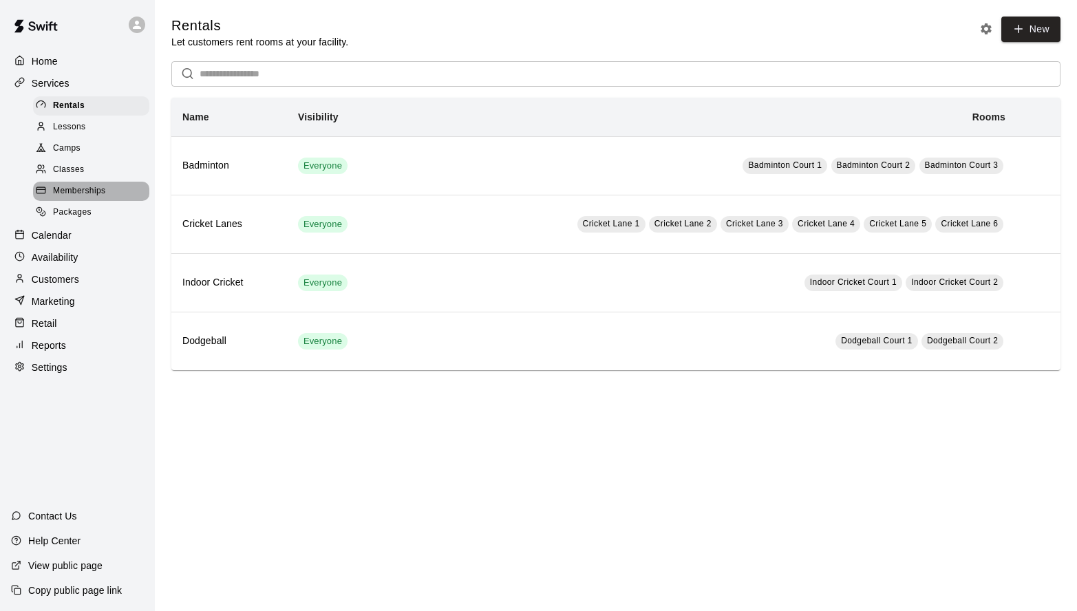
click at [82, 193] on span "Memberships" at bounding box center [79, 191] width 52 height 14
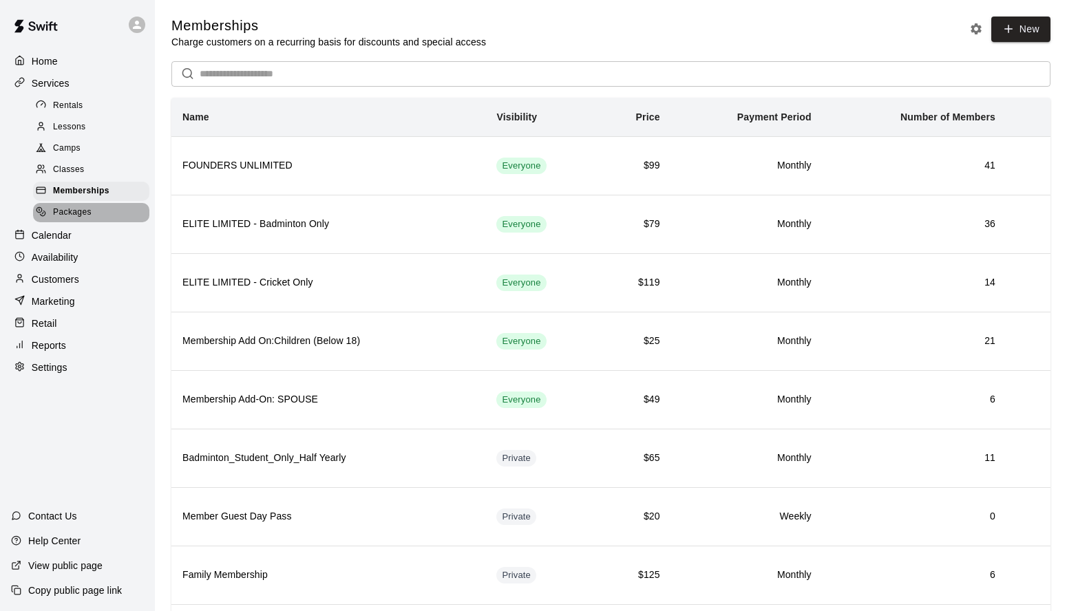
click at [83, 213] on span "Packages" at bounding box center [72, 213] width 39 height 14
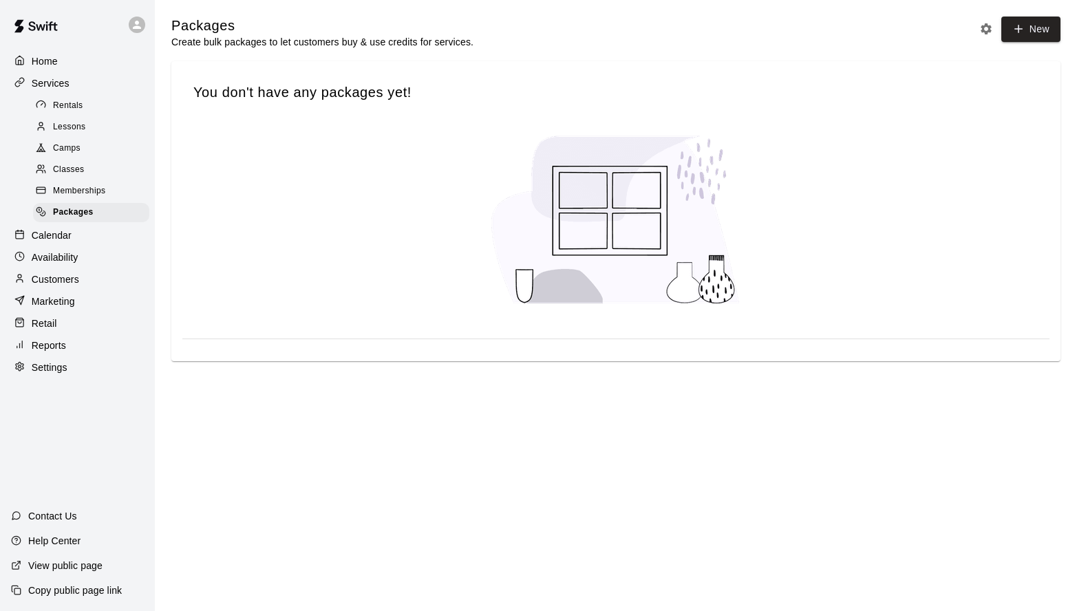
click at [74, 167] on span "Classes" at bounding box center [68, 170] width 31 height 14
click at [74, 147] on span "Camps" at bounding box center [67, 149] width 28 height 14
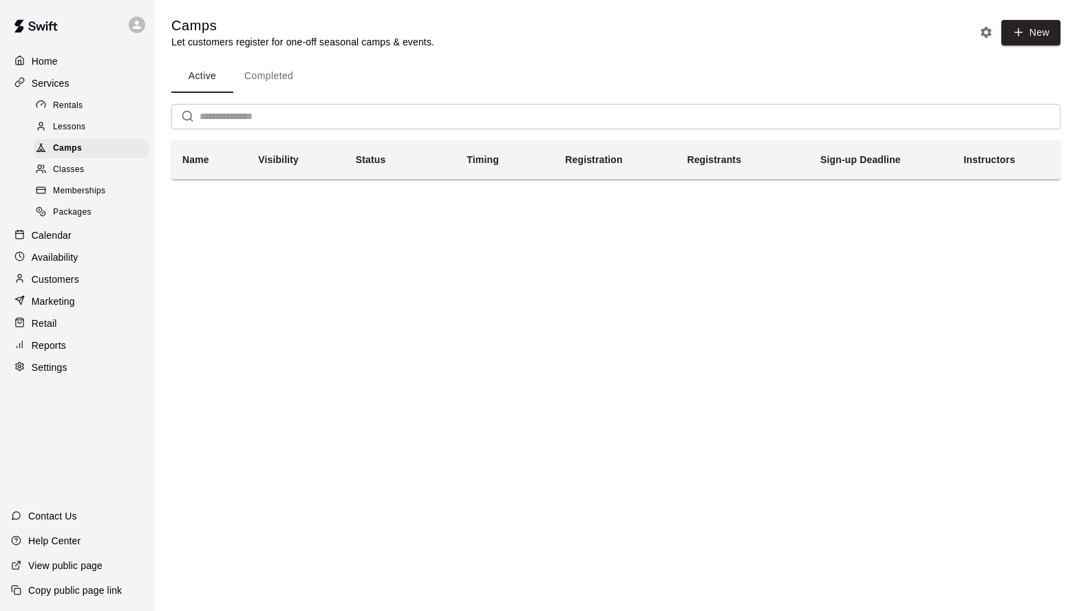
click at [77, 131] on span "Lessons" at bounding box center [69, 127] width 33 height 14
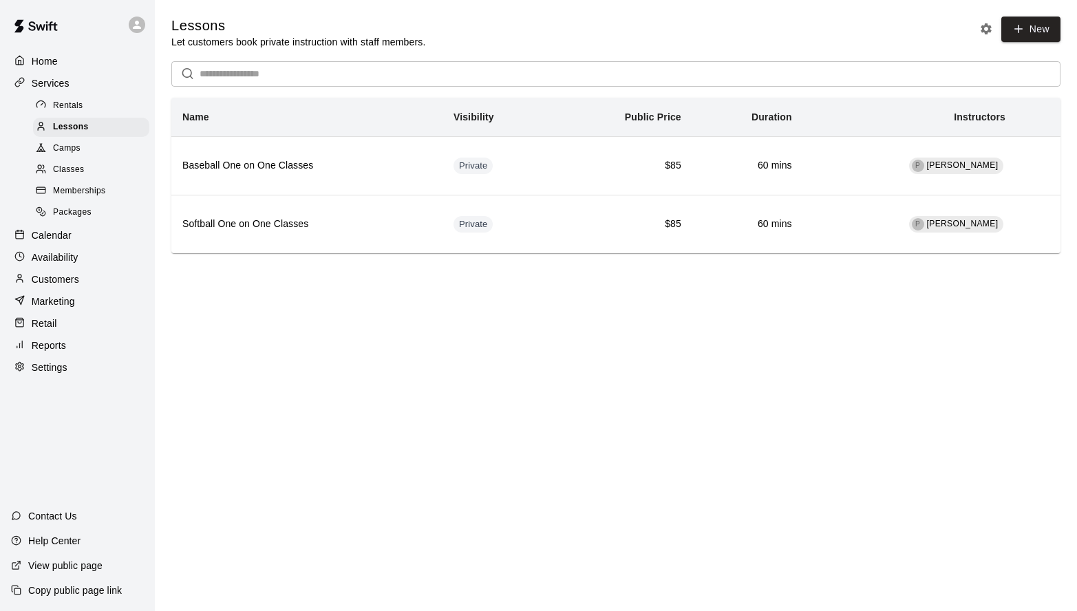
click at [79, 110] on span "Rentals" at bounding box center [68, 106] width 30 height 14
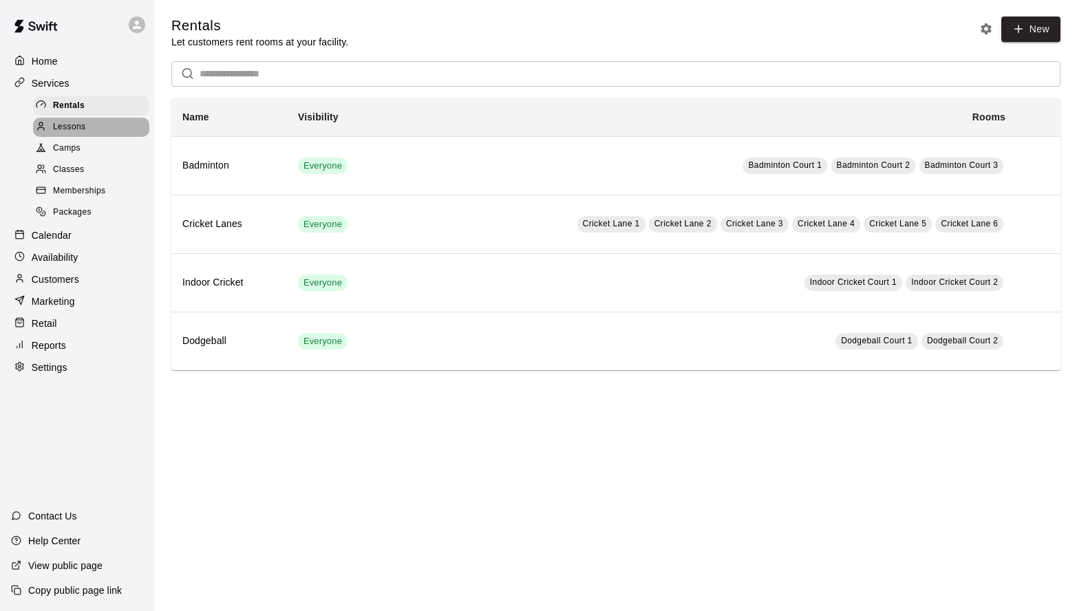
click at [69, 136] on div "Lessons" at bounding box center [91, 127] width 116 height 19
